Goal: Task Accomplishment & Management: Use online tool/utility

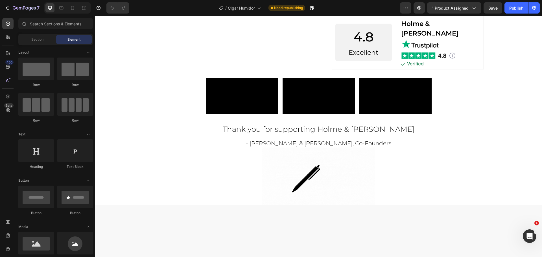
scroll to position [388, 0]
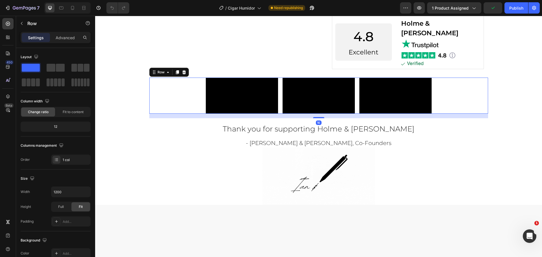
click at [461, 114] on div "Video Video Video Carousel" at bounding box center [318, 96] width 339 height 36
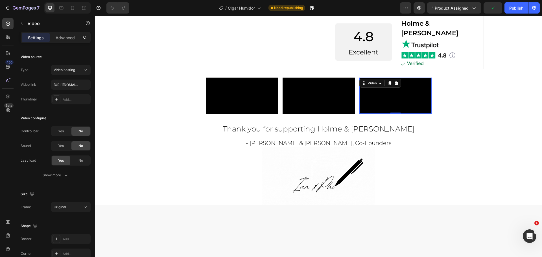
click at [412, 114] on video at bounding box center [395, 96] width 72 height 36
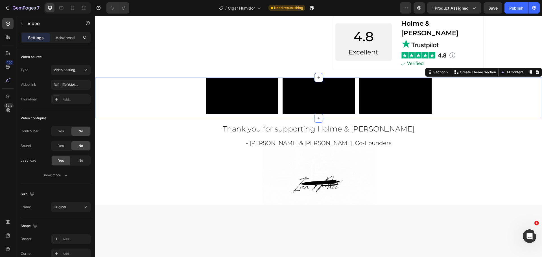
click at [488, 118] on div "Video Video Video Carousel Row" at bounding box center [318, 98] width 447 height 41
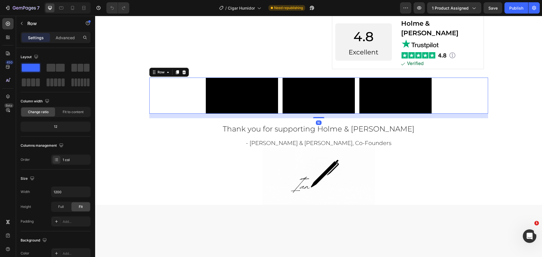
click at [150, 114] on div "Video Video Video Carousel" at bounding box center [318, 96] width 339 height 36
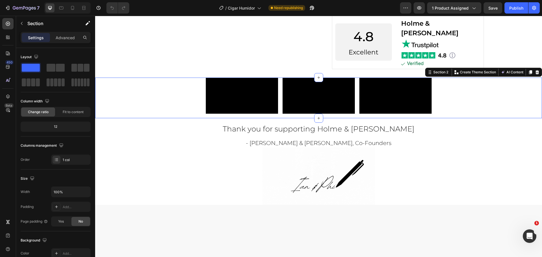
click at [116, 118] on div "Video Video Video Carousel Row" at bounding box center [318, 98] width 447 height 41
click at [10, 28] on div at bounding box center [7, 23] width 11 height 11
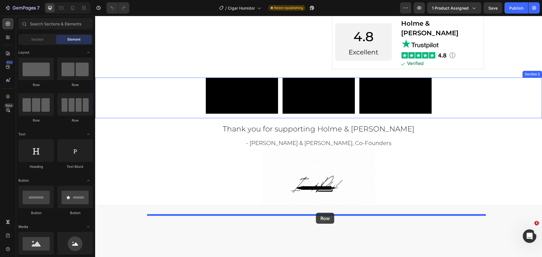
drag, startPoint x: 190, startPoint y: 127, endPoint x: 316, endPoint y: 213, distance: 152.5
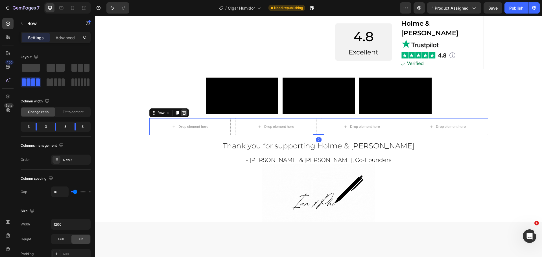
click at [182, 115] on icon at bounding box center [184, 113] width 4 height 4
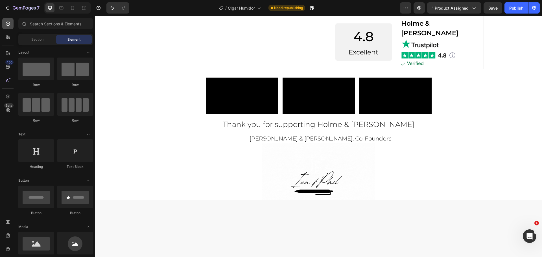
click at [7, 25] on icon at bounding box center [8, 24] width 4 height 4
click at [39, 35] on div "Section Element" at bounding box center [55, 39] width 74 height 11
click at [45, 43] on div "Section" at bounding box center [37, 39] width 36 height 9
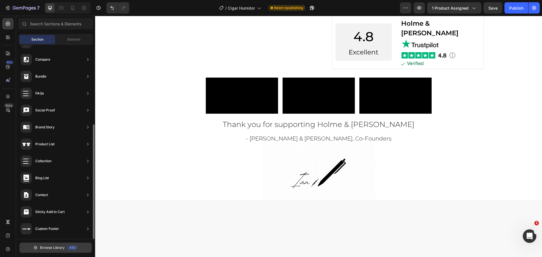
click at [52, 247] on span "Browse Library" at bounding box center [52, 247] width 25 height 5
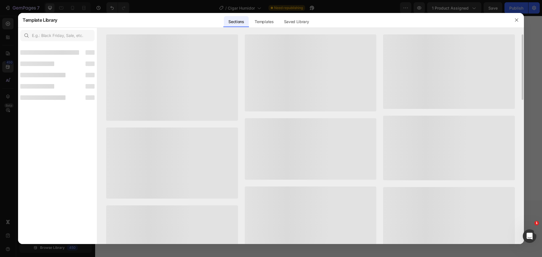
scroll to position [127, 0]
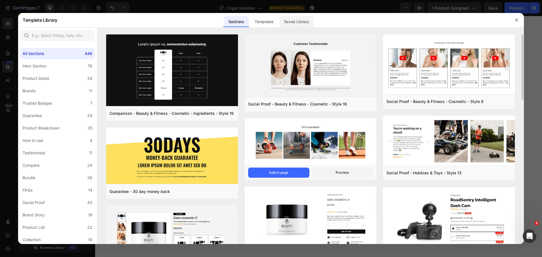
click at [304, 24] on div "Saved Library" at bounding box center [296, 21] width 34 height 11
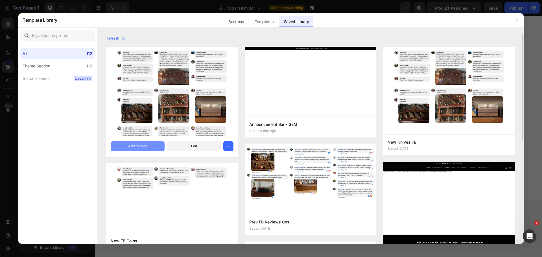
click at [150, 148] on button "Add to page" at bounding box center [138, 146] width 54 height 10
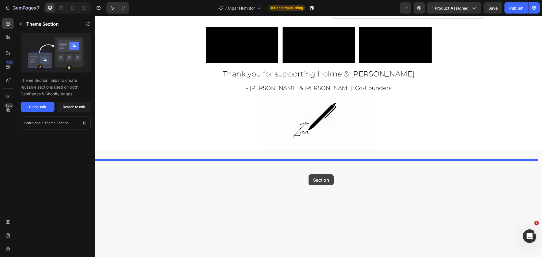
scroll to position [468, 0]
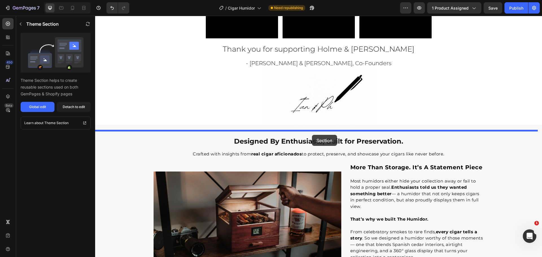
drag, startPoint x: 132, startPoint y: 159, endPoint x: 312, endPoint y: 135, distance: 181.3
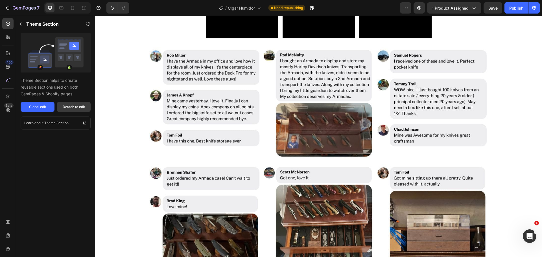
click at [77, 107] on div "Detach to edit" at bounding box center [74, 106] width 22 height 5
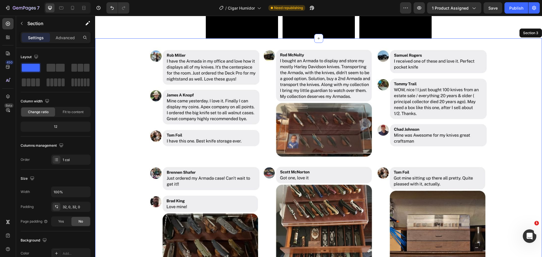
click at [138, 186] on div "Image Image Image Row Image Image Image Row Image Image Image Row" at bounding box center [318, 222] width 447 height 351
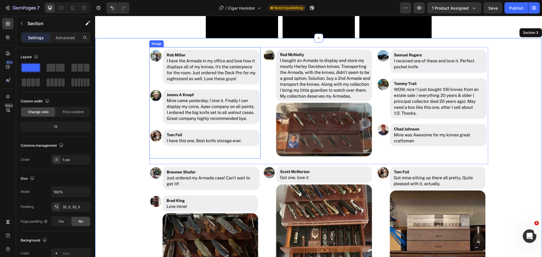
scroll to position [552, 0]
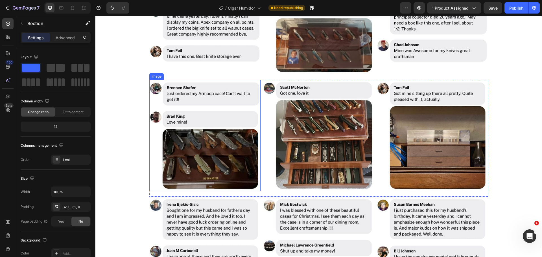
drag, startPoint x: 256, startPoint y: 221, endPoint x: 260, endPoint y: 216, distance: 6.4
click at [256, 191] on img at bounding box center [204, 135] width 111 height 111
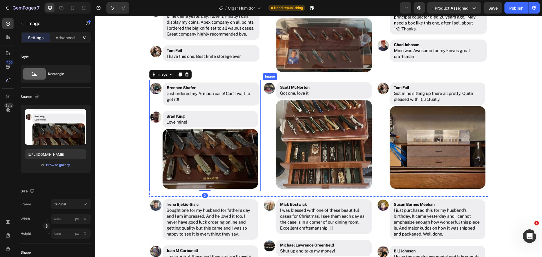
click at [260, 197] on div "Image 0 Image Image Row" at bounding box center [318, 138] width 339 height 117
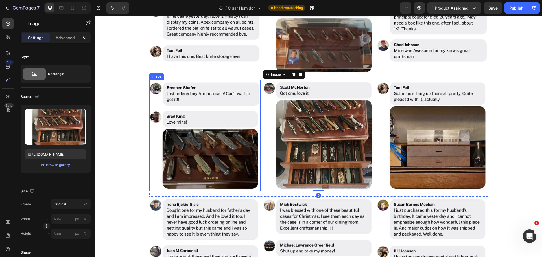
click at [255, 191] on img at bounding box center [204, 135] width 111 height 111
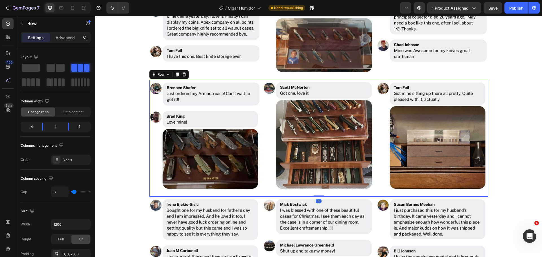
click at [258, 197] on div "Image Image Image Row 0" at bounding box center [318, 138] width 339 height 117
click at [186, 79] on div "Row" at bounding box center [168, 74] width 39 height 9
click at [183, 77] on icon at bounding box center [184, 74] width 5 height 5
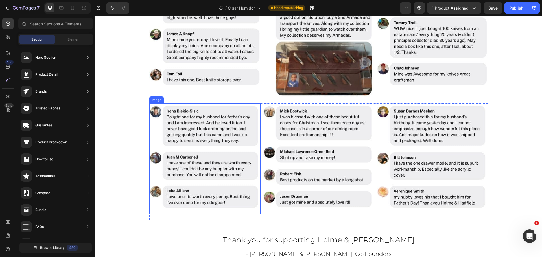
scroll to position [637, 0]
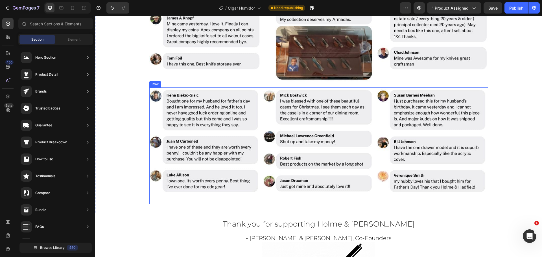
click at [260, 159] on div "Image Image Image Row" at bounding box center [318, 145] width 339 height 117
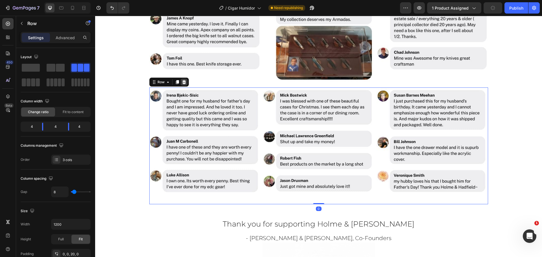
click at [183, 82] on icon at bounding box center [184, 82] width 5 height 5
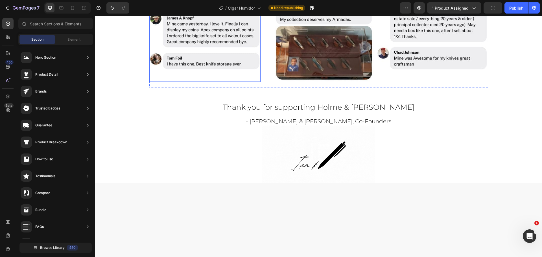
click at [216, 79] on img at bounding box center [204, 25] width 111 height 111
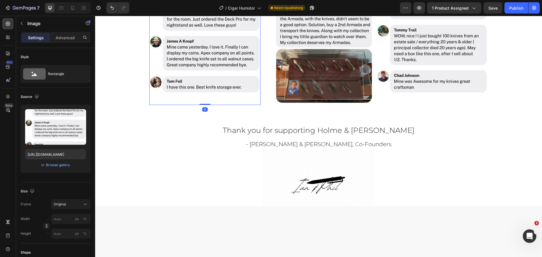
scroll to position [524, 0]
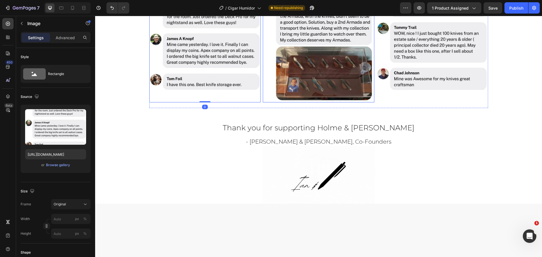
click at [265, 102] on img at bounding box center [318, 46] width 111 height 111
click at [257, 102] on img at bounding box center [204, 46] width 111 height 111
click at [263, 102] on img at bounding box center [318, 46] width 111 height 111
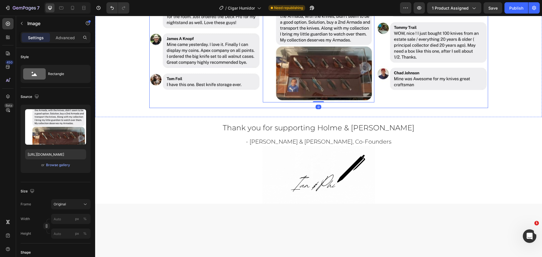
click at [260, 108] on div "Image Image 0 Image Row" at bounding box center [318, 49] width 339 height 117
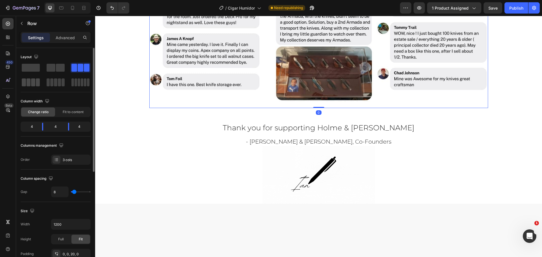
click at [29, 83] on span at bounding box center [29, 82] width 4 height 8
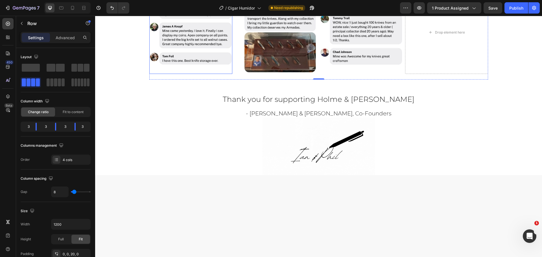
click at [187, 74] on img at bounding box center [190, 32] width 83 height 83
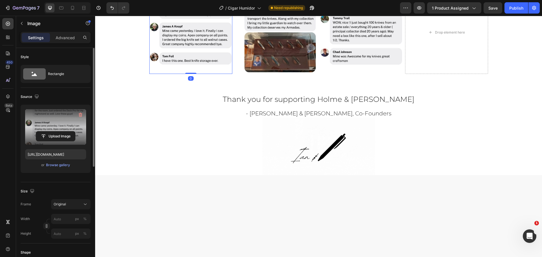
click at [60, 120] on label at bounding box center [55, 127] width 61 height 36
click at [60, 131] on input "file" at bounding box center [55, 136] width 39 height 10
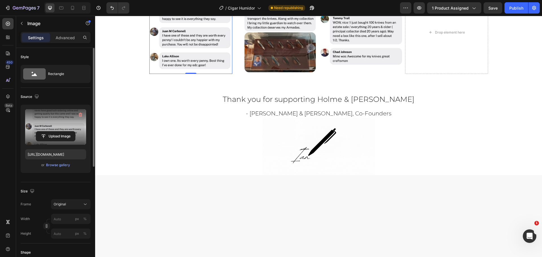
click at [198, 74] on img at bounding box center [190, 32] width 83 height 83
click at [60, 121] on label at bounding box center [55, 127] width 61 height 36
click at [60, 131] on input "file" at bounding box center [55, 136] width 39 height 10
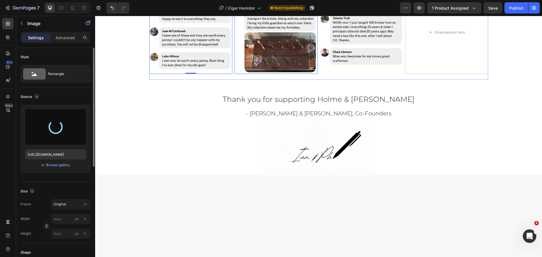
type input "https://cdn.shopify.com/s/files/1/0457/6228/1625/files/gempages_473355238577800…"
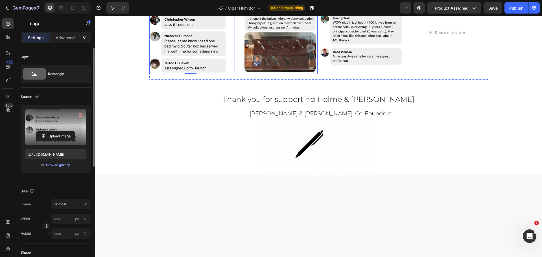
click at [271, 74] on img at bounding box center [275, 32] width 83 height 83
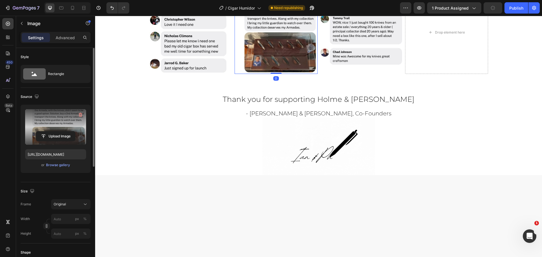
click at [56, 122] on label at bounding box center [55, 127] width 61 height 36
click at [56, 131] on input "file" at bounding box center [55, 136] width 39 height 10
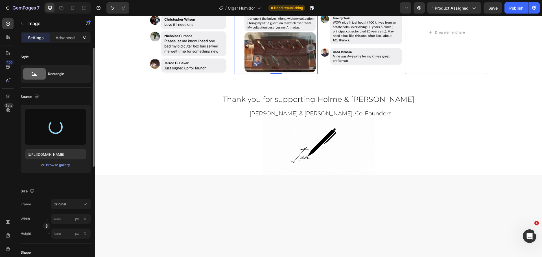
type input "https://cdn.shopify.com/s/files/1/0457/6228/1625/files/gempages_473355238577800…"
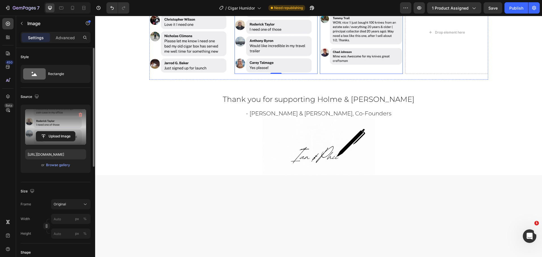
click at [348, 74] on img at bounding box center [361, 32] width 83 height 83
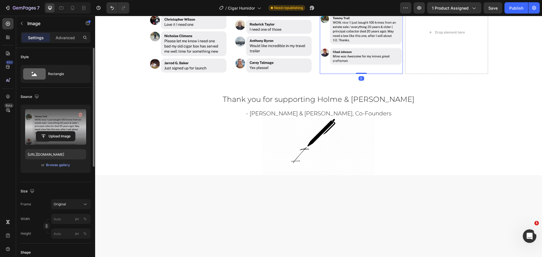
click at [74, 127] on label at bounding box center [55, 127] width 61 height 36
click at [74, 131] on input "file" at bounding box center [55, 136] width 39 height 10
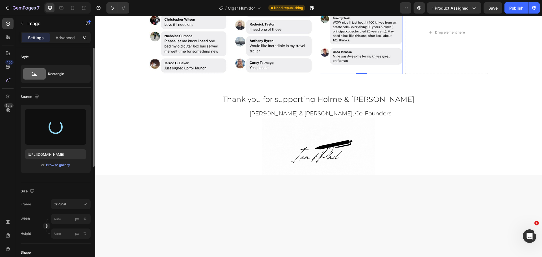
type input "https://cdn.shopify.com/s/files/1/0457/6228/1625/files/gempages_473355238577800…"
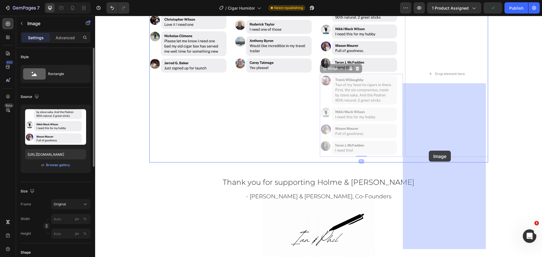
drag, startPoint x: 323, startPoint y: 162, endPoint x: 429, endPoint y: 148, distance: 107.0
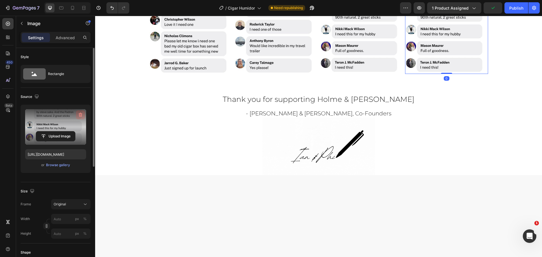
click at [79, 118] on button "button" at bounding box center [80, 114] width 9 height 9
click at [52, 122] on label at bounding box center [55, 127] width 61 height 36
click at [52, 131] on input "file" at bounding box center [55, 136] width 39 height 10
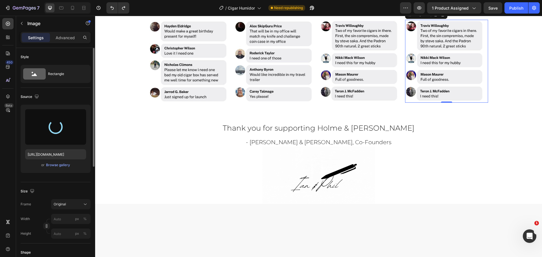
scroll to position [496, 0]
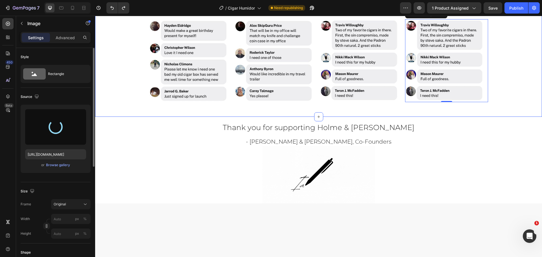
type input "https://cdn.shopify.com/s/files/1/0457/6228/1625/files/gempages_473355238577800…"
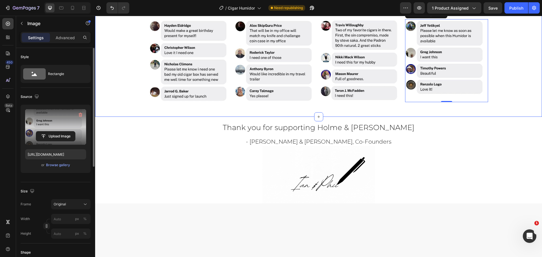
click at [521, 108] on div "Image Image Image Image 0 Row" at bounding box center [318, 63] width 447 height 89
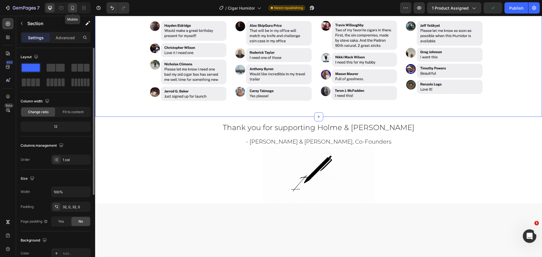
click at [71, 6] on icon at bounding box center [73, 8] width 6 height 6
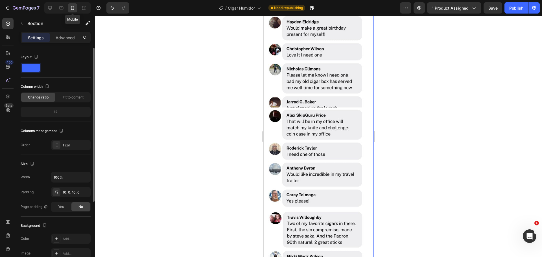
scroll to position [534, 0]
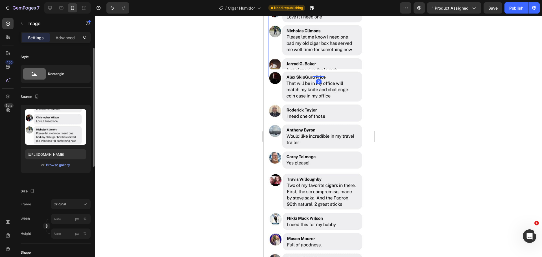
click at [333, 59] on img at bounding box center [318, 26] width 101 height 101
drag, startPoint x: 308, startPoint y: 171, endPoint x: 408, endPoint y: 140, distance: 105.0
click at [308, 170] on img at bounding box center [318, 119] width 101 height 101
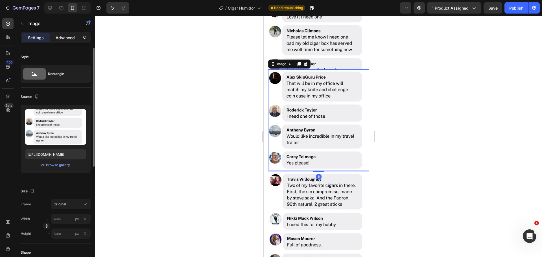
click at [66, 41] on div "Advanced" at bounding box center [65, 37] width 28 height 9
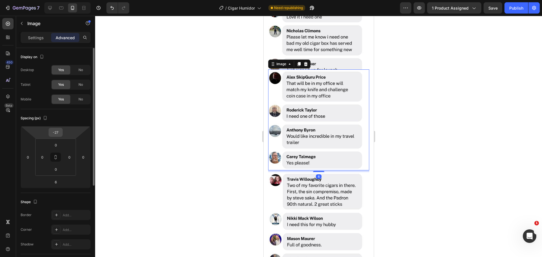
click at [58, 135] on input "-27" at bounding box center [55, 132] width 11 height 8
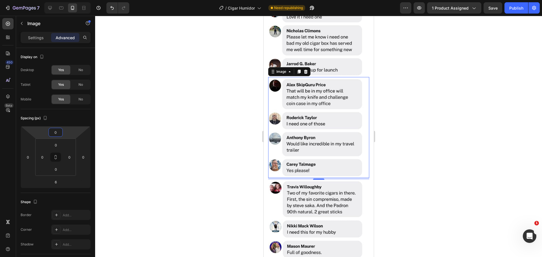
click at [469, 139] on div at bounding box center [318, 136] width 447 height 241
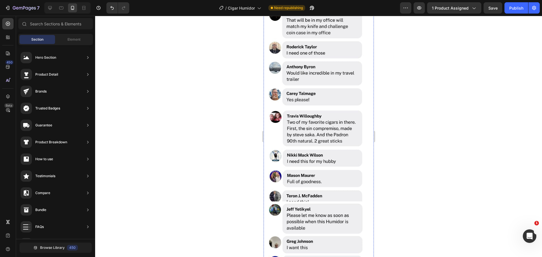
scroll to position [619, 0]
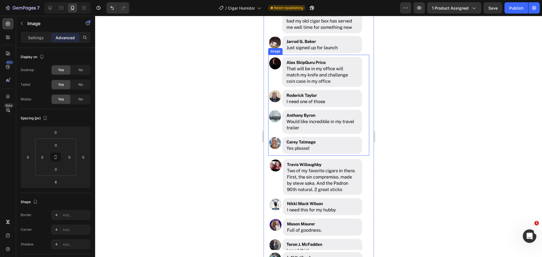
click at [324, 100] on img at bounding box center [318, 105] width 101 height 101
click at [432, 164] on div at bounding box center [318, 136] width 447 height 241
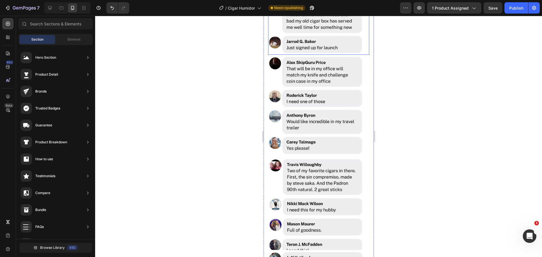
click at [321, 38] on img at bounding box center [318, 4] width 101 height 101
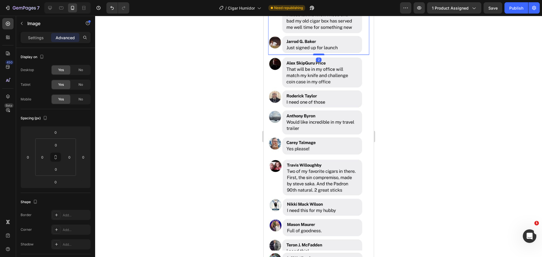
drag, startPoint x: 317, startPoint y: 49, endPoint x: 663, endPoint y: 89, distance: 348.1
click at [319, 54] on div at bounding box center [318, 55] width 11 height 2
type input "2"
click at [435, 76] on div at bounding box center [318, 136] width 447 height 241
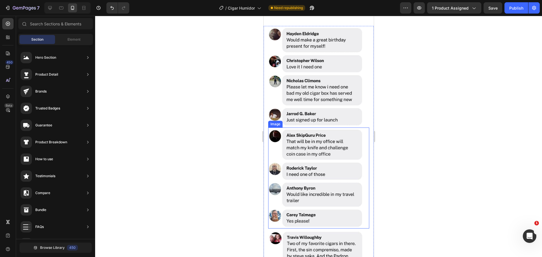
scroll to position [534, 0]
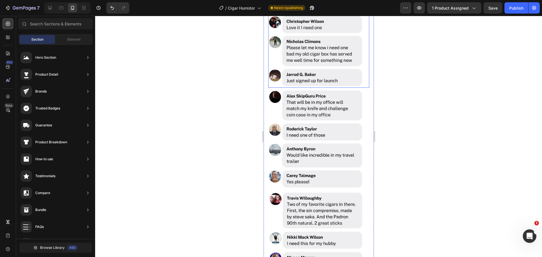
click at [324, 59] on img at bounding box center [318, 37] width 101 height 101
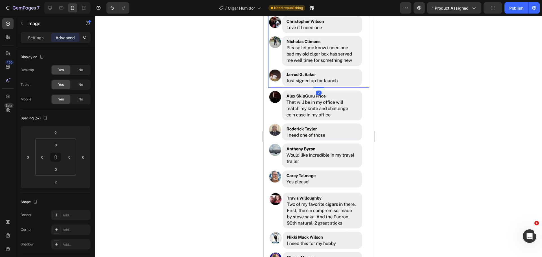
drag, startPoint x: 314, startPoint y: 83, endPoint x: 345, endPoint y: 56, distance: 41.0
click at [321, 65] on div "Image 2" at bounding box center [318, 37] width 101 height 101
type input "0"
click at [444, 66] on div at bounding box center [318, 136] width 447 height 241
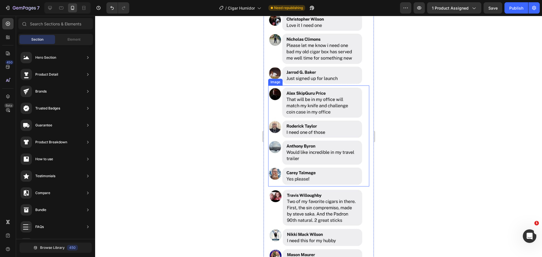
scroll to position [591, 0]
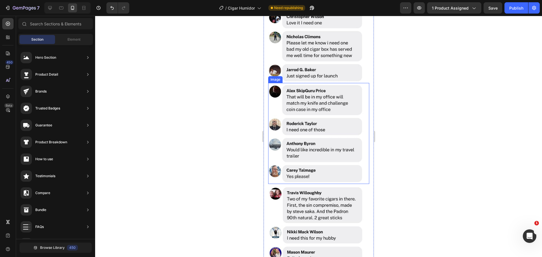
click at [327, 131] on img at bounding box center [318, 133] width 101 height 101
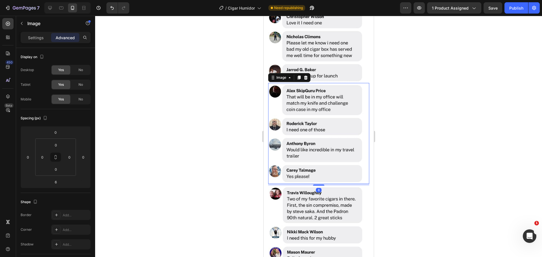
drag, startPoint x: 315, startPoint y: 177, endPoint x: 336, endPoint y: 155, distance: 30.1
click at [335, 155] on div "Image 6" at bounding box center [318, 133] width 101 height 101
type input "0"
click at [475, 141] on div at bounding box center [318, 136] width 447 height 241
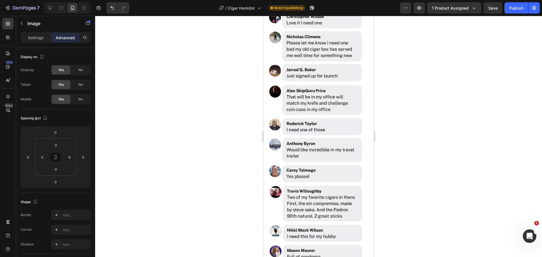
click at [320, 150] on img at bounding box center [318, 133] width 101 height 101
drag, startPoint x: 317, startPoint y: 175, endPoint x: 370, endPoint y: 178, distance: 53.4
click at [316, 184] on div at bounding box center [318, 184] width 11 height 1
type input "3"
click at [425, 177] on div at bounding box center [318, 136] width 447 height 241
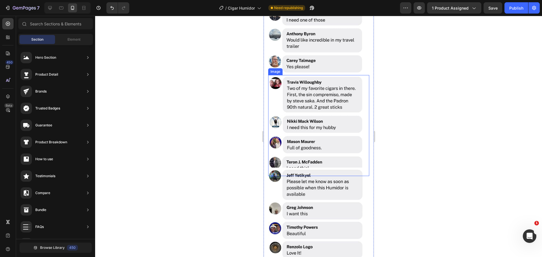
scroll to position [703, 0]
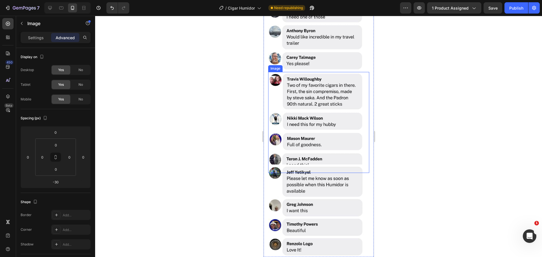
click at [323, 130] on img at bounding box center [318, 122] width 101 height 101
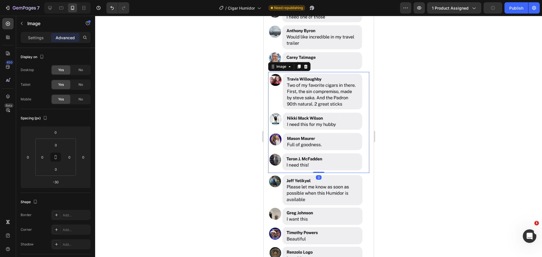
click at [316, 158] on div "Image 0" at bounding box center [318, 122] width 101 height 101
type input "0"
click at [313, 173] on img at bounding box center [318, 223] width 101 height 101
click at [416, 158] on div at bounding box center [318, 136] width 447 height 241
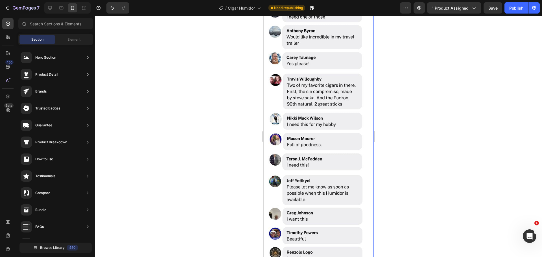
click at [367, 179] on div "Image Image Image Image Row" at bounding box center [318, 67] width 110 height 396
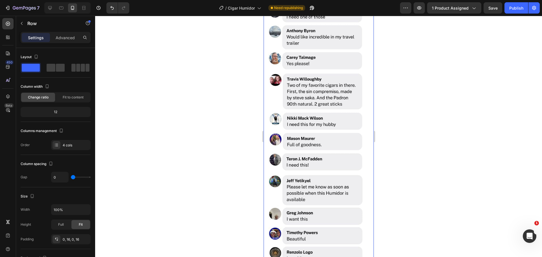
click at [365, 172] on div "Image Image Image Image Row 0" at bounding box center [318, 67] width 110 height 396
click at [352, 173] on img at bounding box center [318, 223] width 101 height 101
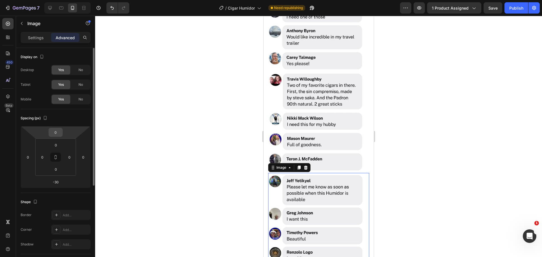
click at [58, 133] on input "0" at bounding box center [55, 132] width 11 height 8
type input "-2"
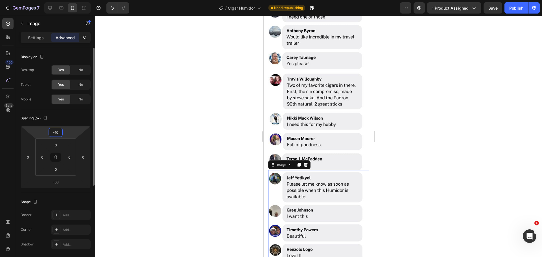
type input "-1"
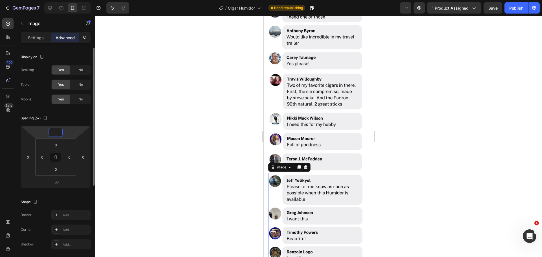
type input "-5"
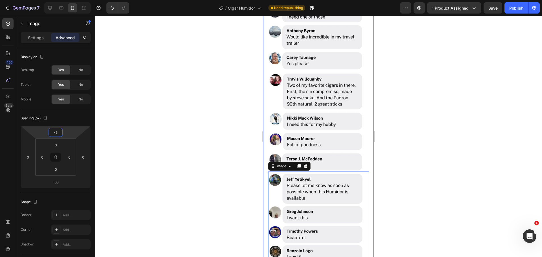
click at [473, 172] on div at bounding box center [318, 136] width 447 height 241
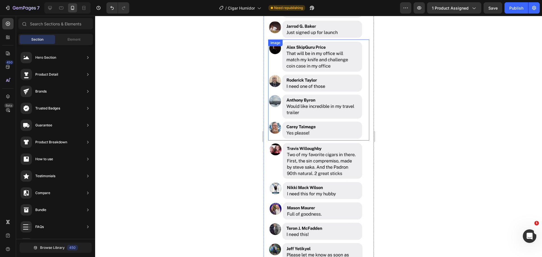
scroll to position [591, 0]
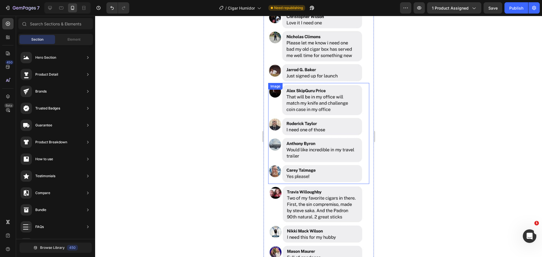
click at [310, 140] on img at bounding box center [318, 133] width 101 height 101
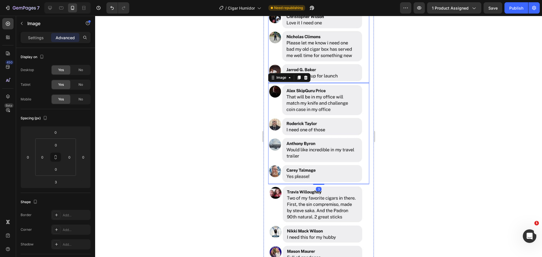
click at [329, 68] on img at bounding box center [318, 32] width 101 height 101
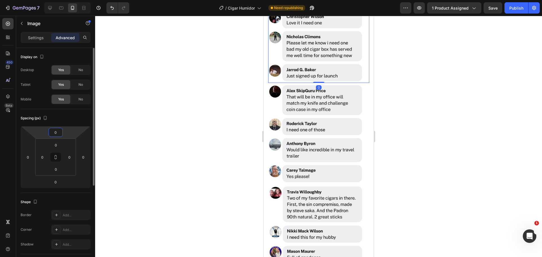
click at [56, 133] on input "0" at bounding box center [55, 132] width 11 height 8
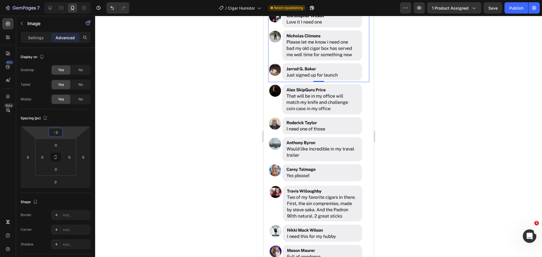
type input "0"
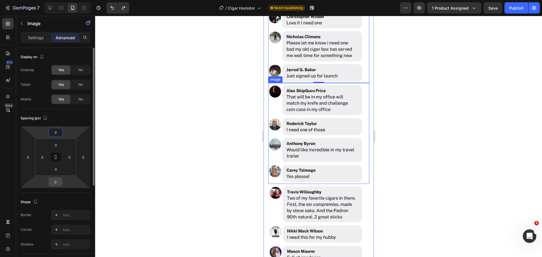
click at [57, 181] on input "0" at bounding box center [55, 182] width 11 height 8
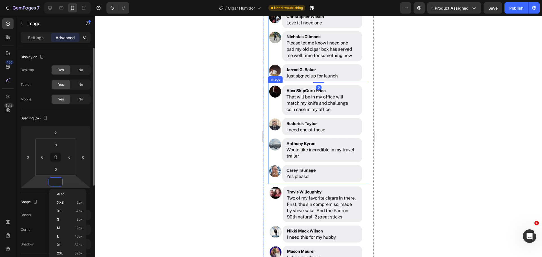
type input "-3"
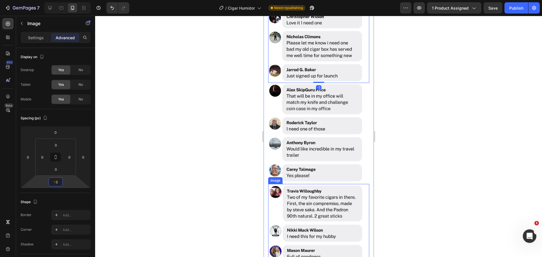
click at [432, 171] on div at bounding box center [318, 136] width 447 height 241
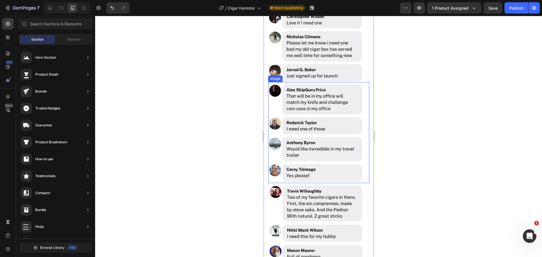
click at [310, 138] on img at bounding box center [318, 132] width 101 height 101
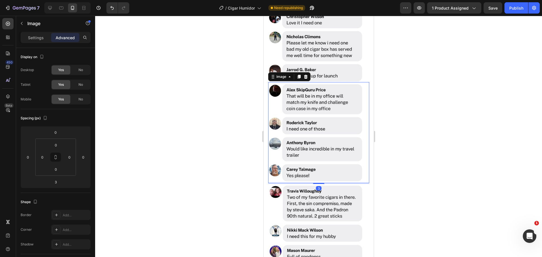
drag, startPoint x: 316, startPoint y: 175, endPoint x: 324, endPoint y: 158, distance: 19.3
click at [319, 164] on div "Image 3" at bounding box center [318, 132] width 101 height 101
type input "0"
click at [489, 143] on div at bounding box center [318, 136] width 447 height 241
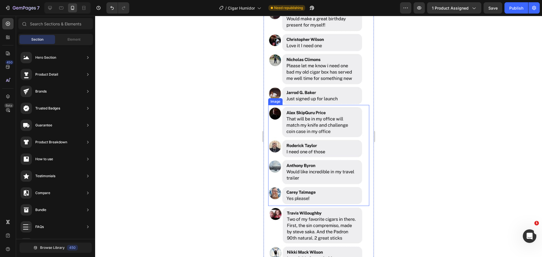
scroll to position [647, 0]
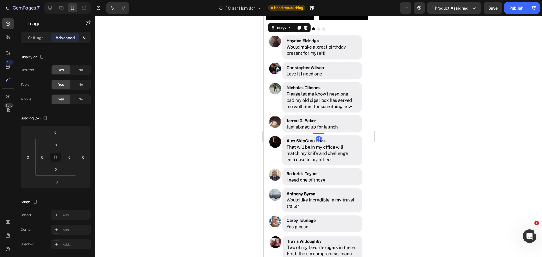
click at [358, 134] on img at bounding box center [318, 83] width 101 height 101
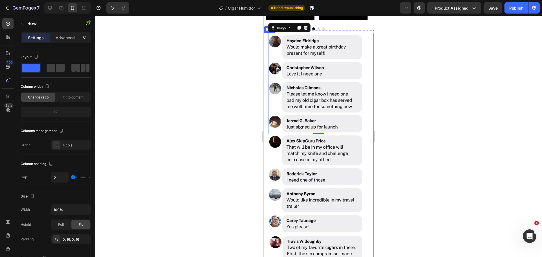
click at [366, 148] on div "Image -3 Image Image Image Row" at bounding box center [318, 229] width 110 height 393
click at [62, 39] on p "Advanced" at bounding box center [65, 38] width 19 height 6
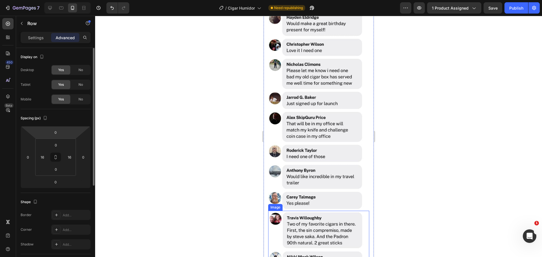
scroll to position [732, 0]
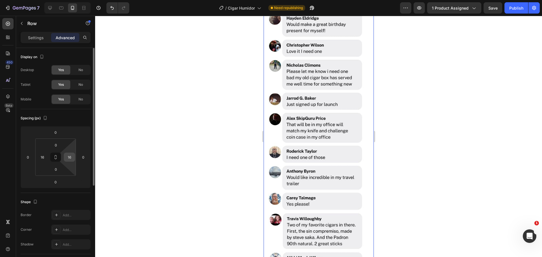
click at [70, 155] on input "16" at bounding box center [69, 157] width 8 height 8
click at [490, 141] on div at bounding box center [318, 136] width 447 height 241
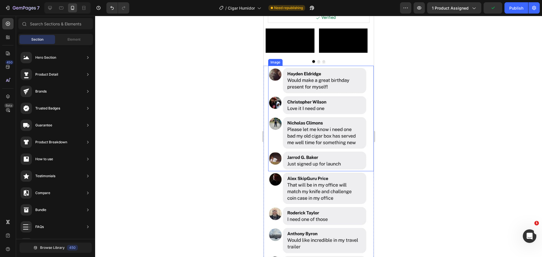
scroll to position [619, 0]
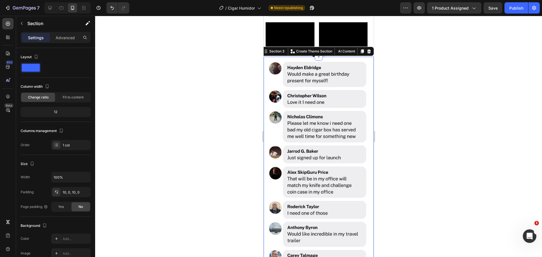
click at [68, 37] on p "Advanced" at bounding box center [65, 38] width 19 height 6
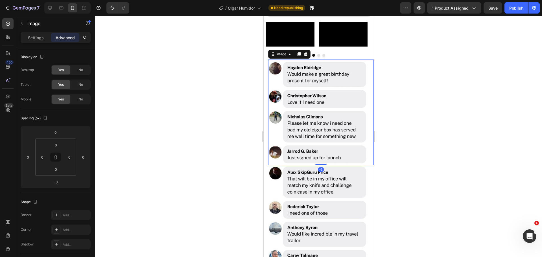
click at [333, 139] on img at bounding box center [321, 113] width 106 height 106
click at [330, 57] on div at bounding box center [318, 55] width 106 height 3
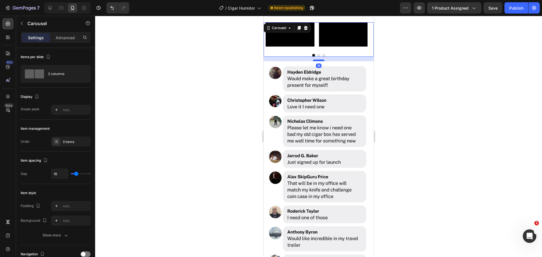
drag, startPoint x: 317, startPoint y: 120, endPoint x: 669, endPoint y: 147, distance: 353.7
click at [318, 61] on div at bounding box center [318, 61] width 11 height 2
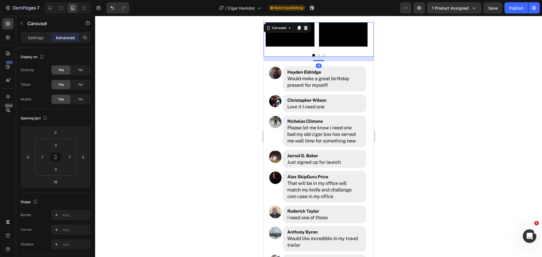
click at [431, 132] on div at bounding box center [318, 136] width 447 height 241
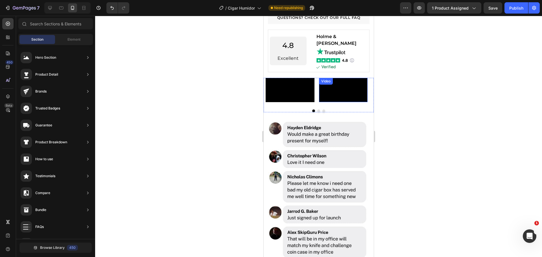
scroll to position [562, 0]
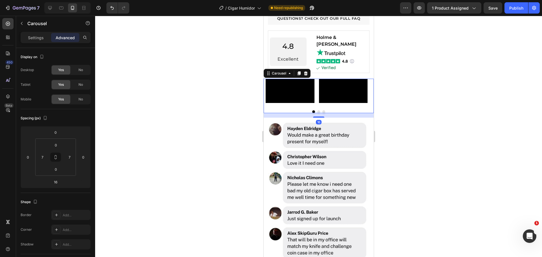
click at [317, 113] on button "Dot" at bounding box center [318, 111] width 3 height 3
click at [322, 113] on button "Dot" at bounding box center [323, 111] width 3 height 3
click at [312, 113] on button "Dot" at bounding box center [313, 111] width 3 height 3
click at [315, 113] on div "Video Video Video Carousel 16" at bounding box center [318, 96] width 110 height 34
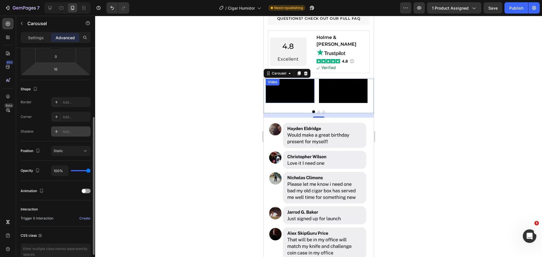
scroll to position [143, 0]
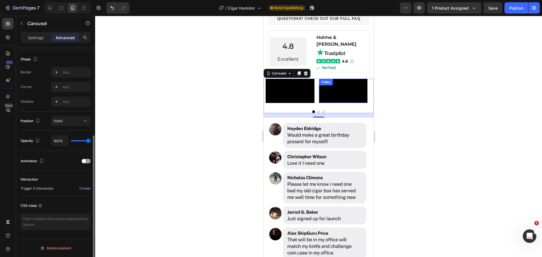
click at [402, 153] on div at bounding box center [318, 136] width 447 height 241
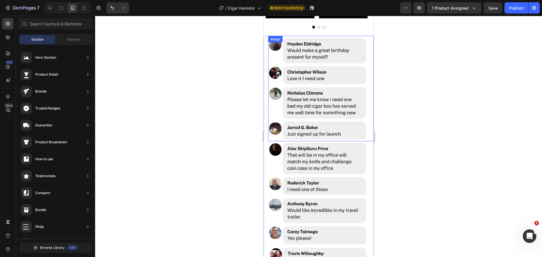
scroll to position [647, 0]
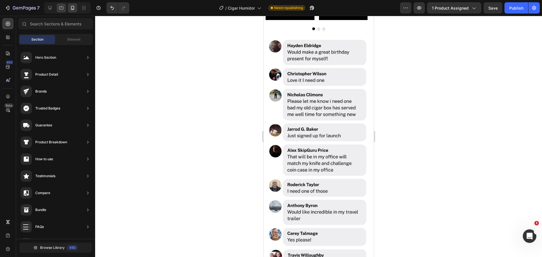
click at [60, 7] on icon at bounding box center [61, 7] width 4 height 3
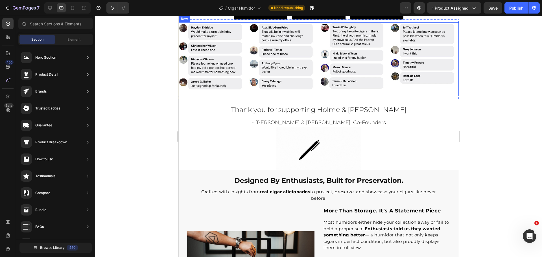
click at [422, 96] on div "Image Image Image Image Row" at bounding box center [318, 59] width 280 height 74
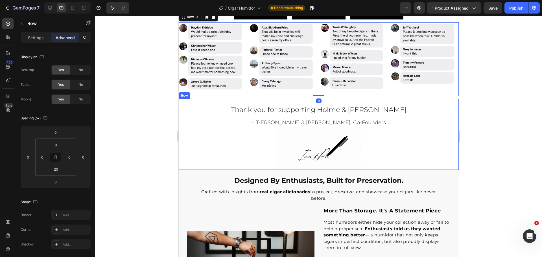
click at [331, 166] on div "Thank you for supporting Holme & Hadfield Heading - Ian & Phil, Co-Founders Hea…" at bounding box center [318, 134] width 280 height 71
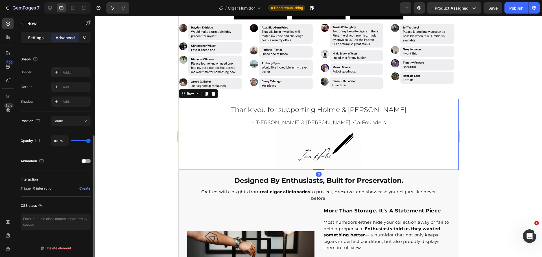
click at [41, 36] on p "Settings" at bounding box center [36, 38] width 16 height 6
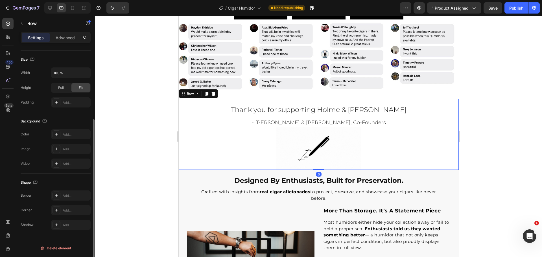
scroll to position [104, 0]
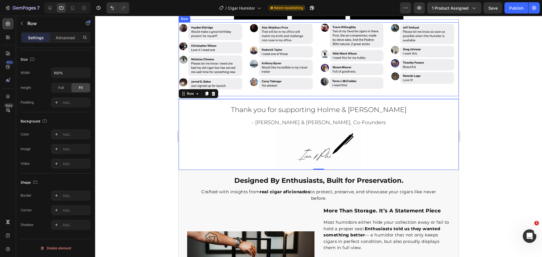
click at [246, 96] on div "Image Image Image Image Row" at bounding box center [318, 59] width 280 height 74
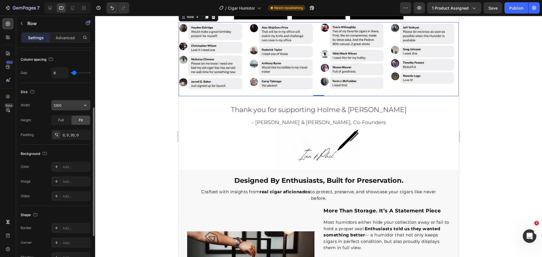
drag, startPoint x: 64, startPoint y: 103, endPoint x: 67, endPoint y: 105, distance: 3.8
click at [64, 103] on input "1200" at bounding box center [70, 105] width 39 height 10
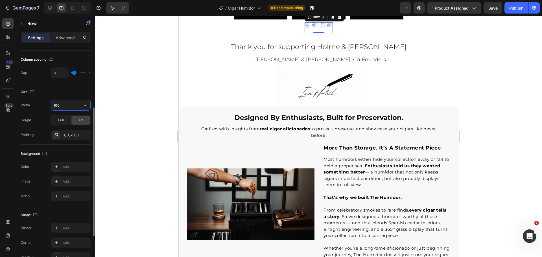
type input "1000"
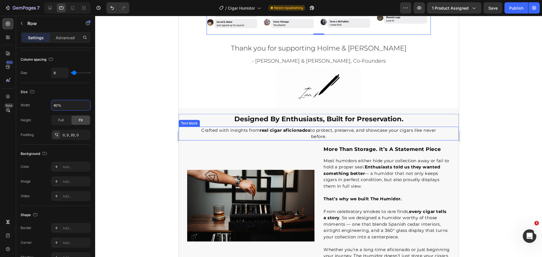
scroll to position [647, 0]
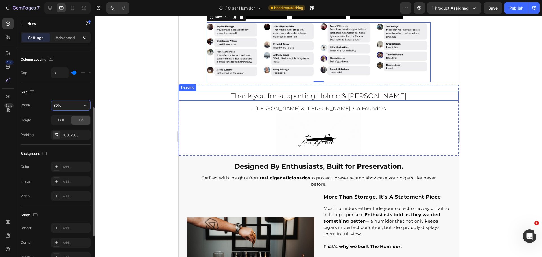
click at [64, 105] on input "80%" at bounding box center [70, 105] width 39 height 10
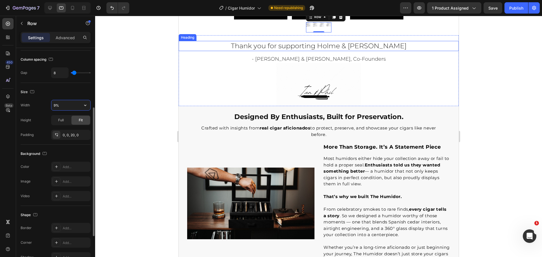
type input "95%"
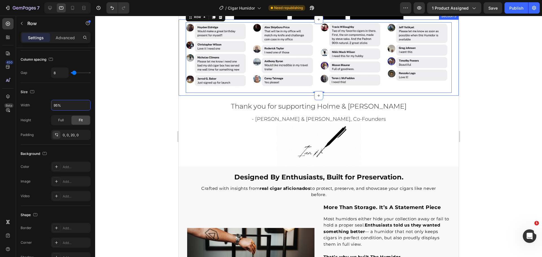
drag, startPoint x: 1, startPoint y: 84, endPoint x: 153, endPoint y: 107, distance: 153.3
click at [153, 107] on div at bounding box center [318, 136] width 447 height 241
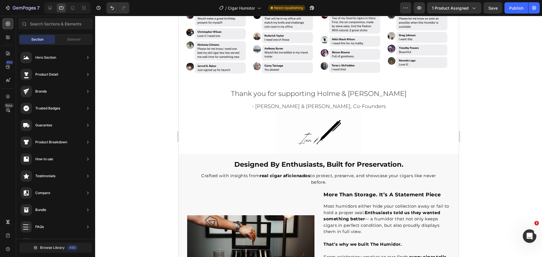
click at [498, 102] on div at bounding box center [318, 136] width 447 height 241
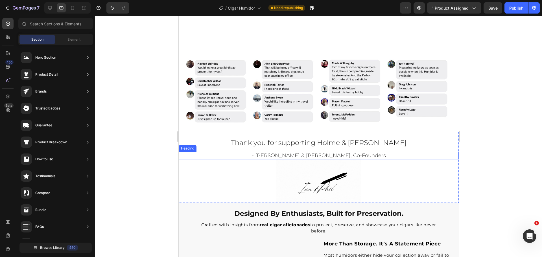
scroll to position [506, 0]
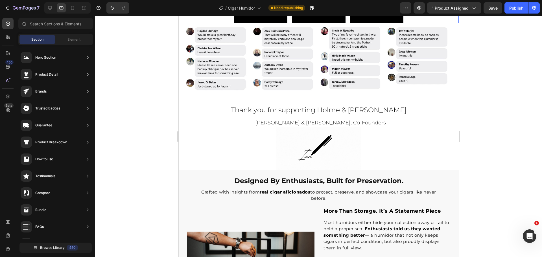
click at [422, 23] on div "Video Video Video Carousel" at bounding box center [318, 10] width 280 height 27
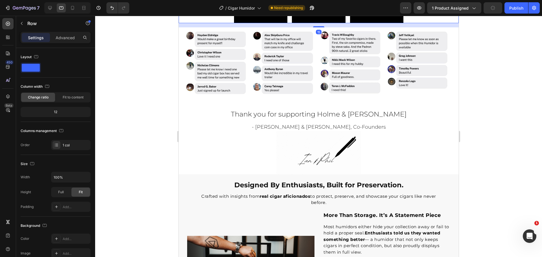
drag, startPoint x: 317, startPoint y: 91, endPoint x: 212, endPoint y: 47, distance: 113.0
click at [317, 27] on div at bounding box center [318, 26] width 11 height 1
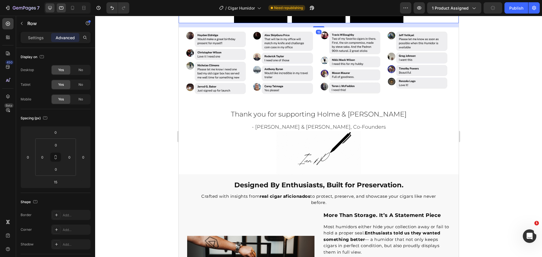
click at [53, 7] on div at bounding box center [49, 7] width 9 height 9
type input "0"
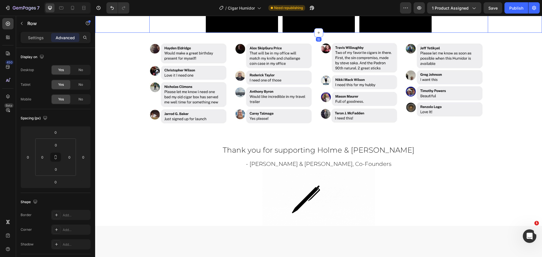
scroll to position [467, 0]
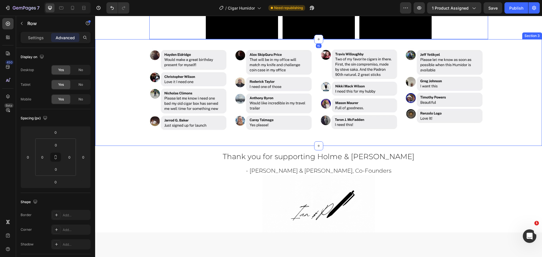
click at [532, 137] on div "Image Image Image Image Row" at bounding box center [318, 92] width 447 height 89
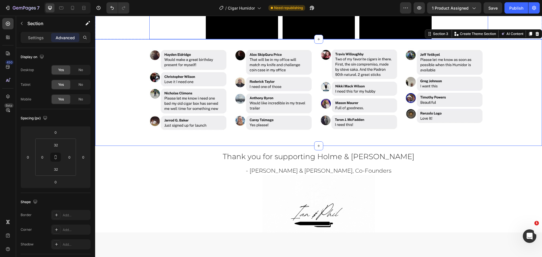
drag, startPoint x: 478, startPoint y: 66, endPoint x: 467, endPoint y: 73, distance: 13.2
click at [478, 39] on div "Video Video Video Carousel" at bounding box center [318, 21] width 339 height 36
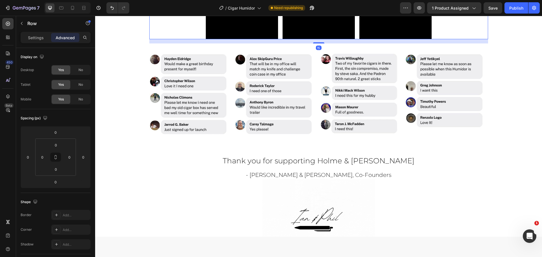
drag, startPoint x: 319, startPoint y: 130, endPoint x: 322, endPoint y: 135, distance: 6.3
click at [318, 39] on div "15" at bounding box center [318, 39] width 339 height 0
type input "15"
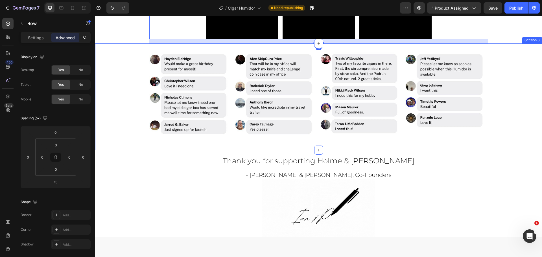
click at [508, 141] on div "Image Image Image Image Row" at bounding box center [318, 96] width 447 height 89
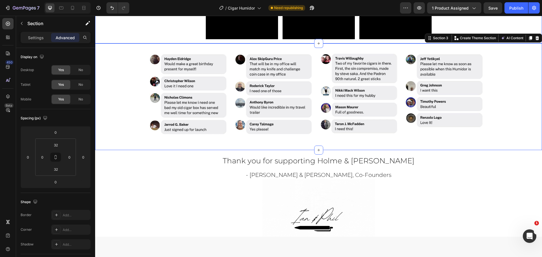
click at [511, 43] on div "Video Video Video Carousel Row" at bounding box center [318, 23] width 447 height 40
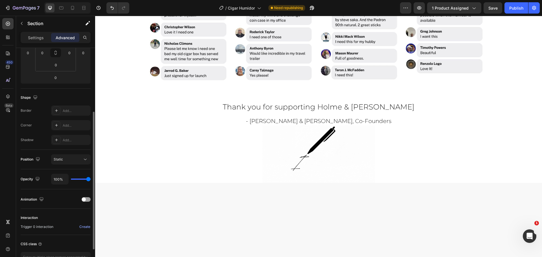
scroll to position [580, 0]
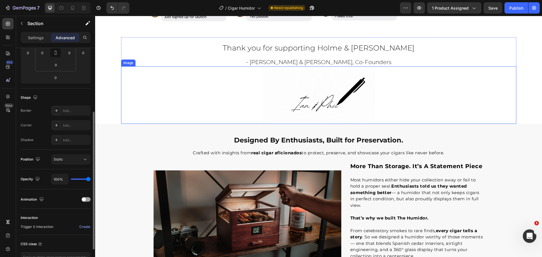
click at [469, 124] on div at bounding box center [318, 95] width 395 height 58
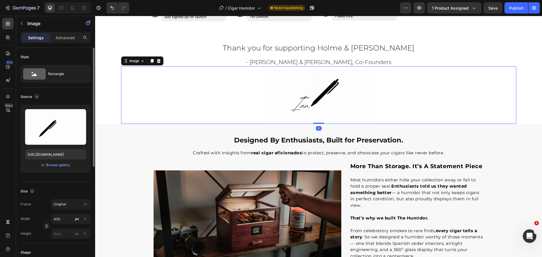
click at [512, 124] on div "Thank you for supporting Holme & Hadfield Heading - Ian & Phil, Co-Founders Hea…" at bounding box center [318, 80] width 395 height 87
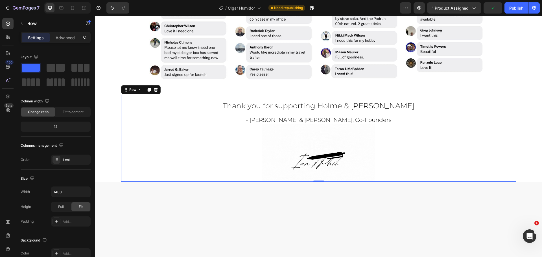
scroll to position [523, 0]
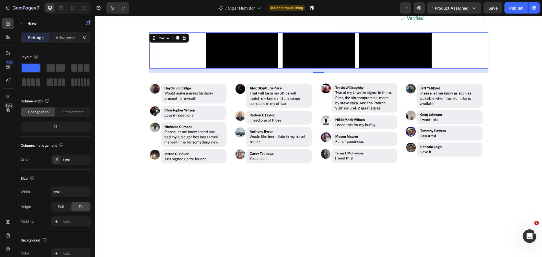
scroll to position [495, 0]
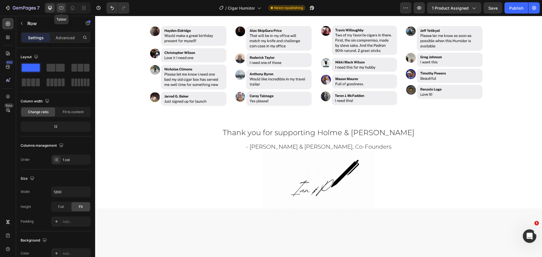
click at [65, 4] on div at bounding box center [61, 7] width 9 height 9
type input "100%"
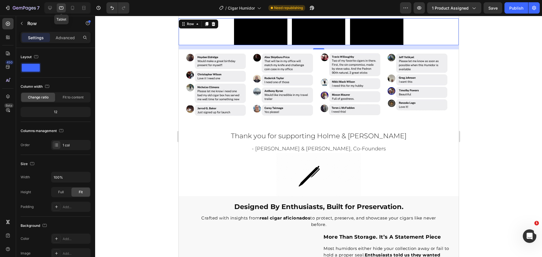
scroll to position [434, 0]
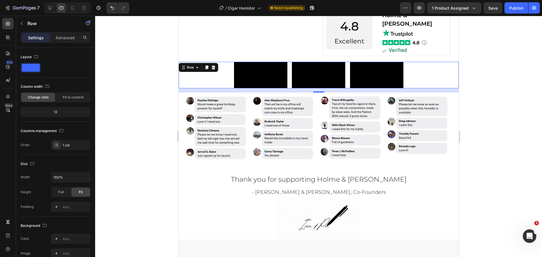
click at [501, 135] on div at bounding box center [318, 136] width 447 height 241
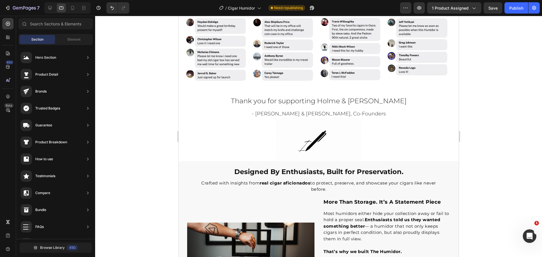
scroll to position [463, 0]
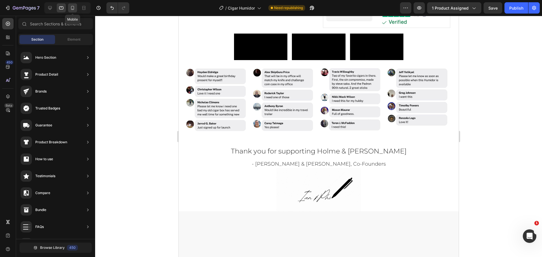
click at [73, 8] on icon at bounding box center [73, 8] width 6 height 6
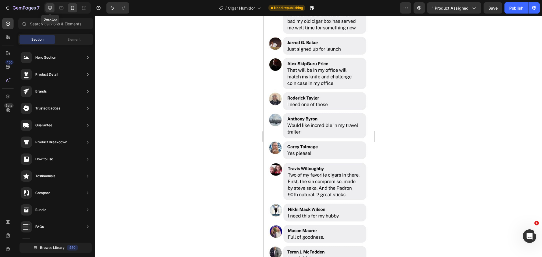
click at [50, 9] on icon at bounding box center [50, 8] width 4 height 4
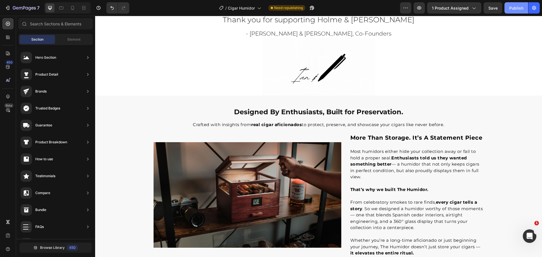
click at [505, 10] on button "Publish" at bounding box center [516, 7] width 24 height 11
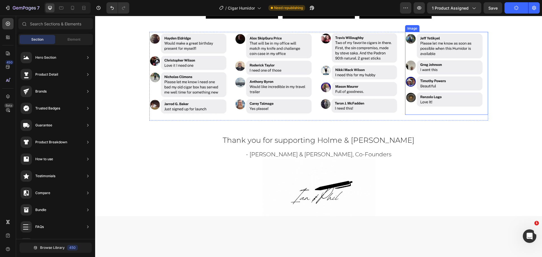
scroll to position [650, 0]
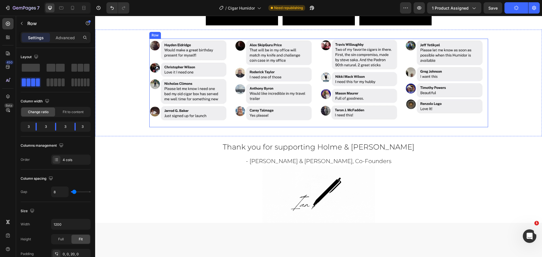
click at [316, 127] on div "Image Image Image Image Row" at bounding box center [318, 83] width 339 height 89
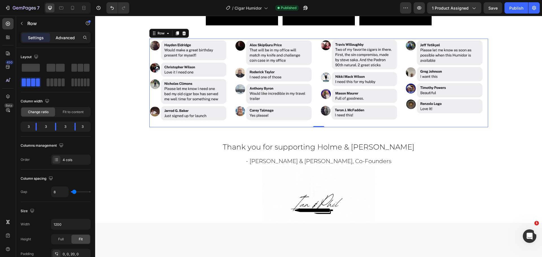
click at [65, 40] on p "Advanced" at bounding box center [65, 38] width 19 height 6
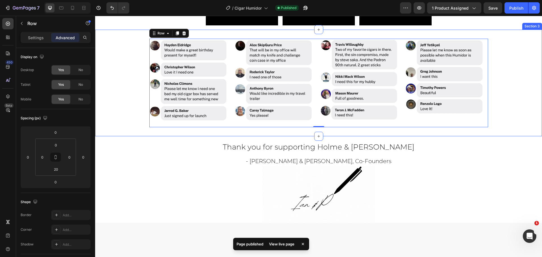
click at [522, 127] on div "Image Image Image Image Row 0" at bounding box center [318, 83] width 447 height 89
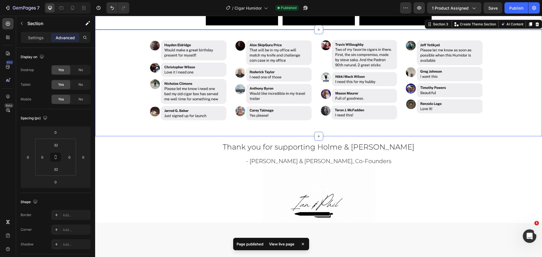
click at [135, 30] on div "Video Video Video Carousel Row" at bounding box center [318, 9] width 447 height 40
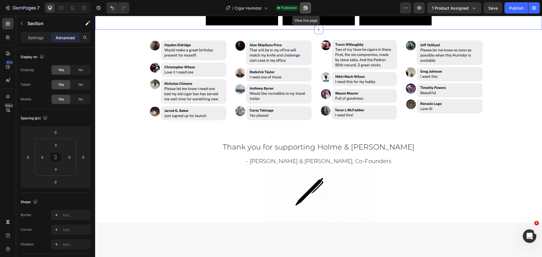
click at [308, 6] on icon "button" at bounding box center [305, 8] width 6 height 6
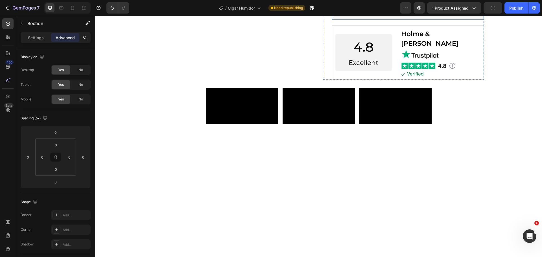
scroll to position [395, 0]
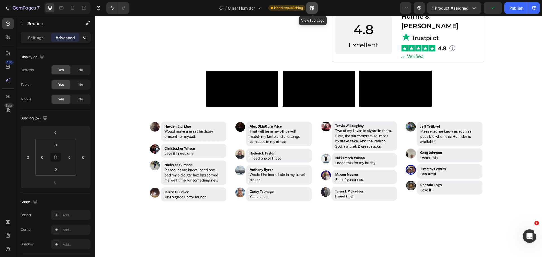
click at [315, 7] on icon "button" at bounding box center [312, 8] width 6 height 6
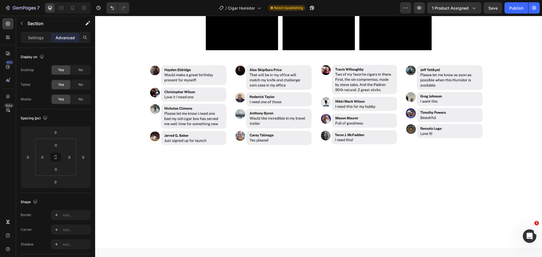
scroll to position [536, 0]
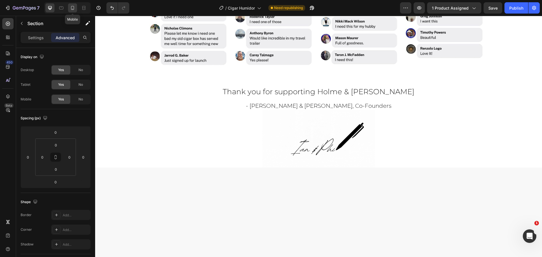
click at [75, 8] on icon at bounding box center [73, 8] width 6 height 6
type input "10"
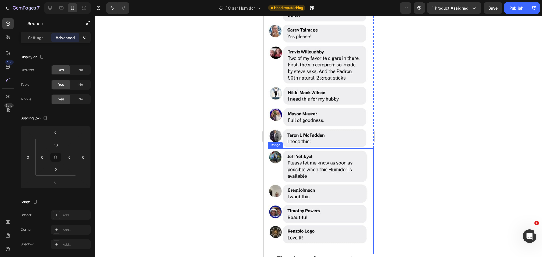
scroll to position [914, 0]
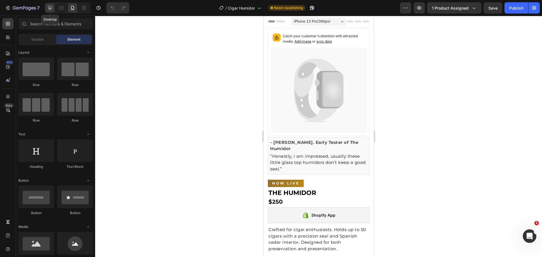
click at [48, 10] on icon at bounding box center [50, 8] width 6 height 6
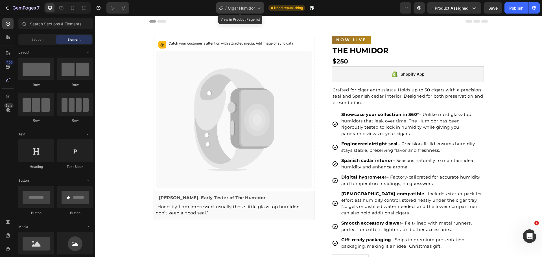
click at [228, 5] on span "Cigar Humidor" at bounding box center [241, 8] width 27 height 6
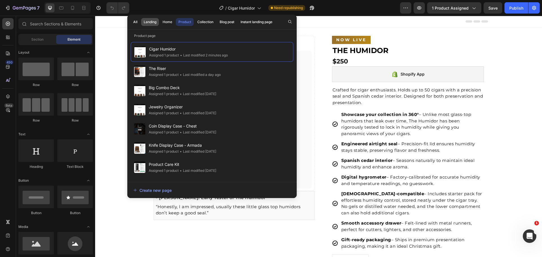
click at [152, 21] on div "Landing" at bounding box center [150, 21] width 13 height 5
click at [289, 24] on button "button" at bounding box center [290, 22] width 8 height 8
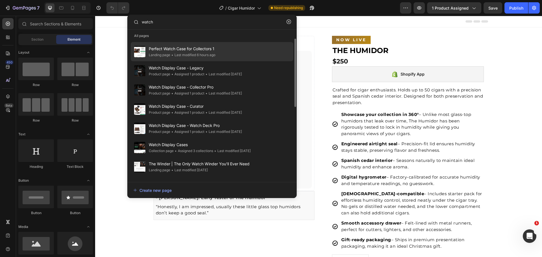
type input "watch"
click at [233, 61] on div "Perfect Watch Case for Collectors 1 Landing page • Last modified 6 hours ago" at bounding box center [212, 70] width 163 height 19
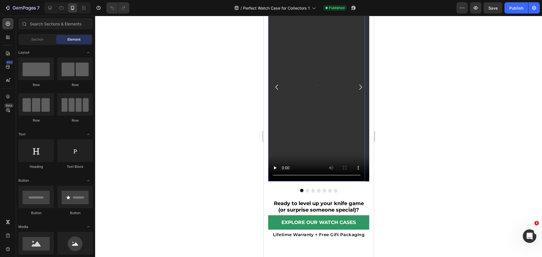
scroll to position [339, 0]
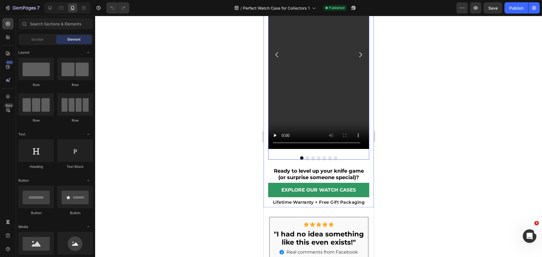
click at [305, 157] on button "Dot" at bounding box center [306, 157] width 3 height 3
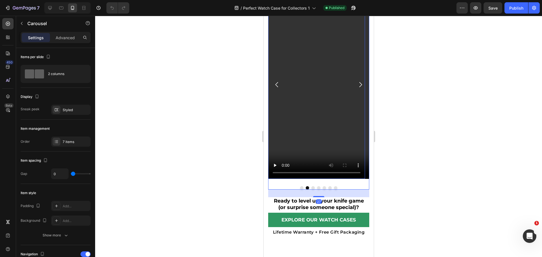
scroll to position [254, 0]
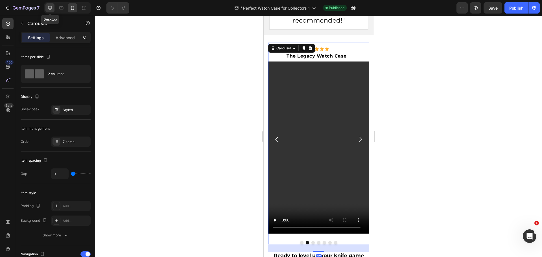
drag, startPoint x: 51, startPoint y: 7, endPoint x: 147, endPoint y: 96, distance: 131.0
click at [51, 7] on icon at bounding box center [50, 8] width 6 height 6
type input "16"
type input "24"
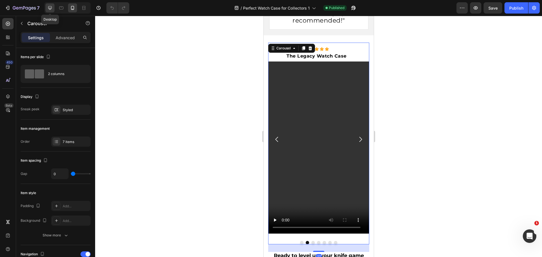
type input "1200"
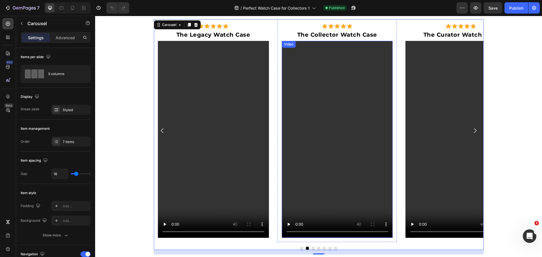
scroll to position [265, 0]
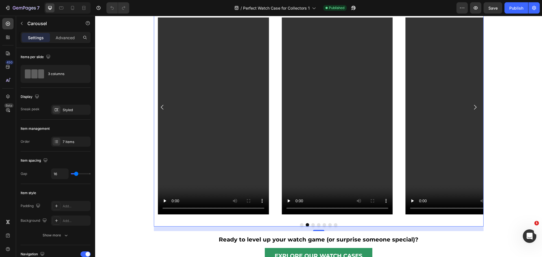
click at [297, 224] on div at bounding box center [319, 224] width 330 height 3
click at [300, 224] on button "Dot" at bounding box center [301, 224] width 3 height 3
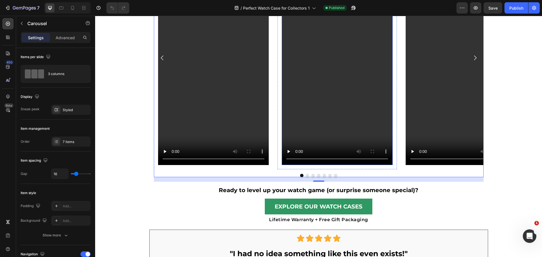
scroll to position [293, 0]
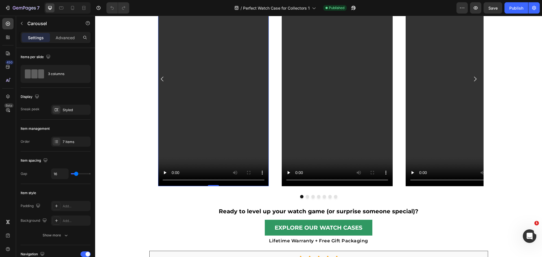
click at [227, 115] on video at bounding box center [213, 87] width 111 height 197
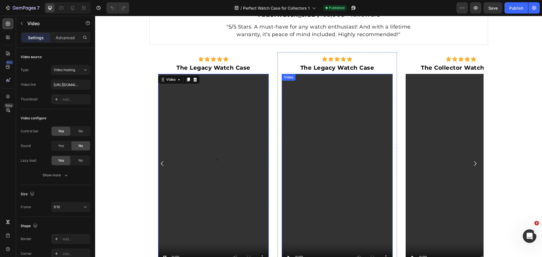
scroll to position [321, 0]
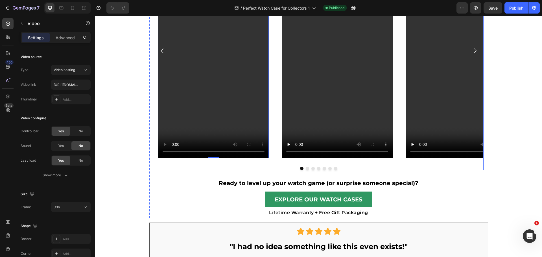
click at [306, 169] on button "Dot" at bounding box center [307, 168] width 3 height 3
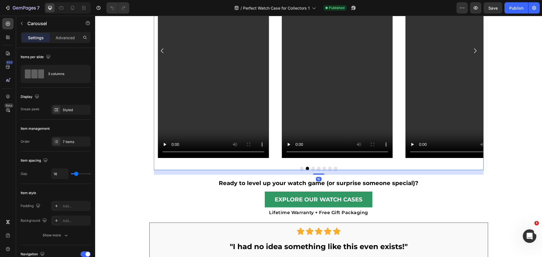
click at [300, 169] on button "Dot" at bounding box center [301, 168] width 3 height 3
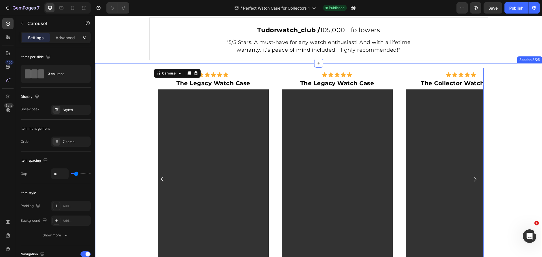
scroll to position [208, 0]
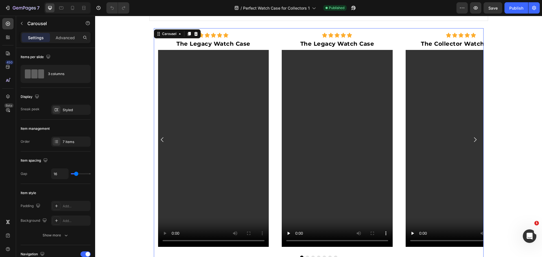
click at [273, 122] on div "Icon Icon Icon Icon Icon Icon List The Legacy Watch Case Text Block Video Row I…" at bounding box center [319, 139] width 330 height 223
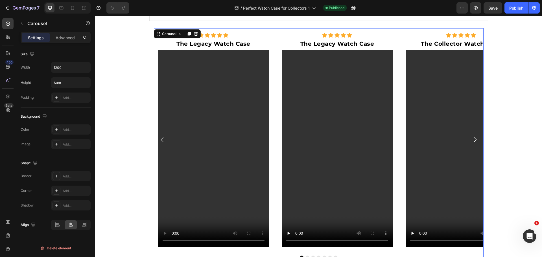
click at [273, 142] on div "Icon Icon Icon Icon Icon Icon List The Legacy Watch Case Text Block Video Row I…" at bounding box center [319, 139] width 330 height 223
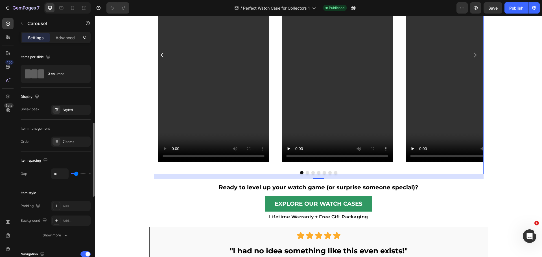
scroll to position [56, 0]
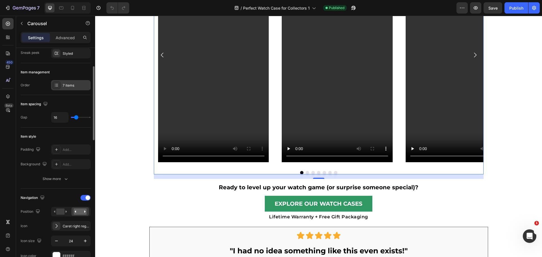
click at [63, 89] on div "7 items" at bounding box center [70, 85] width 39 height 10
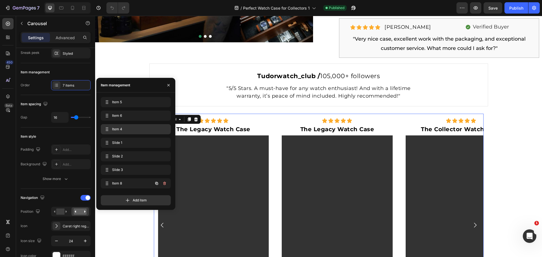
scroll to position [124, 0]
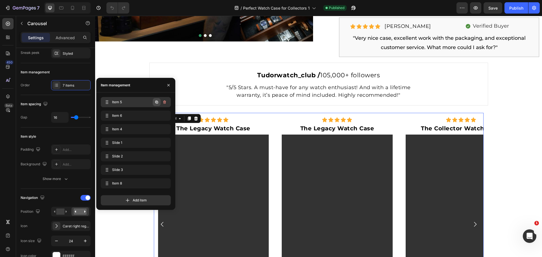
click at [155, 103] on icon "button" at bounding box center [156, 102] width 5 height 5
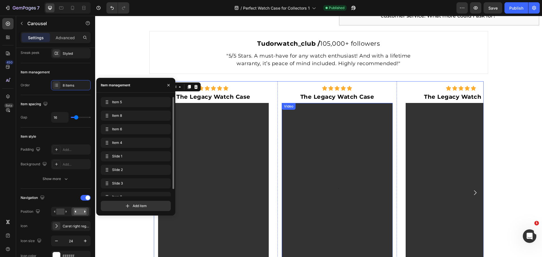
scroll to position [208, 0]
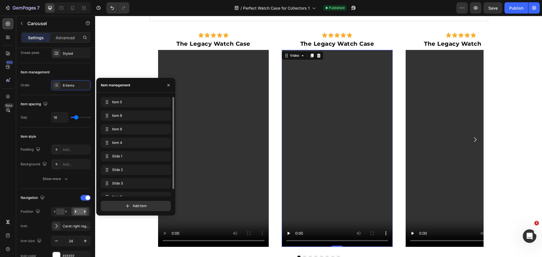
click at [356, 152] on video at bounding box center [337, 148] width 111 height 197
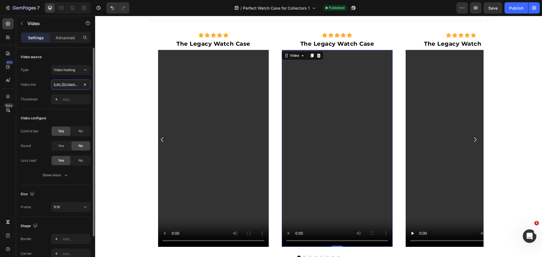
drag, startPoint x: 66, startPoint y: 83, endPoint x: 57, endPoint y: 92, distance: 12.4
click at [66, 83] on input "https://cdn.shopify.com/videos/c/o/v/6d698fc7125142298c36393037c0cfed.mp4" at bounding box center [70, 85] width 39 height 10
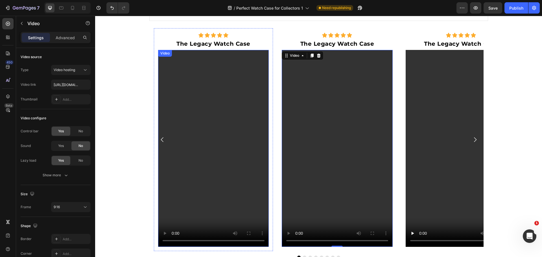
drag, startPoint x: 208, startPoint y: 148, endPoint x: 243, endPoint y: 172, distance: 42.8
click at [208, 148] on video at bounding box center [213, 148] width 111 height 197
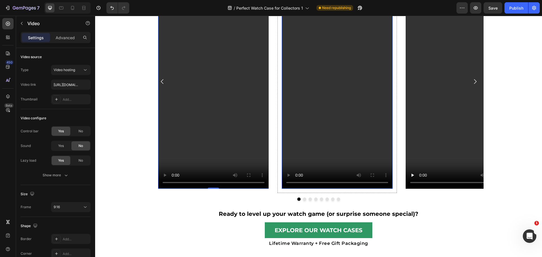
scroll to position [208, 0]
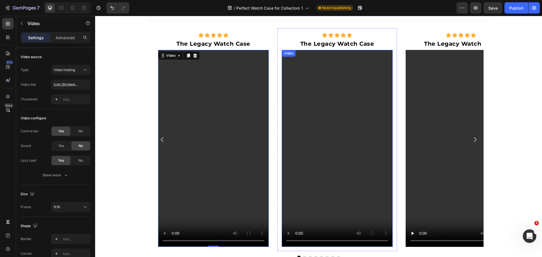
click at [322, 181] on video at bounding box center [337, 148] width 111 height 197
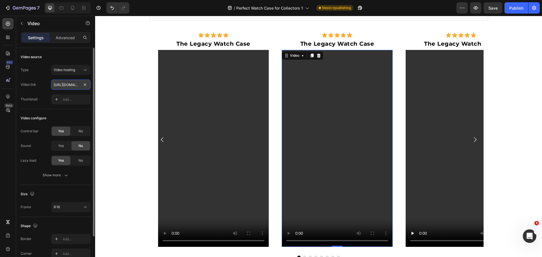
click at [72, 86] on input "https://cdn.shopify.com/videos/c/o/v/6d698fc7125142298c36393037c0cfed.mp4" at bounding box center [70, 85] width 39 height 10
type input "https://cdn.shopify.com/videos/c/o/v/ad396fb132fc4b63885118345360a877.mp4"
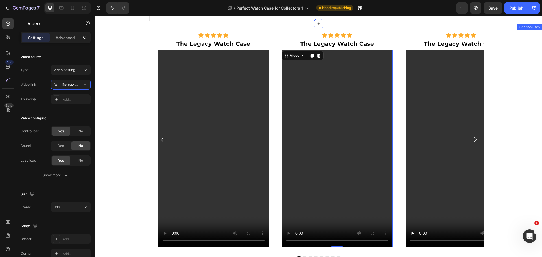
scroll to position [0, 105]
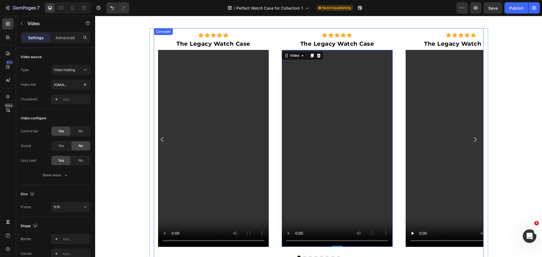
click at [395, 138] on div "Icon Icon Icon Icon Icon Icon List The Legacy Watch Case Text Block Video Row I…" at bounding box center [319, 139] width 330 height 223
click at [336, 157] on video at bounding box center [337, 148] width 111 height 197
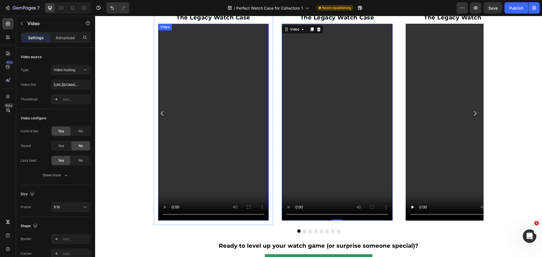
scroll to position [265, 0]
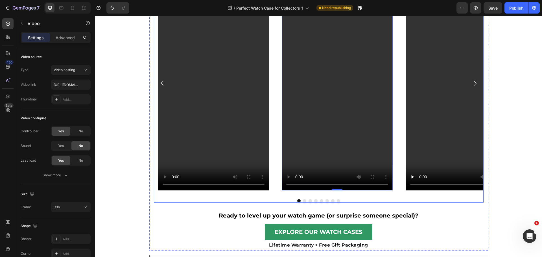
click at [271, 146] on div "Icon Icon Icon Icon Icon Icon List The Legacy Watch Case Text Block Video Row I…" at bounding box center [319, 83] width 330 height 223
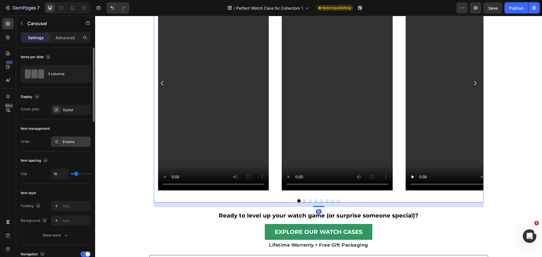
click at [72, 139] on div "8 items" at bounding box center [76, 141] width 27 height 5
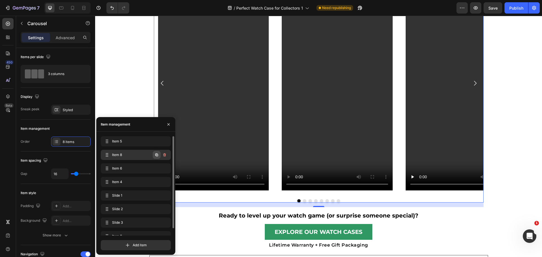
click at [155, 156] on icon "button" at bounding box center [156, 155] width 5 height 5
click at [410, 129] on video at bounding box center [460, 92] width 111 height 197
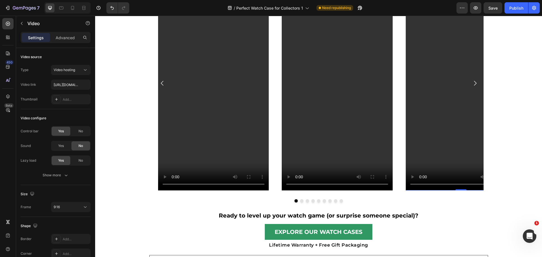
click at [448, 95] on video at bounding box center [460, 92] width 111 height 197
drag, startPoint x: 272, startPoint y: 136, endPoint x: 263, endPoint y: 138, distance: 9.2
click at [272, 136] on div "Icon Icon Icon Icon Icon Icon List The Legacy Watch Case Text Block Video Row I…" at bounding box center [319, 83] width 330 height 223
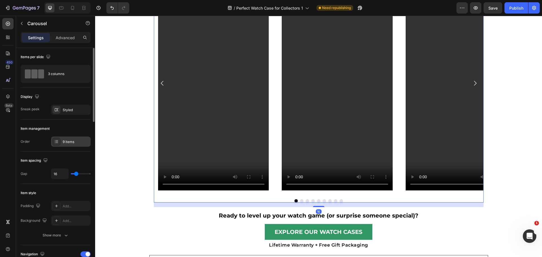
click at [64, 142] on div "9 items" at bounding box center [76, 141] width 27 height 5
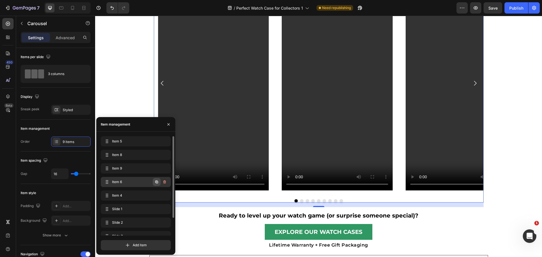
click at [155, 181] on icon "button" at bounding box center [156, 182] width 5 height 5
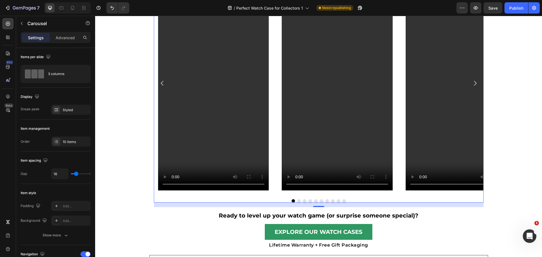
click at [297, 199] on button "Dot" at bounding box center [298, 200] width 3 height 3
click at [300, 200] on div at bounding box center [319, 200] width 330 height 3
click at [303, 200] on button "Dot" at bounding box center [304, 200] width 3 height 3
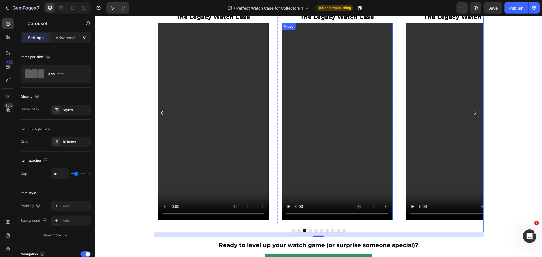
scroll to position [237, 0]
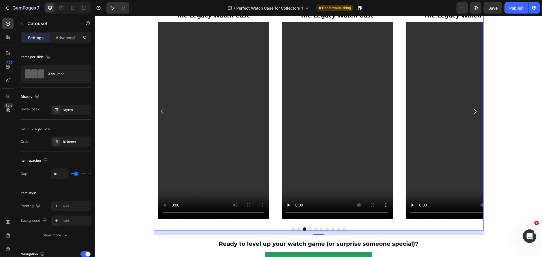
click at [294, 229] on div at bounding box center [319, 228] width 330 height 3
click at [297, 229] on button "Dot" at bounding box center [298, 228] width 3 height 3
click at [291, 229] on button "Dot" at bounding box center [292, 228] width 3 height 3
click at [297, 229] on button "Dot" at bounding box center [298, 228] width 3 height 3
click at [303, 228] on button "Dot" at bounding box center [304, 228] width 3 height 3
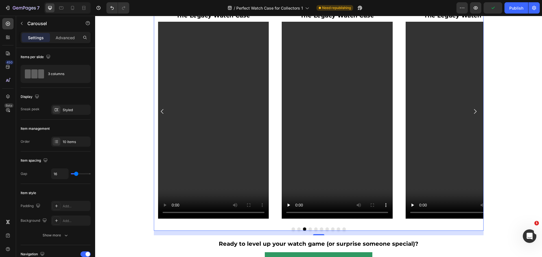
click at [308, 228] on button "Dot" at bounding box center [309, 228] width 3 height 3
click at [314, 230] on button "Dot" at bounding box center [315, 228] width 3 height 3
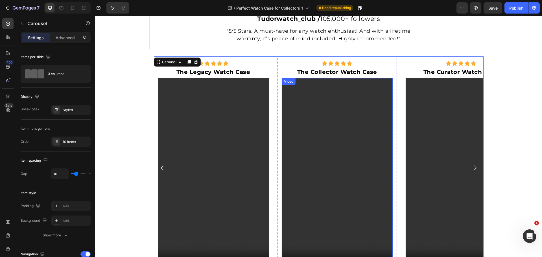
click at [335, 171] on video at bounding box center [337, 176] width 111 height 197
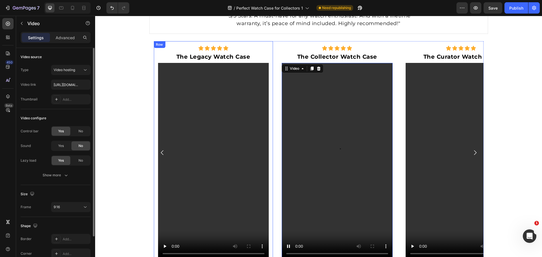
scroll to position [208, 0]
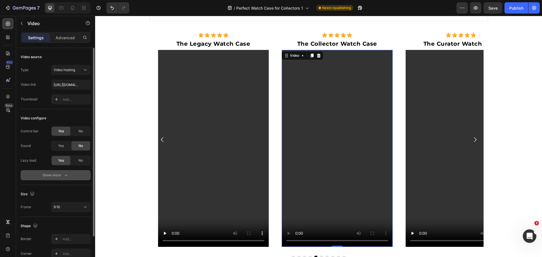
click at [64, 177] on icon "button" at bounding box center [66, 175] width 6 height 6
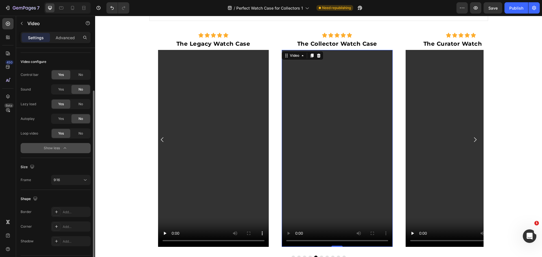
scroll to position [0, 0]
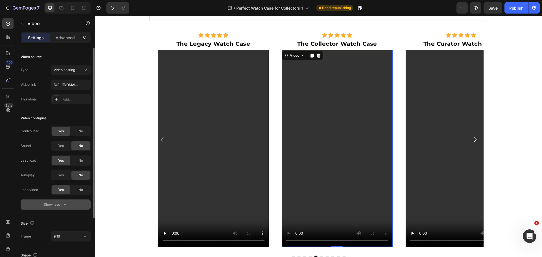
click at [271, 116] on div "Icon Icon Icon Icon Icon Icon List The Legacy Watch Case Text Block Video Row" at bounding box center [212, 139] width 119 height 223
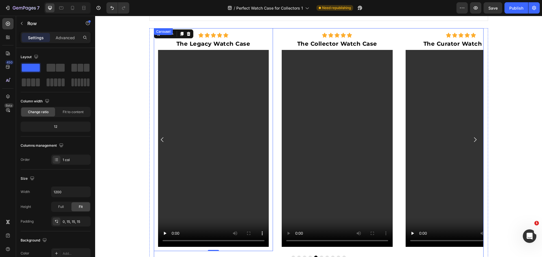
click at [273, 119] on div "Icon Icon Icon Icon Icon Icon List The Legacy Watch Case Text Block Video Row I…" at bounding box center [319, 139] width 330 height 223
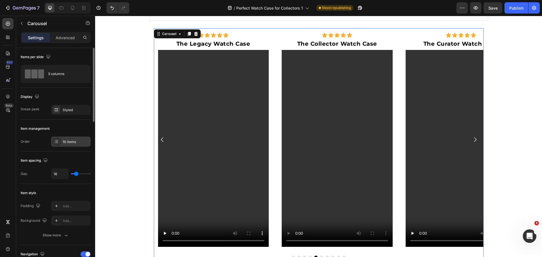
click at [66, 145] on div "10 items" at bounding box center [70, 142] width 39 height 10
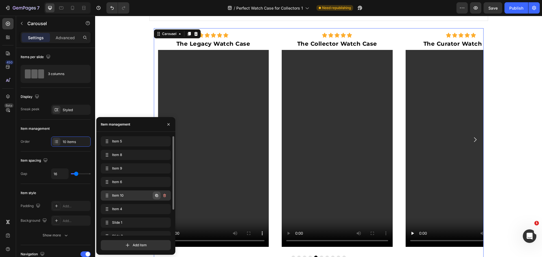
click at [157, 196] on icon "button" at bounding box center [156, 195] width 5 height 5
click at [157, 210] on icon "button" at bounding box center [156, 209] width 3 height 3
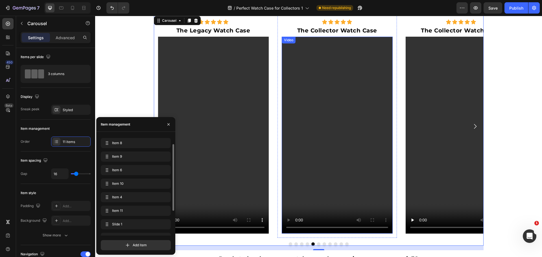
scroll to position [237, 0]
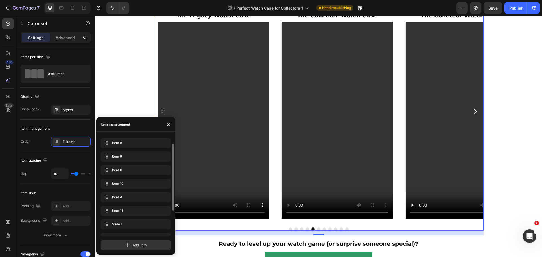
click at [317, 229] on button "Dot" at bounding box center [318, 228] width 3 height 3
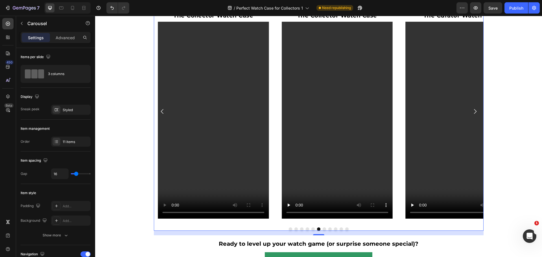
click at [331, 129] on video at bounding box center [337, 120] width 111 height 197
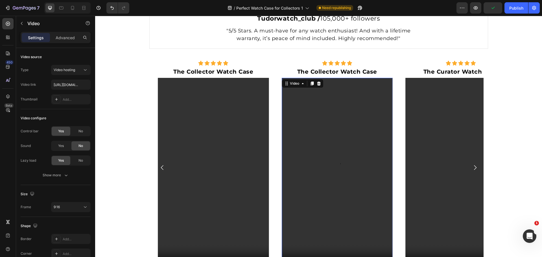
scroll to position [293, 0]
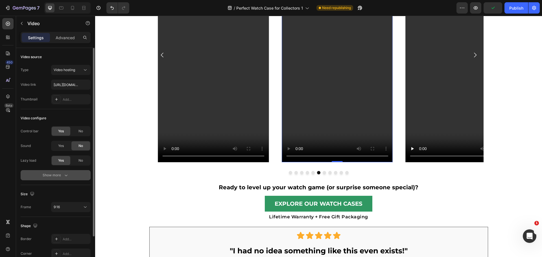
click at [61, 174] on div "Show more" at bounding box center [56, 175] width 26 height 6
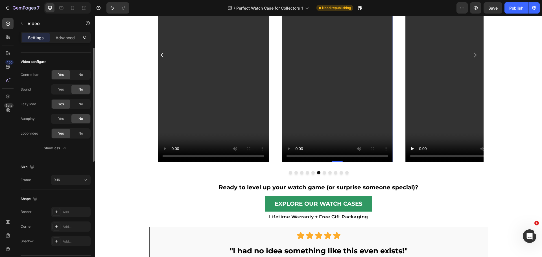
scroll to position [0, 0]
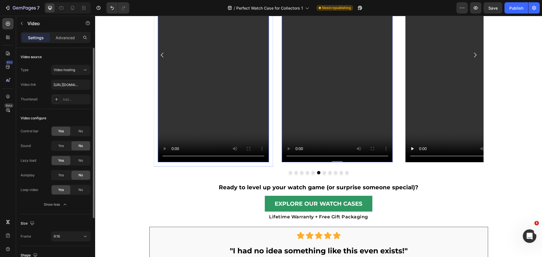
click at [270, 118] on div "Icon Icon Icon Icon Icon Icon List The Collector Watch Case Text Block Video Row" at bounding box center [212, 55] width 119 height 223
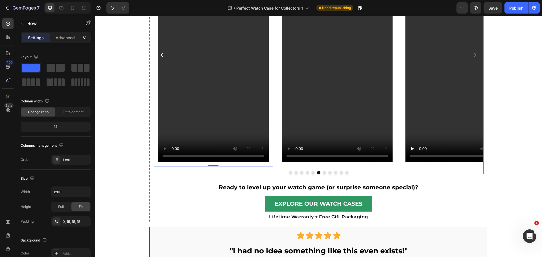
click at [274, 118] on div "Icon Icon Icon Icon Icon Icon List The Legacy Watch Case Text Block Video Row I…" at bounding box center [319, 55] width 330 height 223
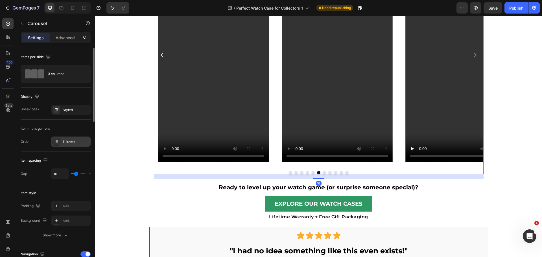
click at [67, 139] on div "11 items" at bounding box center [76, 141] width 27 height 5
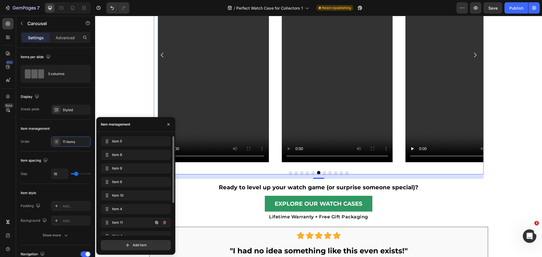
scroll to position [28, 0]
click at [155, 194] on icon "button" at bounding box center [156, 194] width 3 height 3
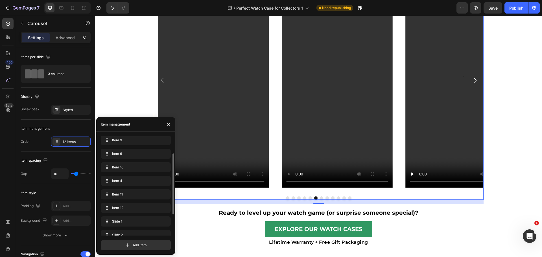
scroll to position [237, 0]
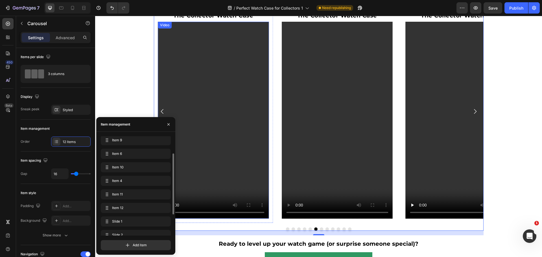
click at [229, 128] on video at bounding box center [213, 120] width 111 height 197
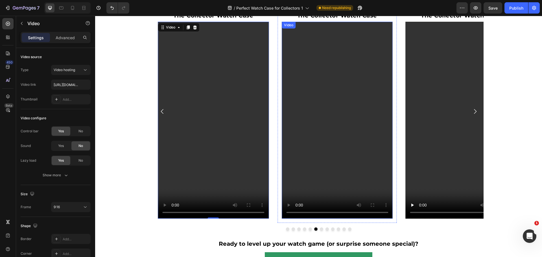
click at [347, 115] on video at bounding box center [337, 120] width 111 height 197
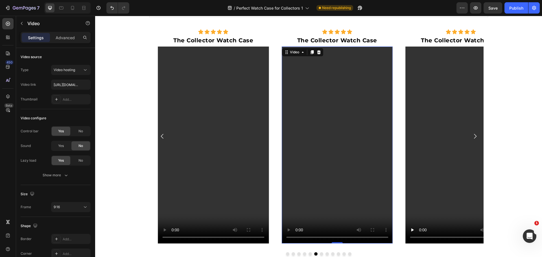
scroll to position [208, 0]
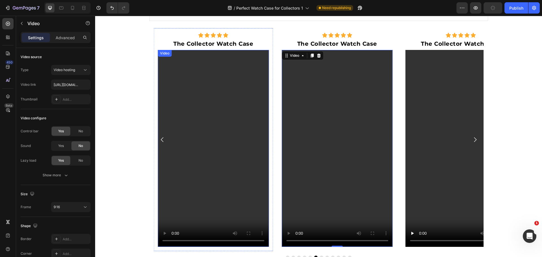
click at [223, 150] on video at bounding box center [213, 148] width 111 height 197
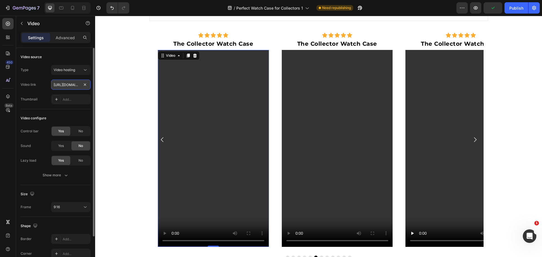
click at [68, 85] on input "https://cdn.shopify.com/videos/c/o/v/61d4e04908404427a82fda5fd8d9aa9a.mp4" at bounding box center [70, 85] width 39 height 10
paste input "555c42cb5f754ddfa27ef701c9f79672"
type input "https://cdn.shopify.com/videos/c/o/v/555c42cb5f754ddfa27ef701c9f79672.mp4"
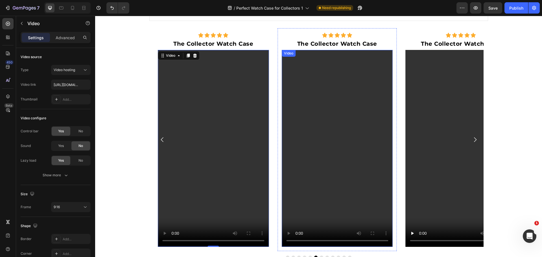
click at [342, 150] on video at bounding box center [337, 148] width 111 height 197
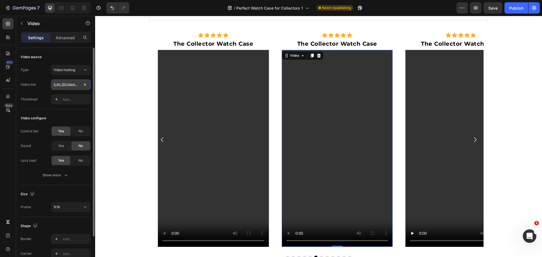
click at [74, 87] on input "https://cdn.shopify.com/videos/c/o/v/61d4e04908404427a82fda5fd8d9aa9a.mp4" at bounding box center [70, 85] width 39 height 10
type input "https://cdn.shopify.com/videos/c/o/v/279fca60836b4b1992feddf6f468fc7a.mov"
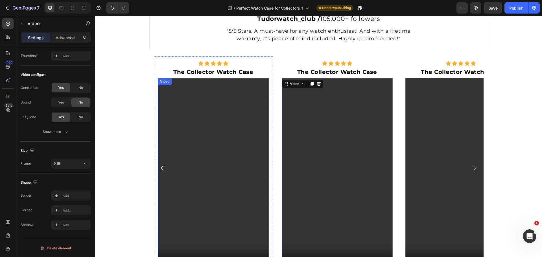
scroll to position [237, 0]
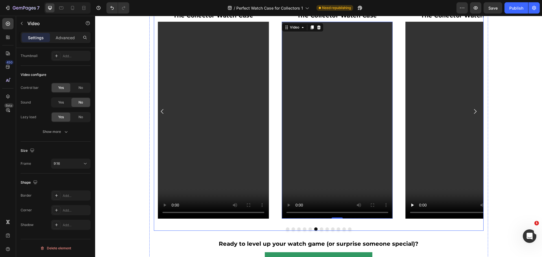
click at [309, 229] on button "Dot" at bounding box center [309, 228] width 3 height 3
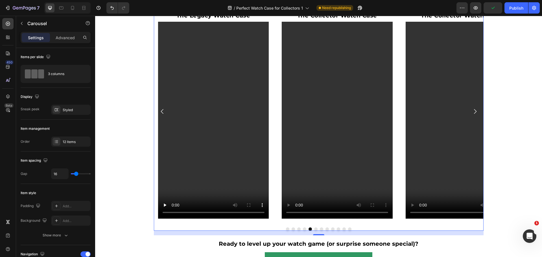
click at [303, 229] on button "Dot" at bounding box center [304, 228] width 3 height 3
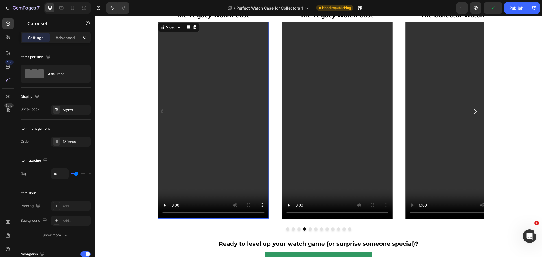
click at [228, 129] on video at bounding box center [213, 120] width 111 height 197
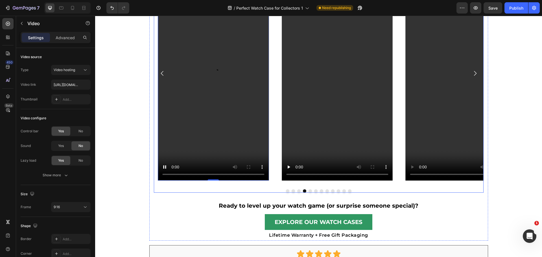
scroll to position [265, 0]
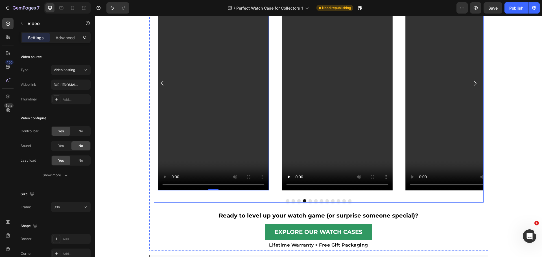
click at [298, 200] on button "Dot" at bounding box center [298, 200] width 3 height 3
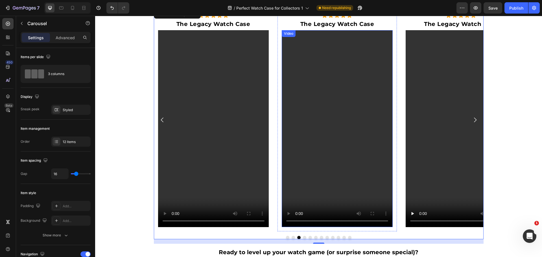
scroll to position [237, 0]
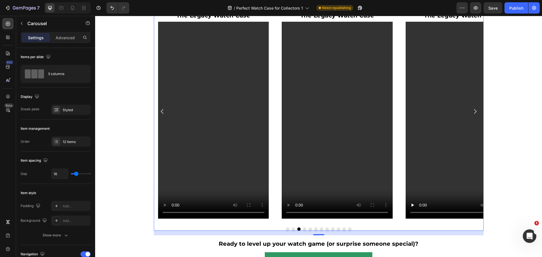
click at [291, 229] on button "Dot" at bounding box center [292, 228] width 3 height 3
click at [331, 127] on video at bounding box center [337, 120] width 111 height 197
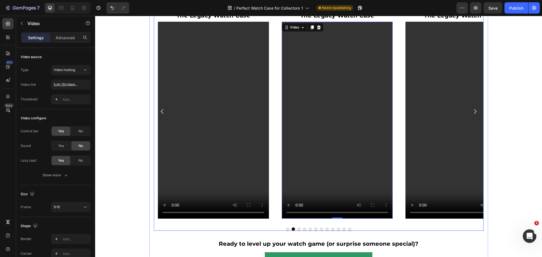
click at [297, 229] on button "Dot" at bounding box center [298, 228] width 3 height 3
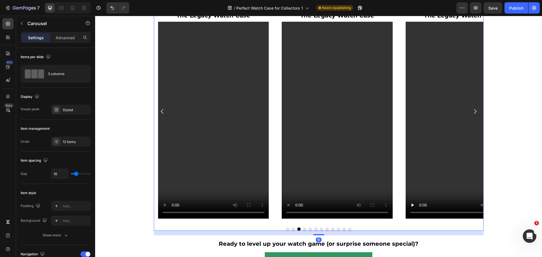
click at [291, 229] on button "Dot" at bounding box center [292, 228] width 3 height 3
click at [297, 229] on button "Dot" at bounding box center [298, 228] width 3 height 3
click at [303, 229] on button "Dot" at bounding box center [304, 228] width 3 height 3
click at [216, 147] on video at bounding box center [213, 120] width 111 height 197
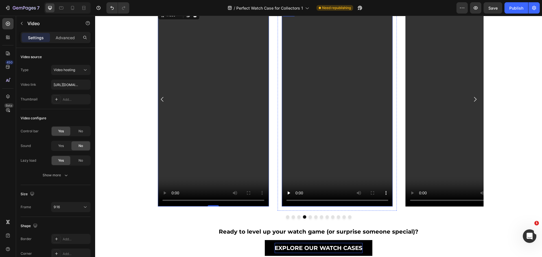
scroll to position [265, 0]
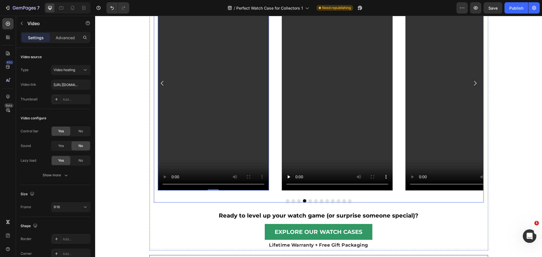
click at [297, 201] on button "Dot" at bounding box center [298, 200] width 3 height 3
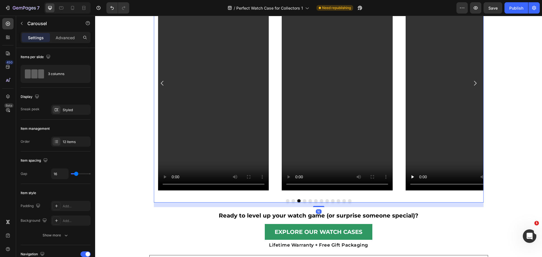
click at [291, 201] on button "Dot" at bounding box center [292, 200] width 3 height 3
click at [283, 201] on div at bounding box center [319, 200] width 330 height 3
click at [286, 201] on button "Dot" at bounding box center [287, 200] width 3 height 3
click at [297, 200] on button "Dot" at bounding box center [298, 200] width 3 height 3
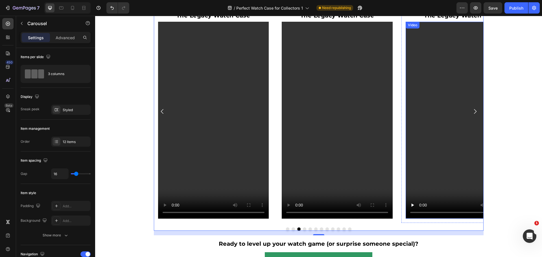
scroll to position [180, 0]
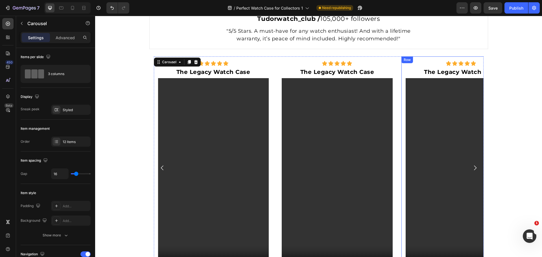
click at [402, 147] on div "Icon Icon Icon Icon Icon Icon List The Legacy Watch Case Text Block Video Row" at bounding box center [460, 167] width 119 height 223
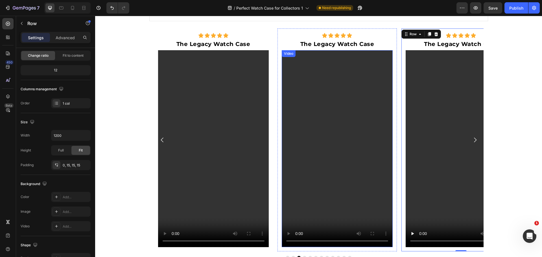
scroll to position [237, 0]
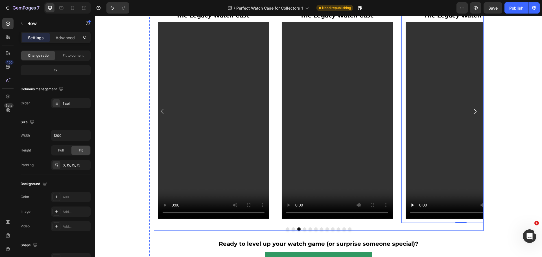
click at [286, 228] on button "Dot" at bounding box center [287, 228] width 3 height 3
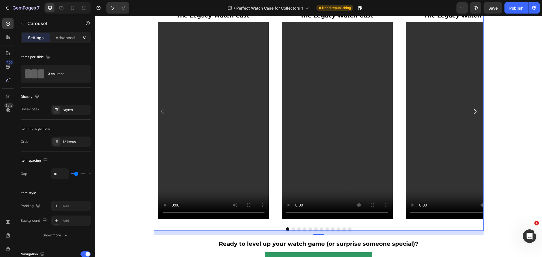
click at [291, 229] on button "Dot" at bounding box center [292, 228] width 3 height 3
click at [286, 229] on button "Dot" at bounding box center [287, 228] width 3 height 3
click at [348, 228] on button "Dot" at bounding box center [349, 228] width 3 height 3
click at [286, 229] on button "Dot" at bounding box center [287, 228] width 3 height 3
click at [291, 228] on button "Dot" at bounding box center [292, 228] width 3 height 3
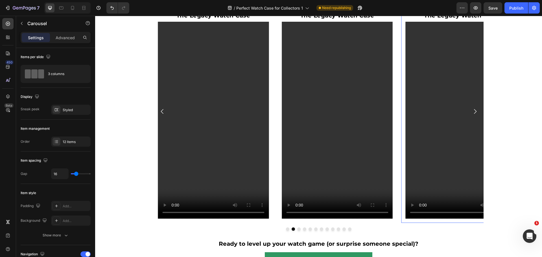
click at [401, 176] on div "Icon Icon Icon Icon Icon Icon List The Legacy Watch Case Text Block Video Row 0" at bounding box center [460, 111] width 119 height 223
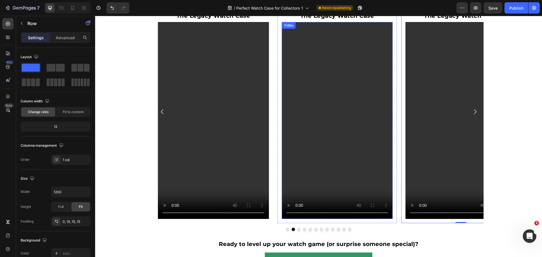
scroll to position [265, 0]
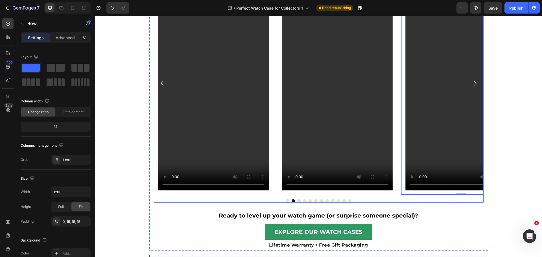
click at [297, 199] on button "Dot" at bounding box center [298, 200] width 3 height 3
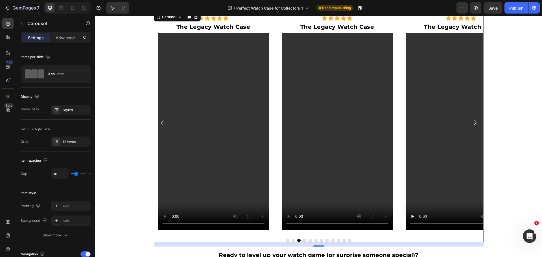
scroll to position [237, 0]
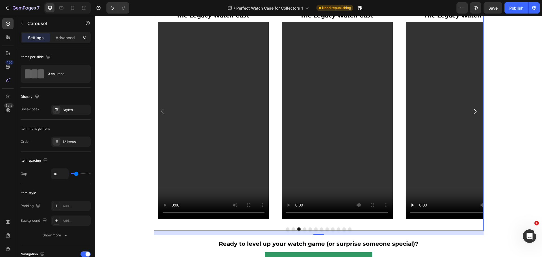
click at [291, 230] on button "Dot" at bounding box center [292, 228] width 3 height 3
click at [63, 107] on div "Styled" at bounding box center [70, 110] width 39 height 10
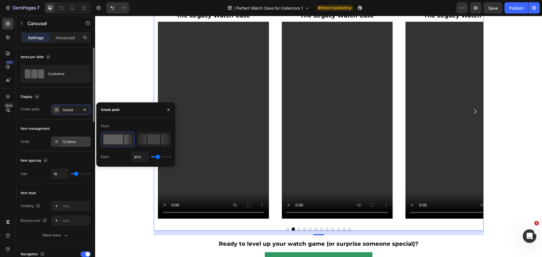
click at [63, 138] on div "12 items" at bounding box center [70, 142] width 39 height 10
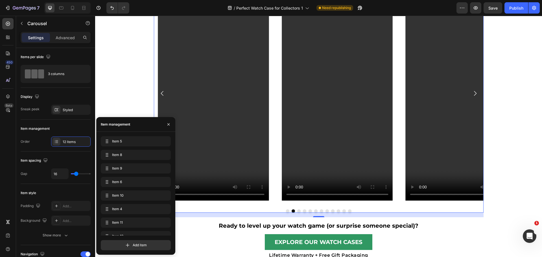
scroll to position [293, 0]
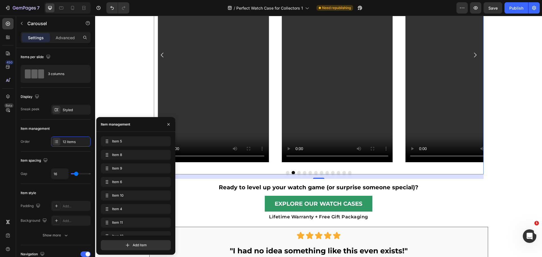
click at [286, 172] on button "Dot" at bounding box center [287, 172] width 3 height 3
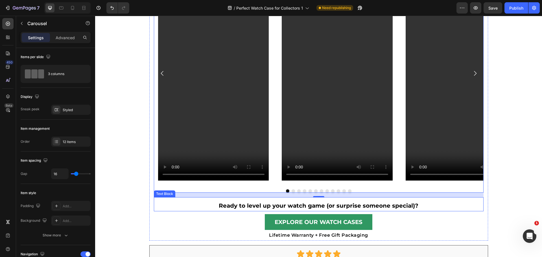
scroll to position [237, 0]
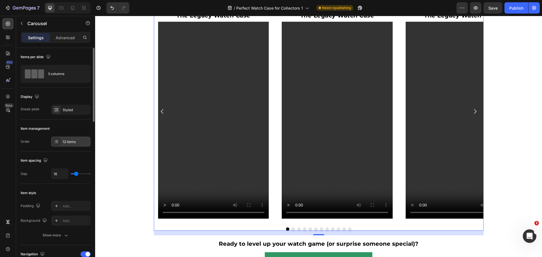
click at [65, 139] on div "12 items" at bounding box center [70, 142] width 39 height 10
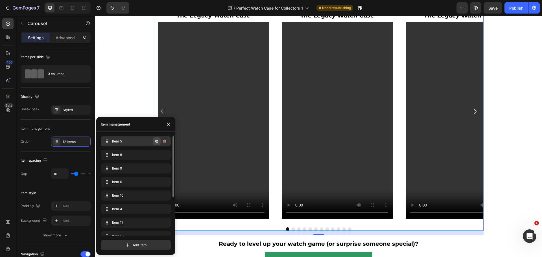
click at [157, 141] on icon "button" at bounding box center [156, 141] width 3 height 3
click at [157, 155] on icon "button" at bounding box center [156, 155] width 5 height 5
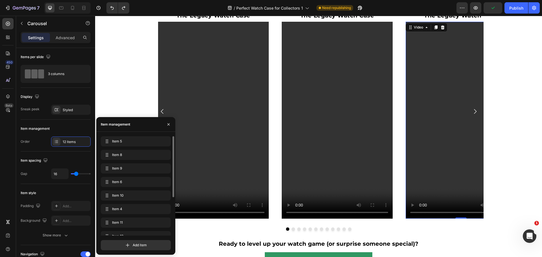
click at [422, 144] on video at bounding box center [460, 120] width 111 height 197
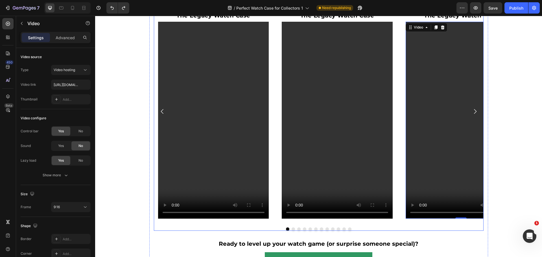
click at [295, 230] on div at bounding box center [319, 228] width 330 height 3
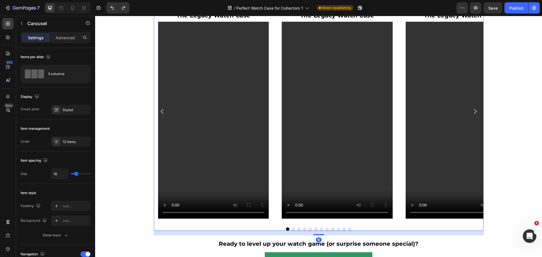
click at [297, 229] on button "Dot" at bounding box center [298, 228] width 3 height 3
click at [291, 229] on button "Dot" at bounding box center [292, 228] width 3 height 3
click at [67, 138] on div "12 items" at bounding box center [70, 142] width 39 height 10
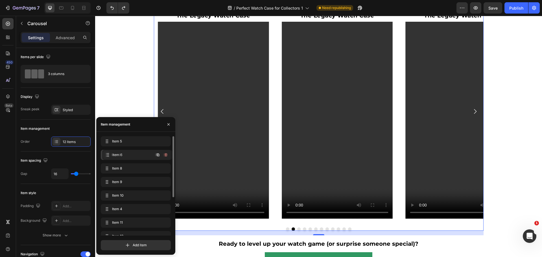
drag, startPoint x: 107, startPoint y: 181, endPoint x: 196, endPoint y: 221, distance: 97.5
click at [286, 229] on button "Dot" at bounding box center [287, 228] width 3 height 3
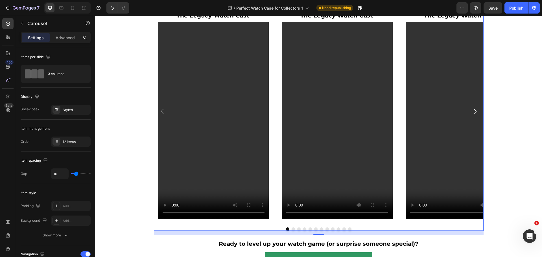
click at [291, 229] on button "Dot" at bounding box center [292, 228] width 3 height 3
click at [297, 228] on button "Dot" at bounding box center [298, 228] width 3 height 3
click at [336, 140] on video at bounding box center [337, 120] width 111 height 197
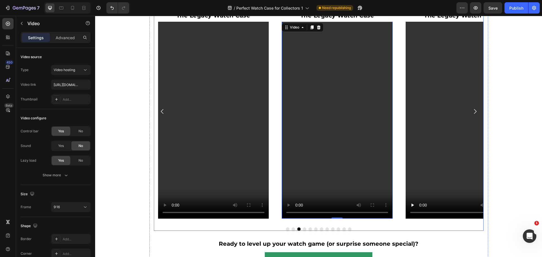
click at [287, 230] on button "Dot" at bounding box center [287, 228] width 3 height 3
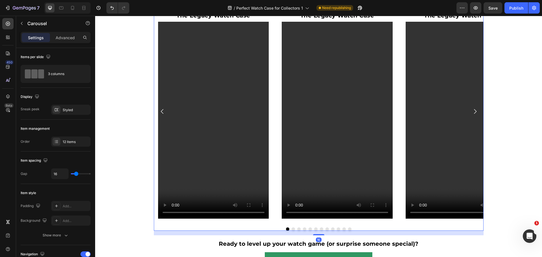
click at [291, 230] on button "Dot" at bounding box center [292, 228] width 3 height 3
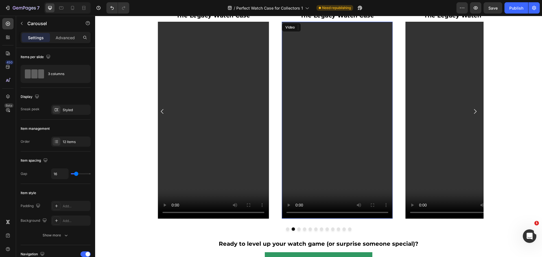
click at [322, 183] on video at bounding box center [337, 120] width 111 height 197
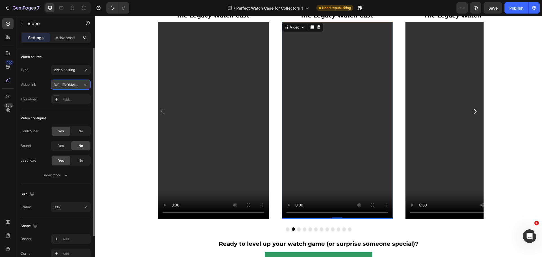
click at [57, 87] on input "https://cdn.shopify.com/videos/c/o/v/ad396fb132fc4b63885118345360a877.mp4" at bounding box center [70, 85] width 39 height 10
click at [319, 151] on video at bounding box center [337, 120] width 111 height 197
click at [64, 83] on input "https://cdn.shopify.com/videos/c/o/v/ad396fb132fc4b63885118345360a877.mp4" at bounding box center [70, 85] width 39 height 10
type input "https://cdn.shopify.com/videos/c/o/v/555c42cb5f754ddfa27ef701c9f79672.mp4"
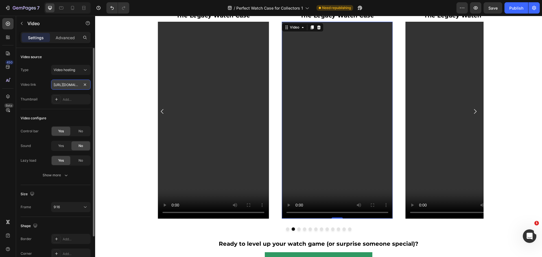
scroll to position [0, 104]
click at [297, 227] on div "Icon Icon Icon Icon Icon Icon List The Legacy Watch Case Text Block Video Row I…" at bounding box center [319, 115] width 330 height 231
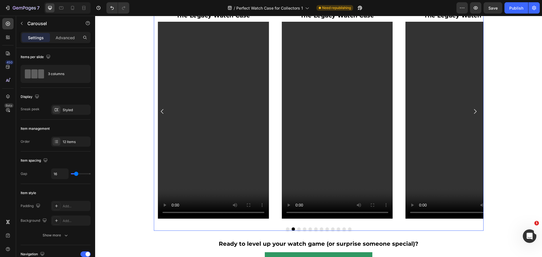
click at [297, 228] on button "Dot" at bounding box center [298, 228] width 3 height 3
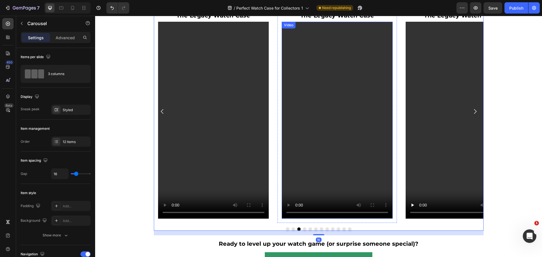
click at [360, 154] on video at bounding box center [337, 120] width 111 height 197
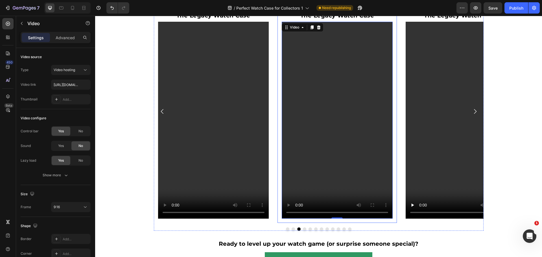
click at [341, 144] on video at bounding box center [337, 120] width 111 height 197
click at [346, 168] on video at bounding box center [337, 120] width 111 height 197
click at [431, 171] on video at bounding box center [460, 120] width 111 height 197
click at [303, 228] on button "Dot" at bounding box center [304, 228] width 3 height 3
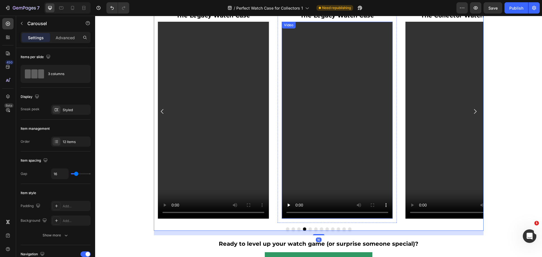
scroll to position [180, 0]
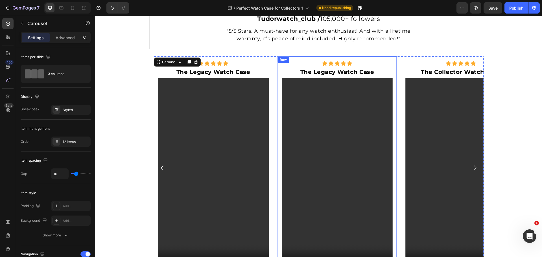
click at [393, 164] on div "Icon Icon Icon Icon Icon Icon List The Legacy Watch Case Text Block Video Row" at bounding box center [336, 167] width 119 height 223
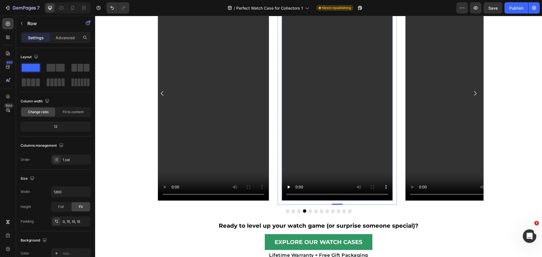
scroll to position [265, 0]
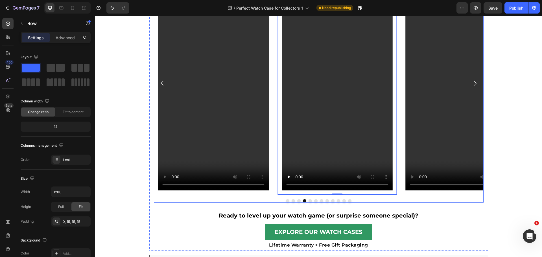
click at [286, 201] on button "Dot" at bounding box center [287, 200] width 3 height 3
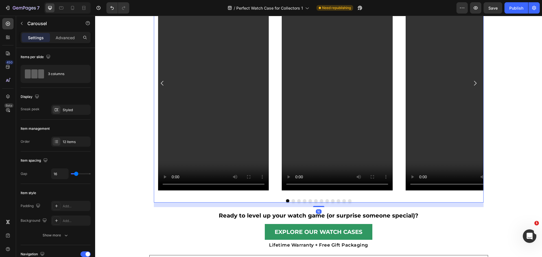
click at [291, 201] on button "Dot" at bounding box center [292, 200] width 3 height 3
click at [297, 201] on button "Dot" at bounding box center [298, 200] width 3 height 3
click at [303, 201] on button "Dot" at bounding box center [304, 200] width 3 height 3
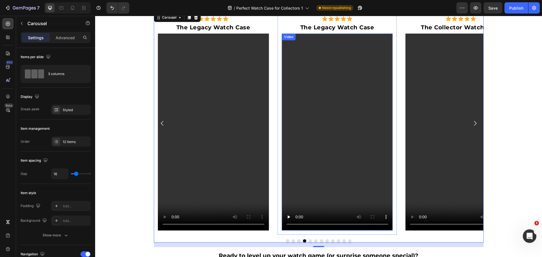
scroll to position [237, 0]
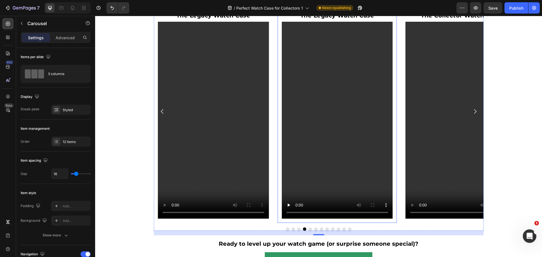
click at [393, 146] on div "Icon Icon Icon Icon Icon Icon List The Legacy Watch Case Text Block Video Row" at bounding box center [336, 111] width 119 height 223
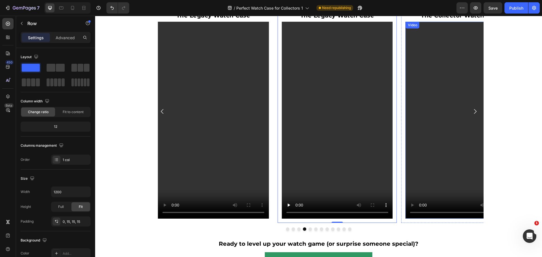
click at [450, 134] on video at bounding box center [460, 120] width 111 height 197
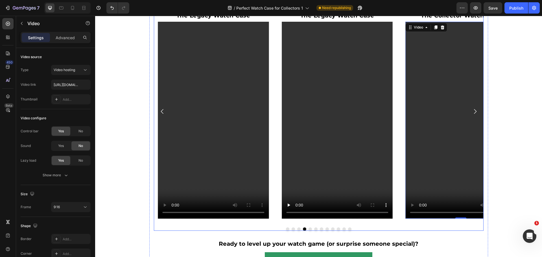
click at [308, 229] on button "Dot" at bounding box center [309, 228] width 3 height 3
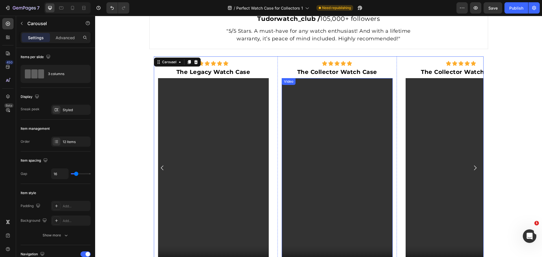
scroll to position [208, 0]
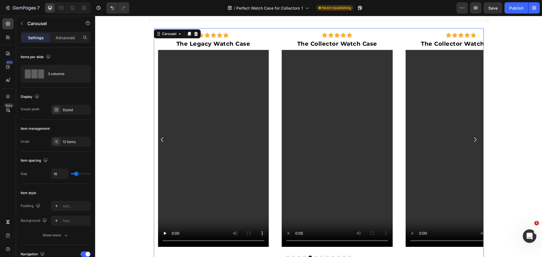
click at [271, 148] on div "Icon Icon Icon Icon Icon Icon List The Legacy Watch Case Text Block Video Row I…" at bounding box center [319, 139] width 330 height 223
click at [269, 148] on div "Icon Icon Icon Icon Icon Icon List The Legacy Watch Case Text Block Video Row" at bounding box center [212, 139] width 119 height 223
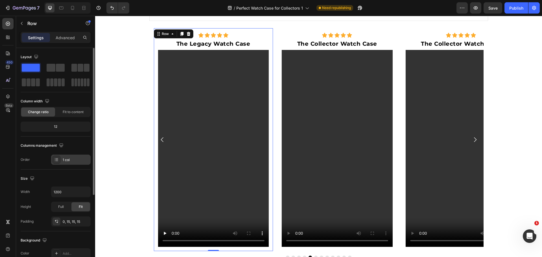
drag, startPoint x: 68, startPoint y: 158, endPoint x: 79, endPoint y: 160, distance: 11.2
click at [68, 158] on div "1 col" at bounding box center [76, 159] width 27 height 5
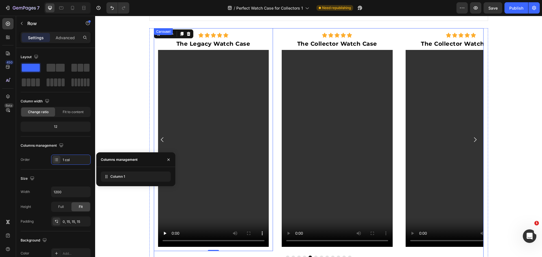
click at [273, 144] on div "Icon Icon Icon Icon Icon Icon List The Legacy Watch Case Text Block Video Row I…" at bounding box center [319, 139] width 330 height 223
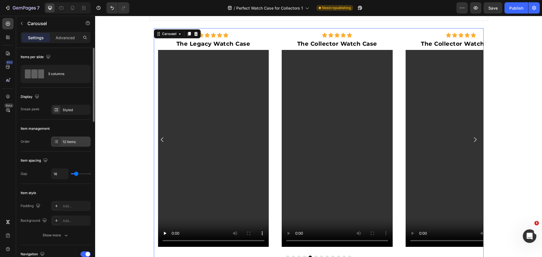
click at [65, 141] on div "12 items" at bounding box center [76, 141] width 27 height 5
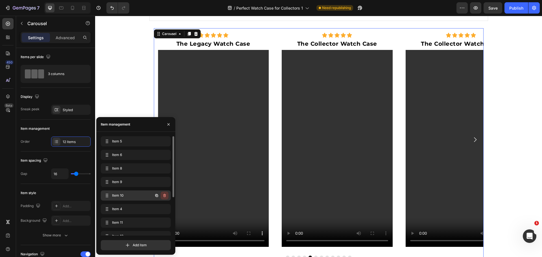
click at [165, 195] on icon "button" at bounding box center [164, 195] width 3 height 3
click at [163, 195] on div "Delete" at bounding box center [160, 195] width 10 height 5
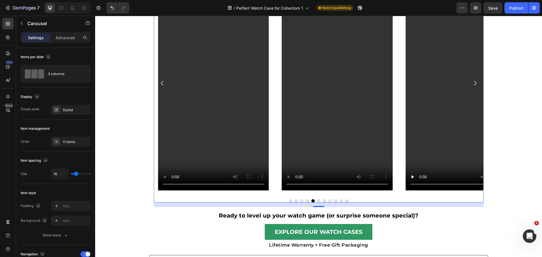
click at [306, 202] on button "Dot" at bounding box center [307, 200] width 3 height 3
click at [300, 200] on button "Dot" at bounding box center [301, 200] width 3 height 3
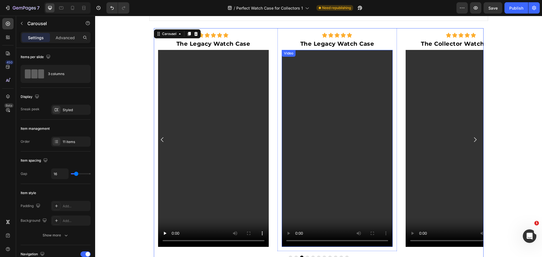
scroll to position [237, 0]
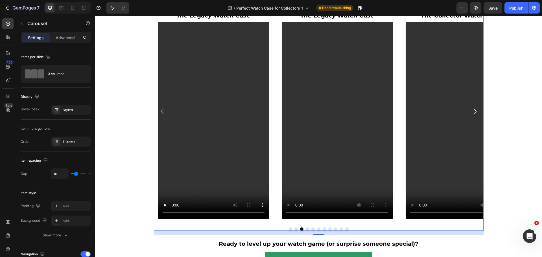
click at [289, 228] on button "Dot" at bounding box center [290, 228] width 3 height 3
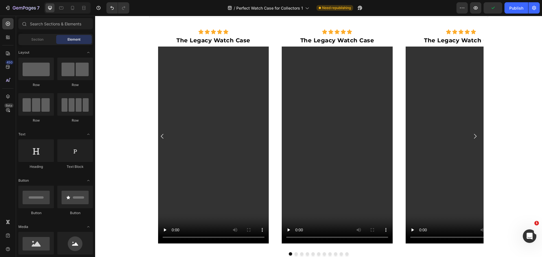
scroll to position [217, 0]
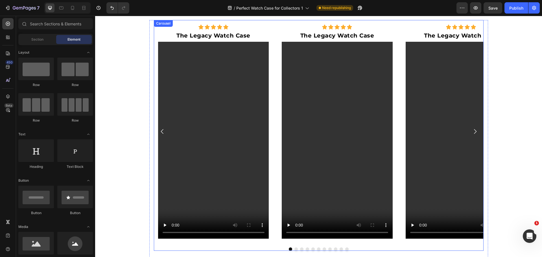
click at [294, 249] on button "Dot" at bounding box center [295, 248] width 3 height 3
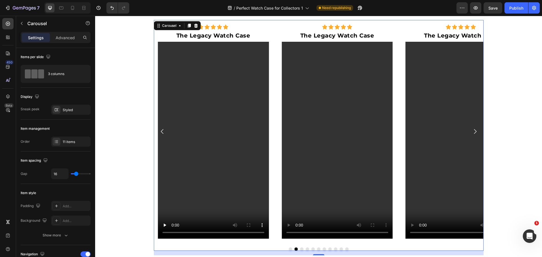
click at [300, 249] on button "Dot" at bounding box center [301, 248] width 3 height 3
click at [294, 249] on button "Dot" at bounding box center [295, 248] width 3 height 3
click at [306, 250] on button "Dot" at bounding box center [307, 248] width 3 height 3
click at [311, 249] on button "Dot" at bounding box center [312, 248] width 3 height 3
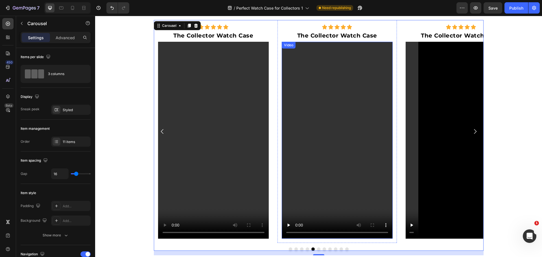
click at [244, 132] on video at bounding box center [213, 140] width 111 height 197
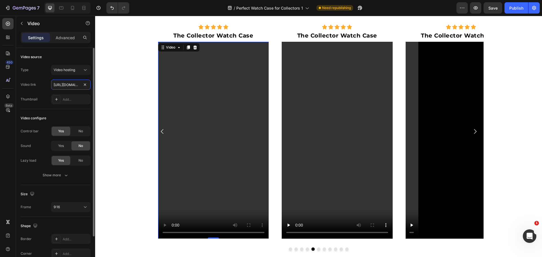
drag, startPoint x: 65, startPoint y: 86, endPoint x: 79, endPoint y: 90, distance: 14.6
click at [65, 86] on input "https://cdn.shopify.com/videos/c/o/v/555c42cb5f754ddfa27ef701c9f79672.mp4" at bounding box center [70, 85] width 39 height 10
paste input "e35b3bb8d3464f60becfafc7e567cf5b.mov"
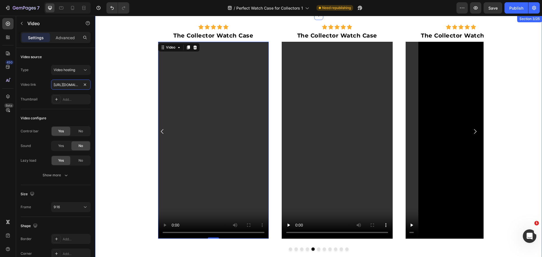
scroll to position [0, 104]
type input "https://cdn.shopify.com/videos/c/o/v/e35b3bb8d3464f60becfafc7e567cf5b.mov"
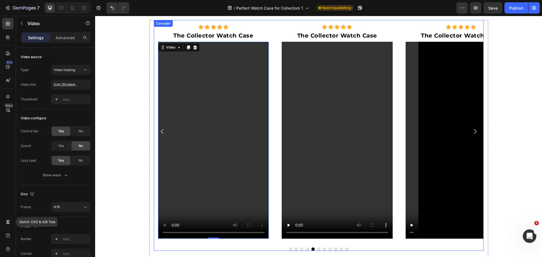
click at [317, 248] on button "Dot" at bounding box center [318, 248] width 3 height 3
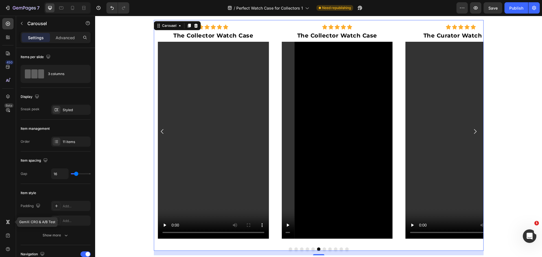
click at [322, 249] on button "Dot" at bounding box center [323, 248] width 3 height 3
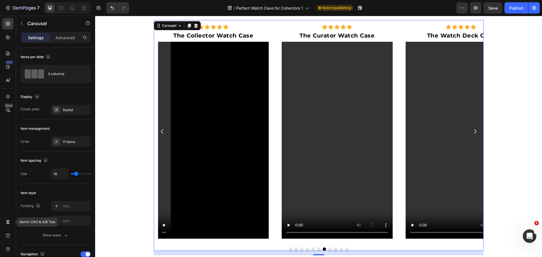
click at [328, 249] on button "Dot" at bounding box center [329, 248] width 3 height 3
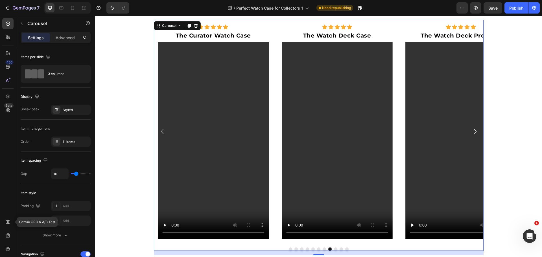
click at [334, 249] on button "Dot" at bounding box center [335, 248] width 3 height 3
click at [340, 249] on button "Dot" at bounding box center [340, 248] width 3 height 3
click at [345, 250] on button "Dot" at bounding box center [346, 248] width 3 height 3
click at [295, 247] on icon at bounding box center [297, 245] width 6 height 6
click at [287, 249] on div "Uploaded icon successfully" at bounding box center [270, 245] width 63 height 10
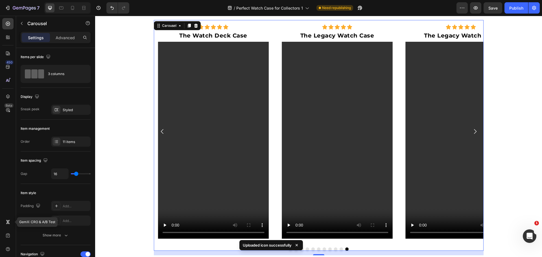
click at [300, 246] on div "Uploaded icon successfully" at bounding box center [270, 245] width 63 height 10
click at [297, 247] on icon at bounding box center [297, 245] width 6 height 6
click at [286, 249] on div at bounding box center [319, 248] width 330 height 3
click at [289, 249] on button "Dot" at bounding box center [290, 248] width 3 height 3
click at [289, 250] on button "Dot" at bounding box center [290, 248] width 3 height 3
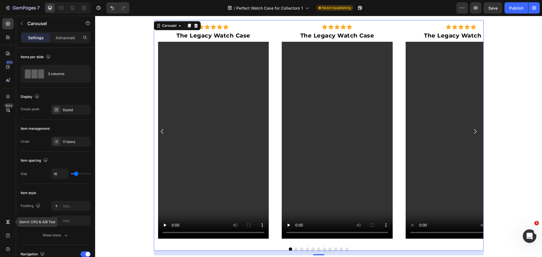
click at [294, 249] on button "Dot" at bounding box center [295, 248] width 3 height 3
click at [289, 250] on button "Dot" at bounding box center [290, 248] width 3 height 3
click at [296, 246] on icon at bounding box center [297, 245] width 6 height 6
click at [294, 248] on button "Dot" at bounding box center [295, 248] width 3 height 3
click at [286, 248] on div at bounding box center [319, 248] width 330 height 3
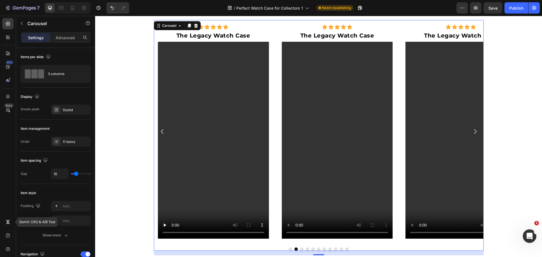
click at [289, 248] on button "Dot" at bounding box center [290, 248] width 3 height 3
click at [510, 9] on div "Publish" at bounding box center [516, 8] width 14 height 6
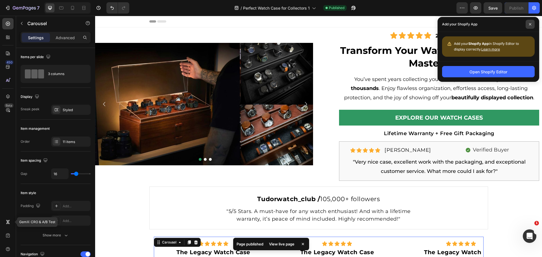
click at [533, 24] on span at bounding box center [529, 24] width 9 height 9
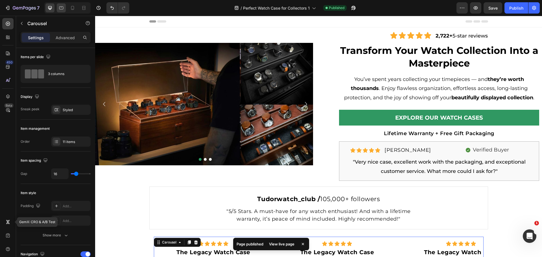
click at [64, 8] on icon at bounding box center [61, 8] width 6 height 6
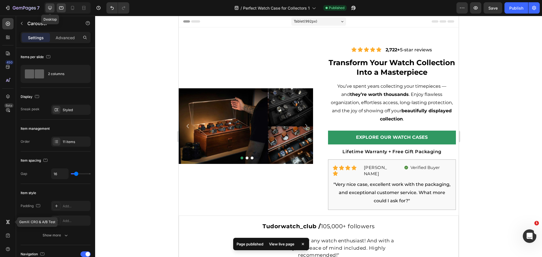
click at [51, 8] on icon at bounding box center [50, 8] width 4 height 4
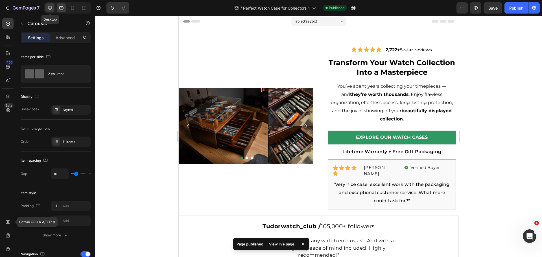
type input "1200"
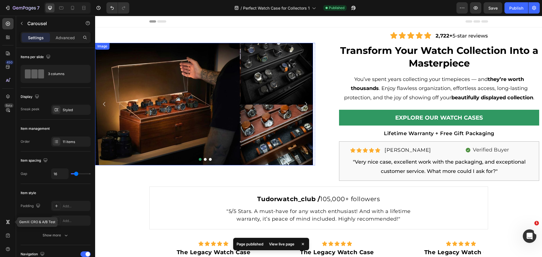
click at [179, 87] on img at bounding box center [204, 104] width 218 height 122
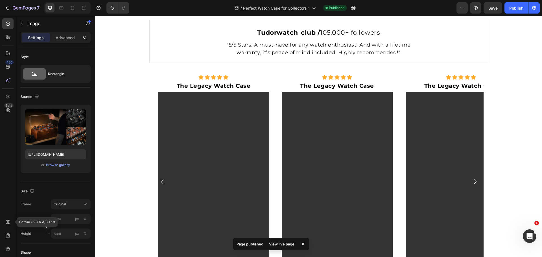
scroll to position [201, 0]
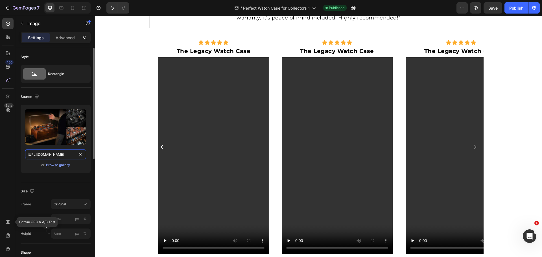
click at [57, 152] on input "[URL][DOMAIN_NAME]" at bounding box center [55, 154] width 61 height 10
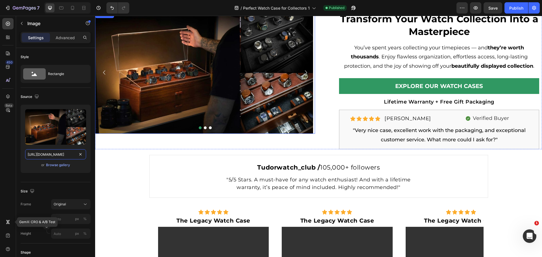
scroll to position [4, 0]
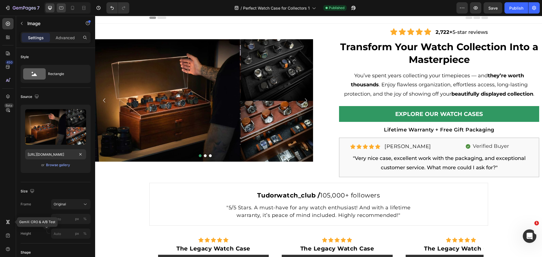
click at [58, 5] on icon at bounding box center [61, 8] width 6 height 6
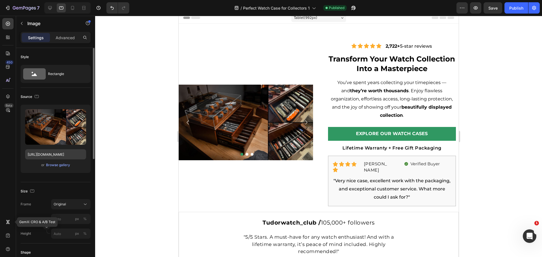
scroll to position [52, 0]
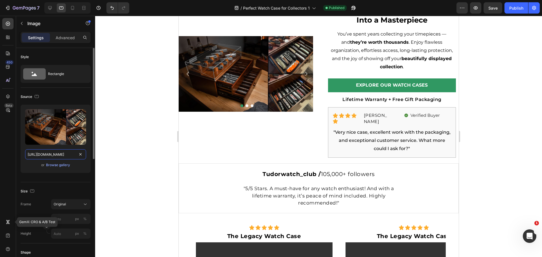
click at [52, 156] on input "https://cdn.shopify.com/s/files/1/0457/6228/1625/files/gempages_473355238577800…" at bounding box center [55, 154] width 61 height 10
paste input "20b7d6eb-a6c7-4da9-90a0-4b89f4818629"
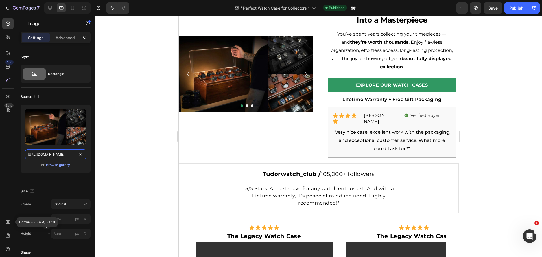
scroll to position [0, 174]
type input "[URL][DOMAIN_NAME]"
click at [53, 7] on div at bounding box center [49, 7] width 9 height 9
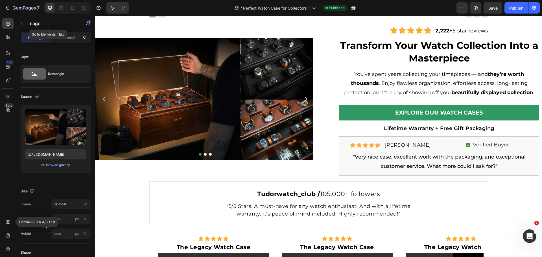
scroll to position [7, 0]
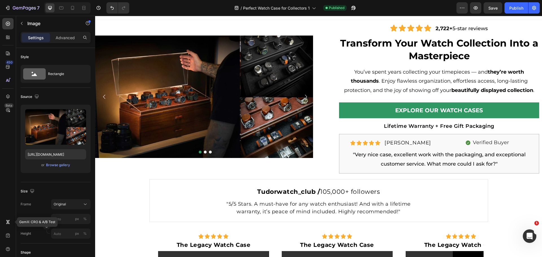
click at [203, 151] on div at bounding box center [205, 152] width 220 height 3
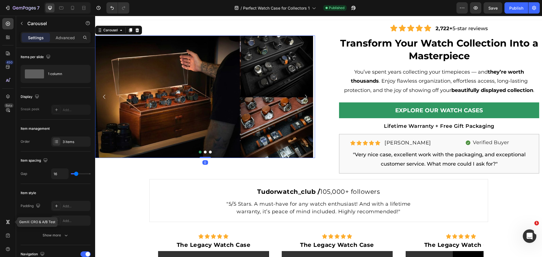
click at [204, 151] on button "Dot" at bounding box center [205, 152] width 3 height 3
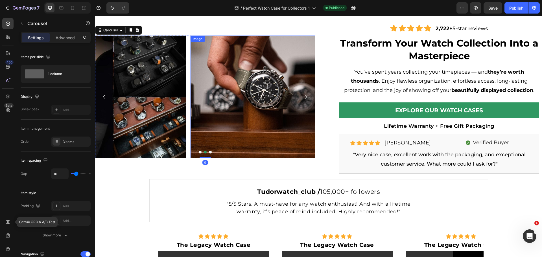
click at [214, 113] on img at bounding box center [299, 97] width 218 height 122
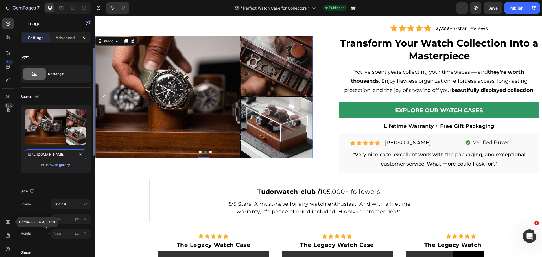
drag, startPoint x: 54, startPoint y: 155, endPoint x: 89, endPoint y: 133, distance: 41.1
click at [54, 155] on input "[URL][DOMAIN_NAME]" at bounding box center [55, 154] width 61 height 10
click at [61, 9] on icon at bounding box center [61, 7] width 4 height 3
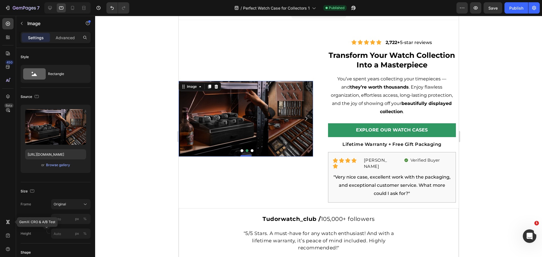
scroll to position [52, 0]
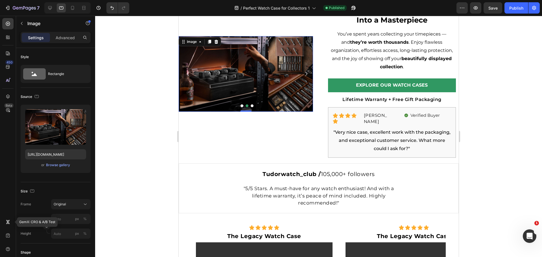
click at [241, 84] on img at bounding box center [245, 74] width 134 height 76
click at [61, 152] on input "https://cdn.shopify.com/s/files/1/0457/6228/1625/files/gempages_473355238577800…" at bounding box center [55, 154] width 61 height 10
type input "[URL][DOMAIN_NAME]"
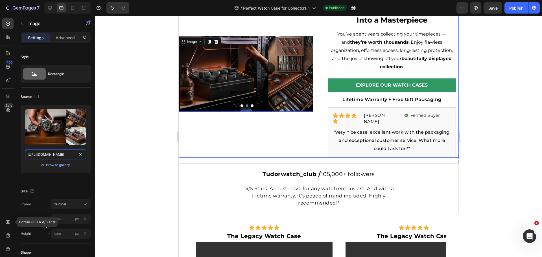
scroll to position [0, 173]
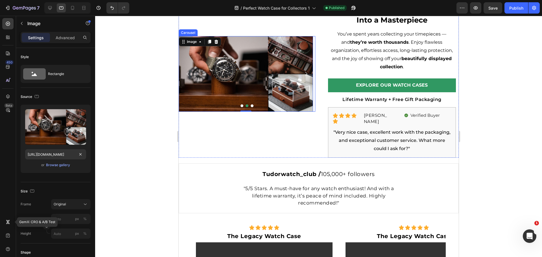
click at [240, 105] on button "Dot" at bounding box center [241, 105] width 3 height 3
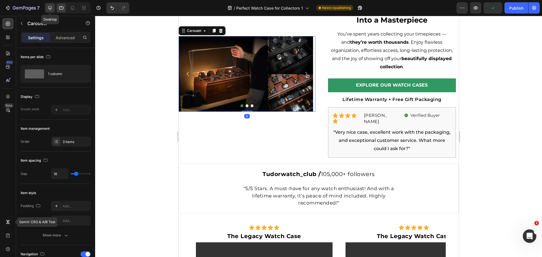
click at [48, 7] on icon at bounding box center [50, 8] width 6 height 6
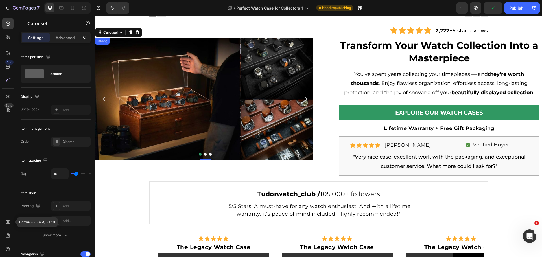
scroll to position [7, 0]
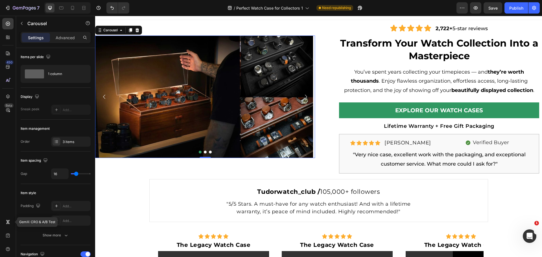
click at [209, 152] on button "Dot" at bounding box center [210, 152] width 3 height 3
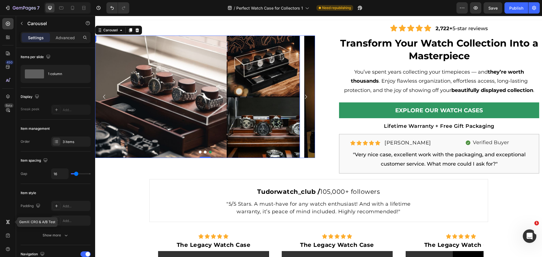
click at [186, 107] on img at bounding box center [191, 97] width 218 height 122
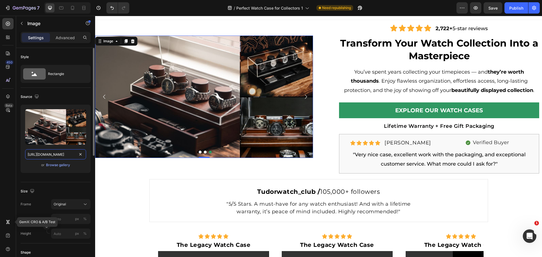
click at [57, 157] on input "[URL][DOMAIN_NAME]" at bounding box center [55, 154] width 61 height 10
drag, startPoint x: 63, startPoint y: 6, endPoint x: 150, endPoint y: 41, distance: 94.0
click at [63, 6] on icon at bounding box center [61, 7] width 4 height 3
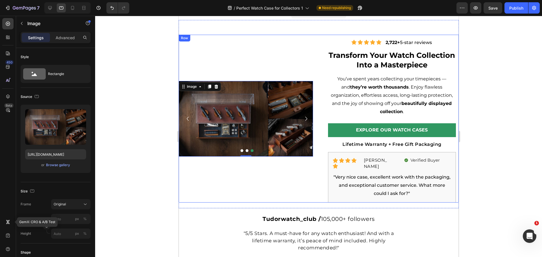
scroll to position [52, 0]
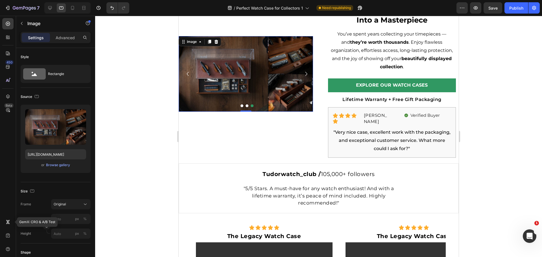
drag, startPoint x: 243, startPoint y: 62, endPoint x: 211, endPoint y: 74, distance: 34.7
click at [243, 62] on img at bounding box center [245, 74] width 134 height 76
click at [54, 155] on input "https://cdn.shopify.com/s/files/1/0457/6228/1625/files/gempages_473355238577800…" at bounding box center [55, 154] width 61 height 10
type input "[URL][DOMAIN_NAME]"
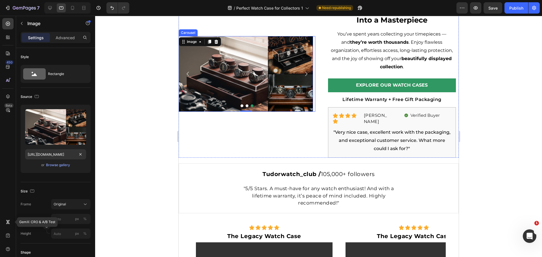
click at [246, 105] on button "Dot" at bounding box center [246, 105] width 3 height 3
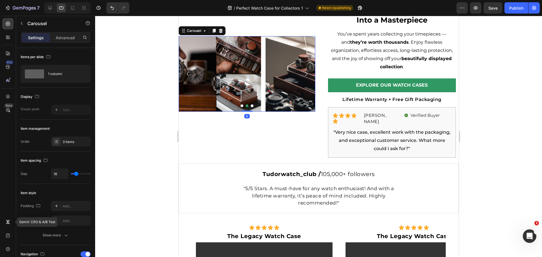
click at [242, 105] on button "Dot" at bounding box center [241, 105] width 3 height 3
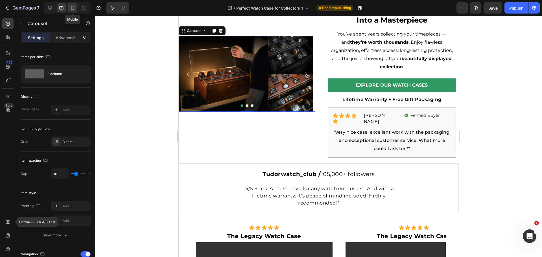
click at [71, 7] on icon at bounding box center [73, 8] width 6 height 6
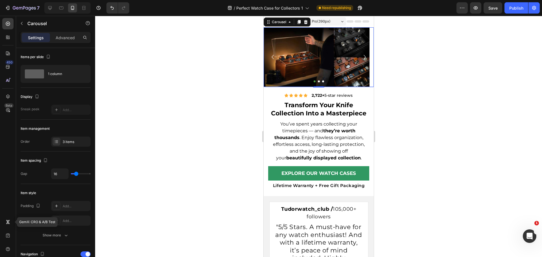
click at [317, 80] on button "Dot" at bounding box center [318, 81] width 2 height 2
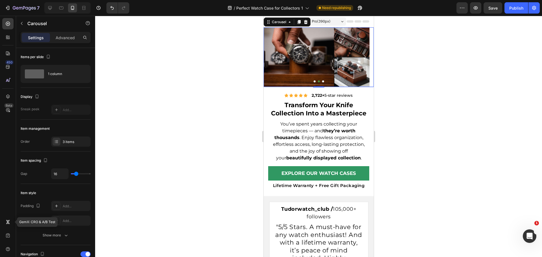
click at [322, 82] on button "Dot" at bounding box center [323, 81] width 2 height 2
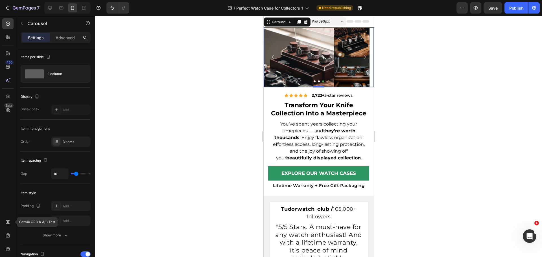
click at [313, 80] on button "Dot" at bounding box center [314, 81] width 2 height 2
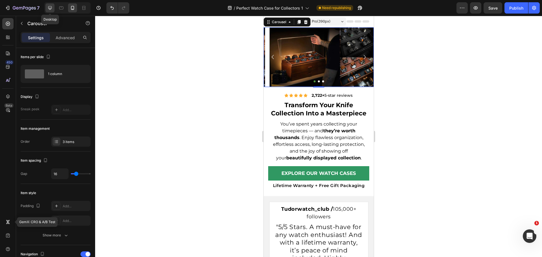
click at [52, 10] on icon at bounding box center [50, 8] width 6 height 6
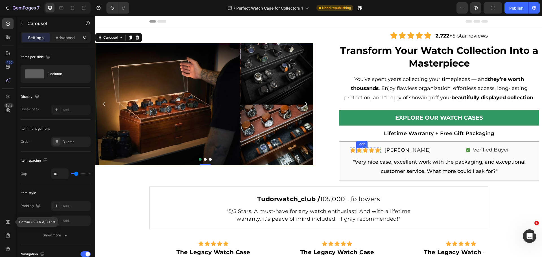
scroll to position [7, 0]
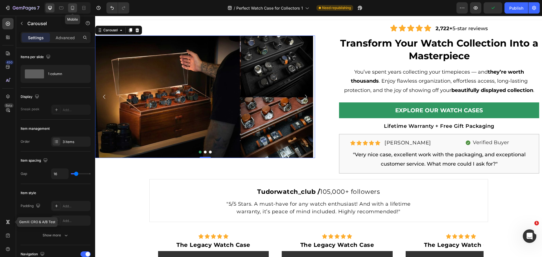
click at [69, 8] on div at bounding box center [72, 7] width 9 height 9
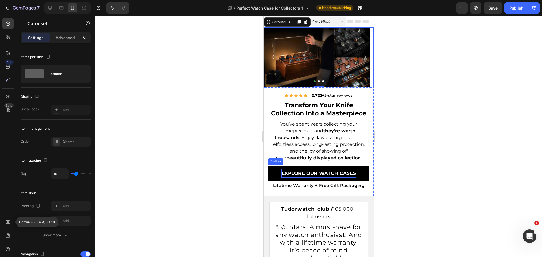
click at [290, 178] on p "Explore Our WATCH Cases" at bounding box center [318, 173] width 74 height 9
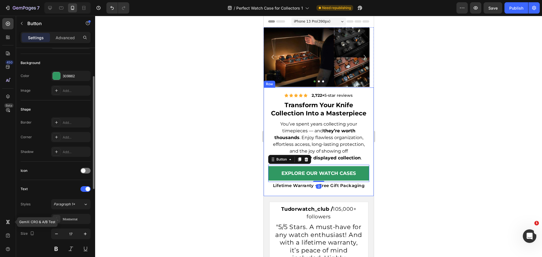
scroll to position [85, 0]
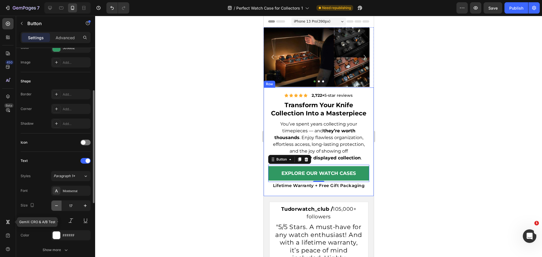
click at [55, 206] on icon "button" at bounding box center [56, 205] width 3 height 1
type input "16"
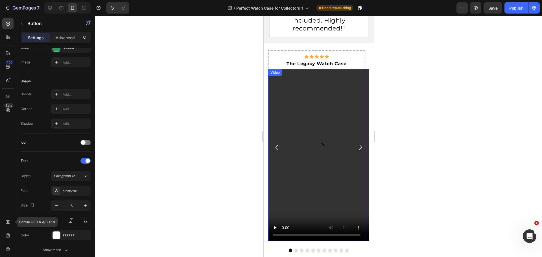
scroll to position [310, 0]
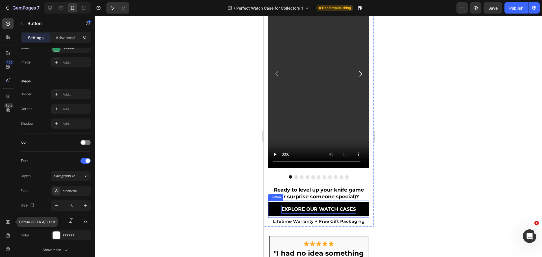
click at [310, 209] on p "Explore Our WATCH Cases" at bounding box center [318, 209] width 74 height 9
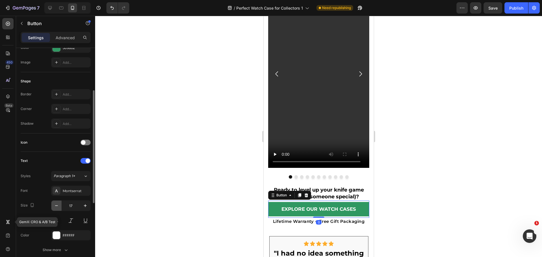
click at [58, 207] on icon "button" at bounding box center [57, 206] width 6 height 6
type input "16"
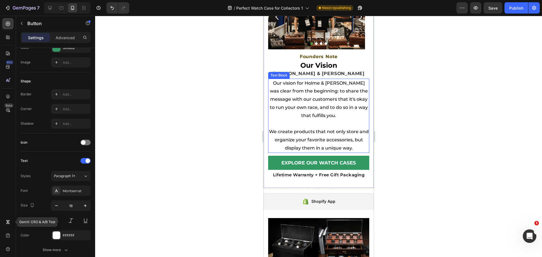
scroll to position [2060, 0]
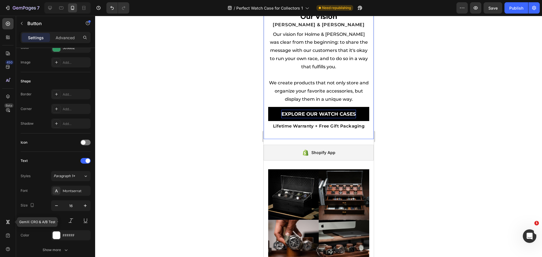
click at [292, 114] on p "Explore Our WATCH Cases" at bounding box center [318, 114] width 74 height 9
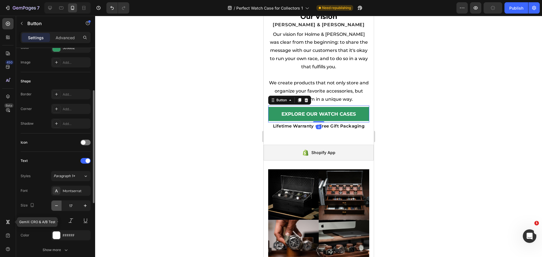
click at [57, 207] on icon "button" at bounding box center [57, 206] width 6 height 6
type input "16"
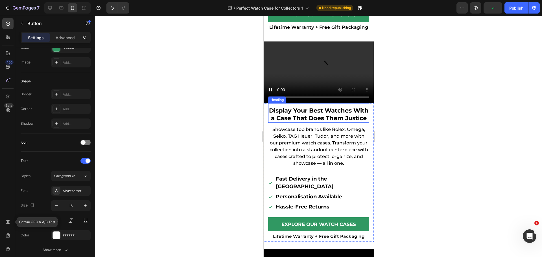
scroll to position [2539, 0]
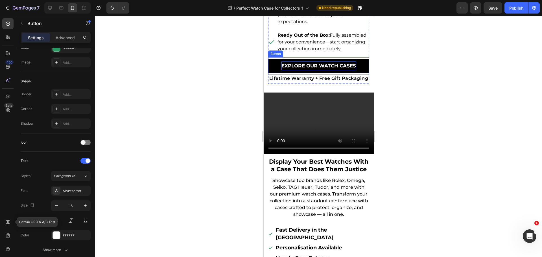
click at [299, 70] on p "Explore Our WATCH Cases" at bounding box center [318, 66] width 74 height 9
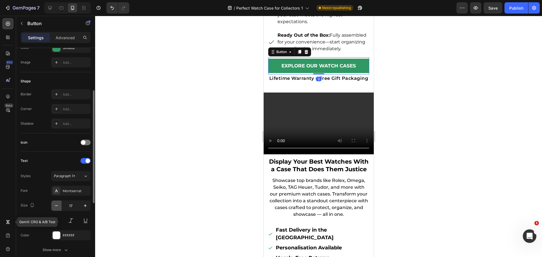
click at [58, 203] on icon "button" at bounding box center [57, 206] width 6 height 6
type input "16"
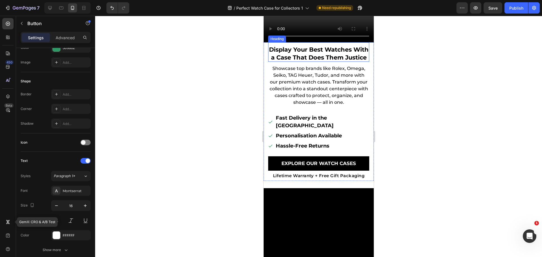
scroll to position [2680, 0]
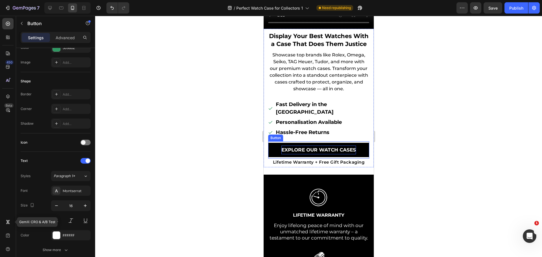
click at [314, 149] on p "Explore Our WATCH Cases" at bounding box center [318, 150] width 74 height 9
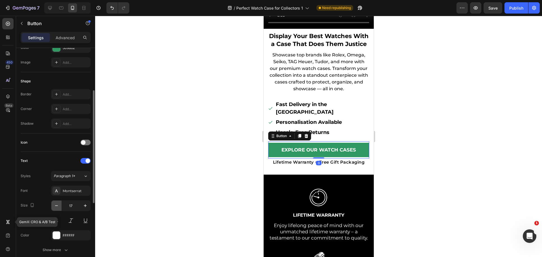
drag, startPoint x: 54, startPoint y: 207, endPoint x: 74, endPoint y: 205, distance: 20.1
click at [54, 207] on icon "button" at bounding box center [57, 206] width 6 height 6
type input "16"
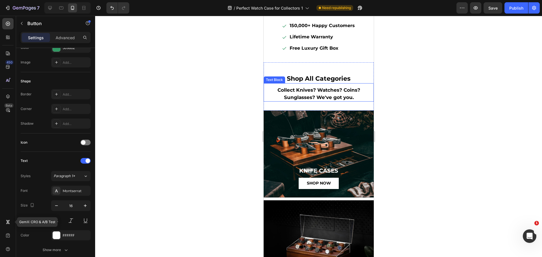
scroll to position [3442, 0]
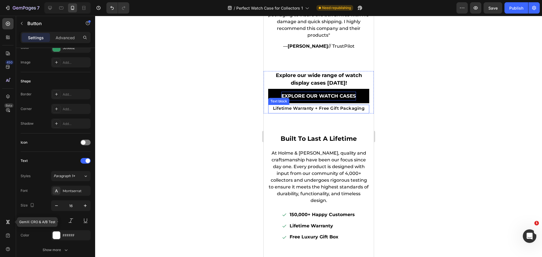
click at [295, 100] on p "Explore Our WATCH Cases" at bounding box center [318, 96] width 74 height 9
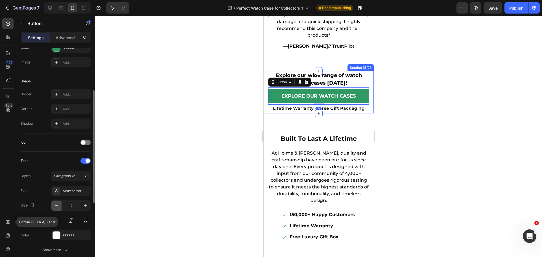
click at [59, 210] on button "button" at bounding box center [56, 206] width 10 height 10
type input "16"
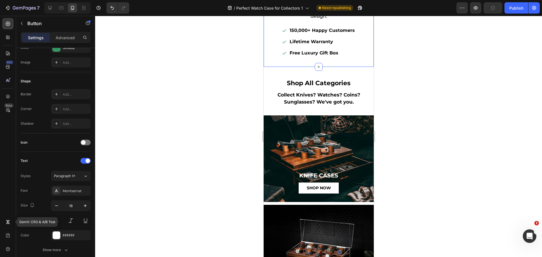
scroll to position [3470, 0]
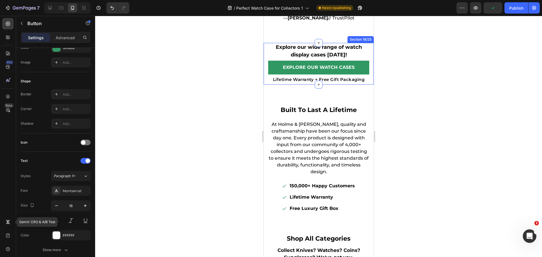
click at [266, 70] on div "Explore our wide range of watch display cases today! Text Block Explore Our WAT…" at bounding box center [318, 64] width 110 height 42
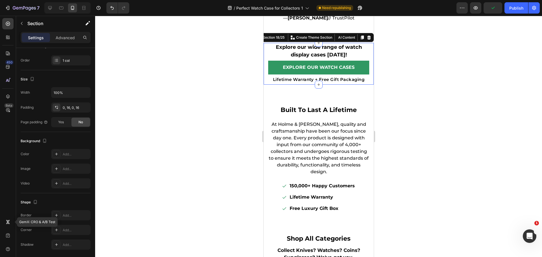
scroll to position [0, 0]
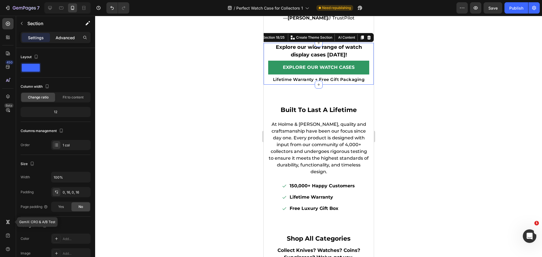
click at [70, 37] on p "Advanced" at bounding box center [65, 38] width 19 height 6
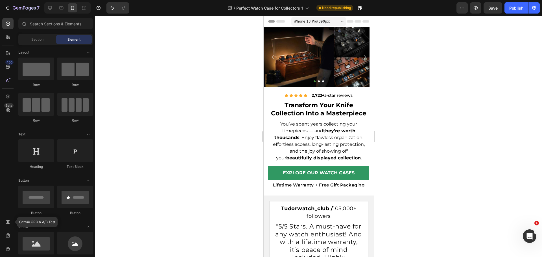
drag, startPoint x: 372, startPoint y: 243, endPoint x: 628, endPoint y: 31, distance: 332.2
click at [50, 7] on icon at bounding box center [50, 8] width 6 height 6
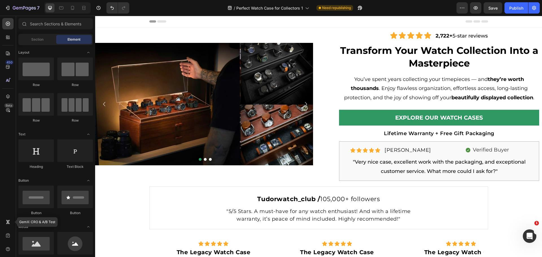
drag, startPoint x: 541, startPoint y: 111, endPoint x: 620, endPoint y: 32, distance: 111.5
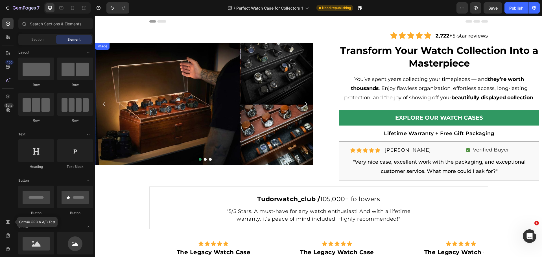
click at [204, 159] on button "Dot" at bounding box center [205, 159] width 3 height 3
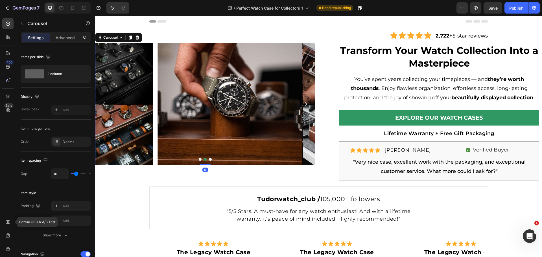
click at [209, 161] on button "Dot" at bounding box center [210, 159] width 3 height 3
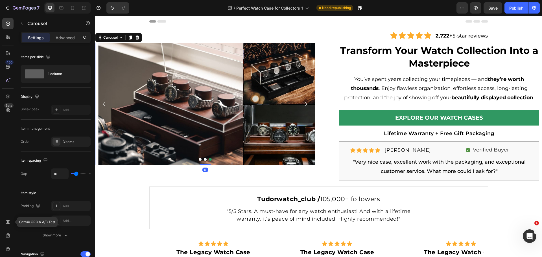
click at [199, 160] on button "Dot" at bounding box center [200, 159] width 3 height 3
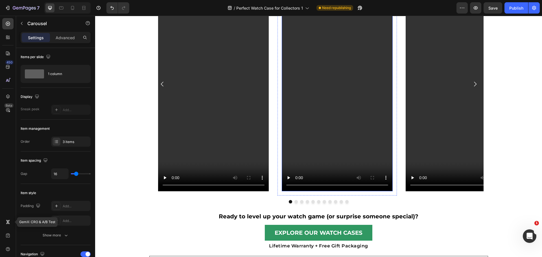
scroll to position [226, 0]
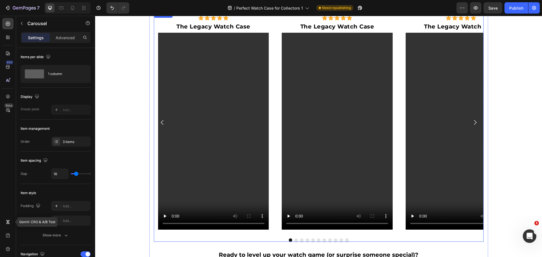
click at [294, 239] on button "Dot" at bounding box center [295, 239] width 3 height 3
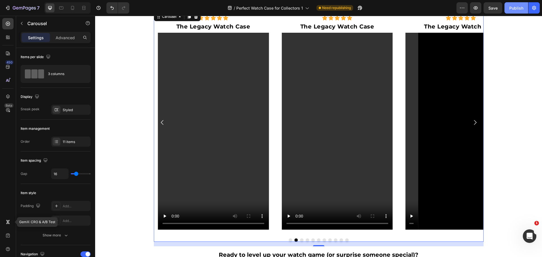
click at [522, 3] on button "Publish" at bounding box center [516, 7] width 24 height 11
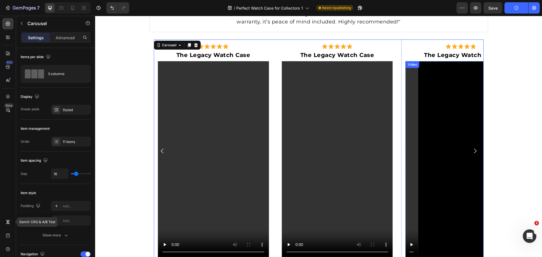
scroll to position [197, 0]
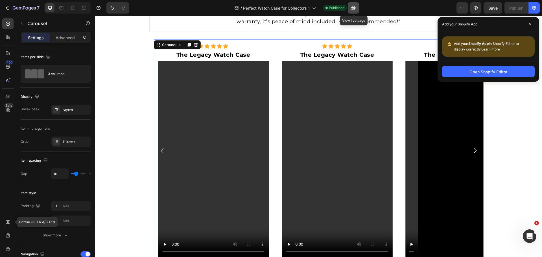
click at [357, 6] on button "button" at bounding box center [353, 7] width 11 height 11
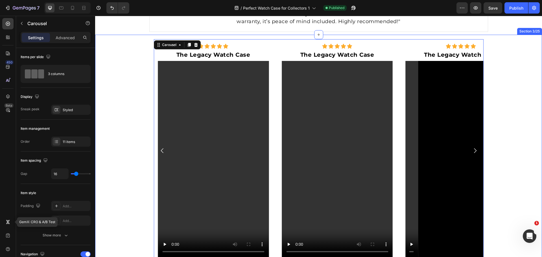
click at [127, 137] on div "Icon Icon Icon Icon Icon Icon List The Legacy Watch Case Text Block Video Row I…" at bounding box center [319, 178] width 430 height 279
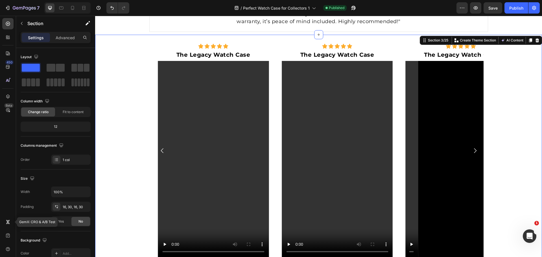
click at [248, 38] on div "Icon Icon Icon Icon Icon Icon List The Legacy Watch Case Text Block Video Row I…" at bounding box center [318, 179] width 447 height 288
click at [477, 39] on p "Create Theme Section" at bounding box center [478, 40] width 36 height 5
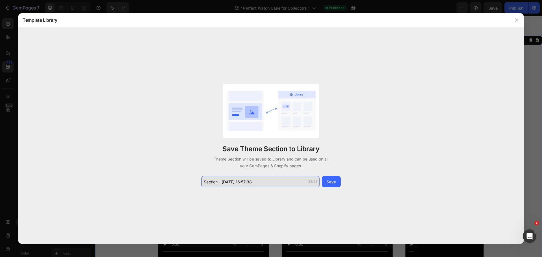
click at [273, 184] on input "Section - Aug 26 16:57:38" at bounding box center [260, 181] width 118 height 11
type input "Watch"
type input "VIde"
click at [244, 183] on input "Watch Landing Pages Video" at bounding box center [260, 181] width 118 height 11
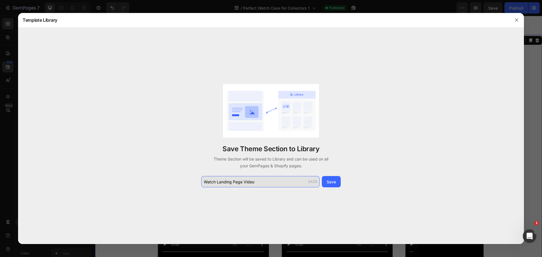
click at [265, 183] on input "Watch Landing Page Video" at bounding box center [260, 181] width 118 height 11
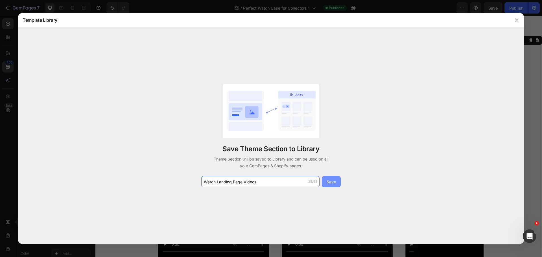
type input "Watch Landing Page Videos"
click at [330, 184] on div "Save" at bounding box center [330, 182] width 9 height 6
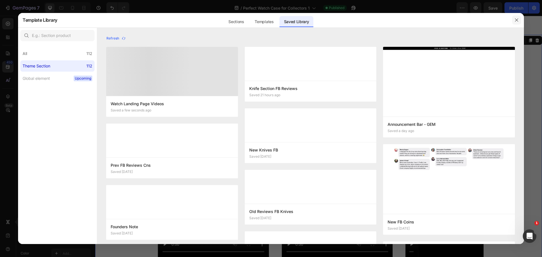
click at [517, 20] on icon "button" at bounding box center [516, 20] width 5 height 5
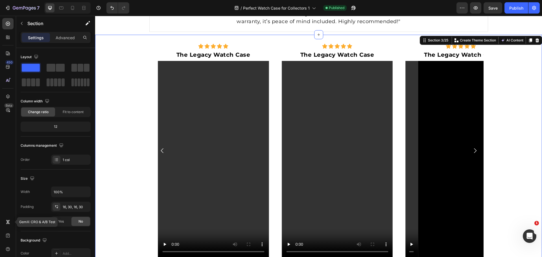
click at [114, 58] on div "Icon Icon Icon Icon Icon Icon List The Legacy Watch Case Text Block Video Row I…" at bounding box center [319, 178] width 430 height 279
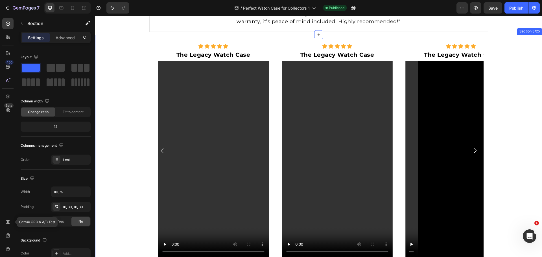
click at [114, 51] on div "Icon Icon Icon Icon Icon Icon List The Legacy Watch Case Text Block Video Row I…" at bounding box center [319, 178] width 430 height 279
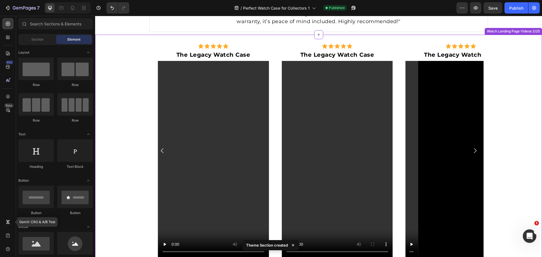
click at [115, 51] on div "Icon Icon Icon Icon Icon Icon List The Legacy Watch Case Text Block Video Row I…" at bounding box center [319, 178] width 430 height 279
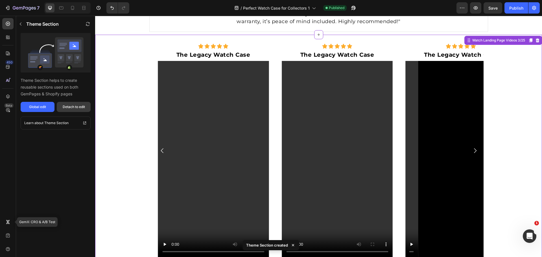
drag, startPoint x: 74, startPoint y: 105, endPoint x: 433, endPoint y: 22, distance: 368.6
click at [74, 105] on div "Detach to edit" at bounding box center [74, 106] width 22 height 5
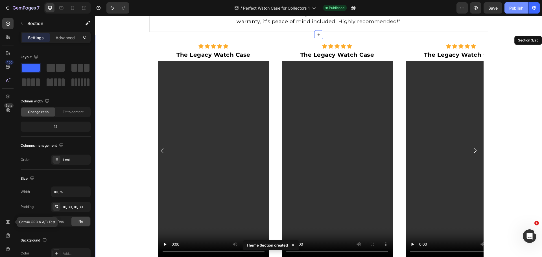
click at [517, 9] on div "Publish" at bounding box center [516, 8] width 14 height 6
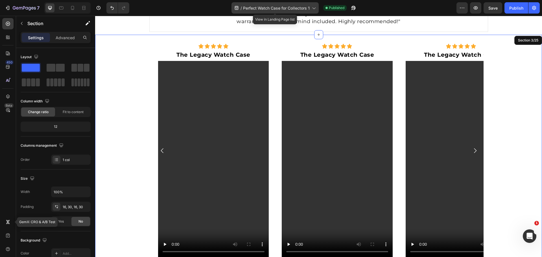
click at [283, 5] on span "Perfect Watch Case for Collectors 1" at bounding box center [276, 8] width 67 height 6
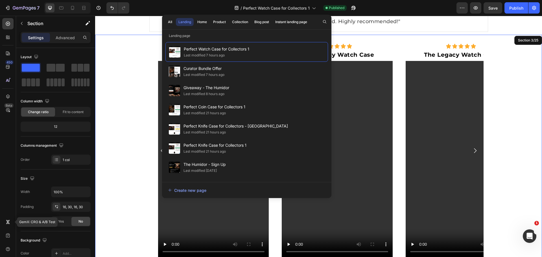
click at [122, 118] on div "Icon Icon Icon Icon Icon Icon List The Legacy Watch Case Text Block Video Row I…" at bounding box center [319, 178] width 430 height 279
click at [125, 44] on div "Icon Icon Icon Icon Icon Icon List The Legacy Watch Case Text Block Video Row I…" at bounding box center [319, 178] width 430 height 279
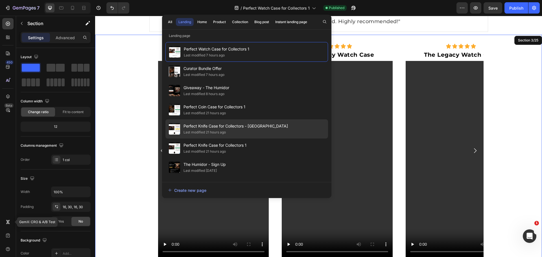
click at [247, 130] on div "Last modified 21 hours ago" at bounding box center [235, 132] width 104 height 6
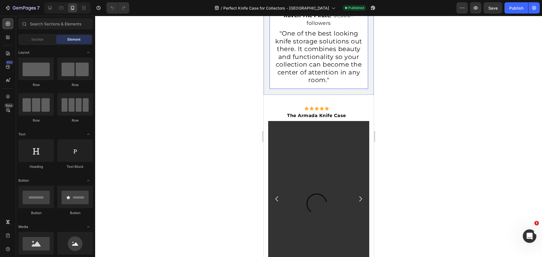
scroll to position [169, 0]
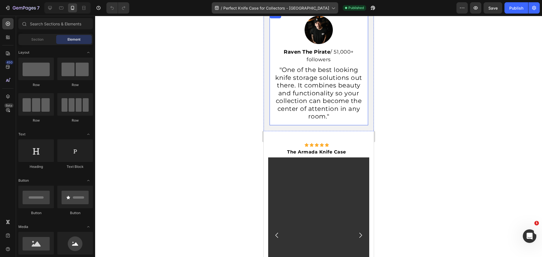
click at [276, 10] on span "Perfect Knife Case for Collectors - [GEOGRAPHIC_DATA]" at bounding box center [276, 8] width 106 height 6
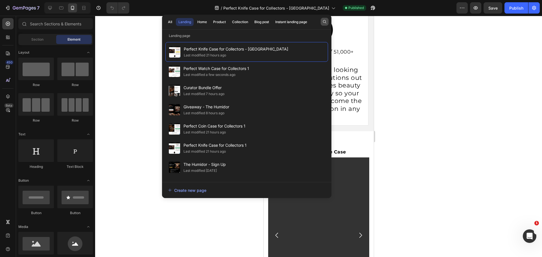
click at [323, 25] on button "button" at bounding box center [325, 22] width 8 height 8
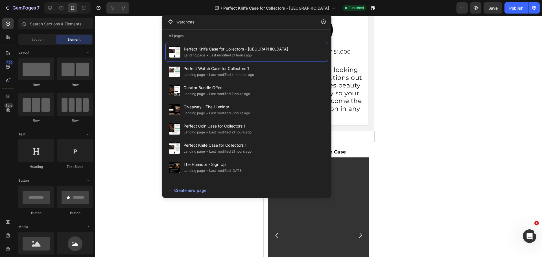
type input "watchcase"
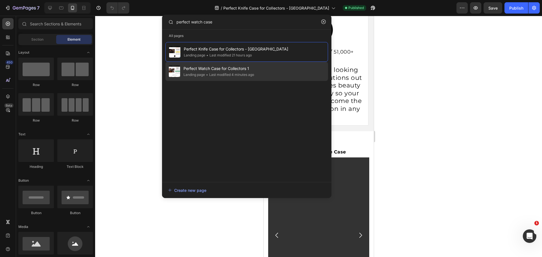
type input "perfect watch case"
click at [232, 75] on div "• Last modified 4 minutes ago" at bounding box center [229, 75] width 49 height 6
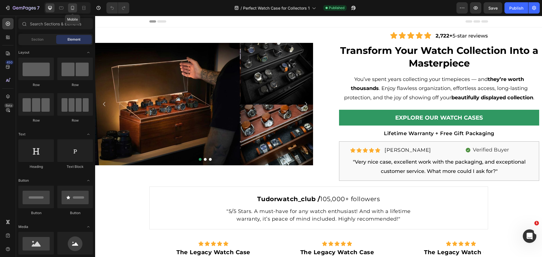
click at [70, 8] on icon at bounding box center [73, 8] width 6 height 6
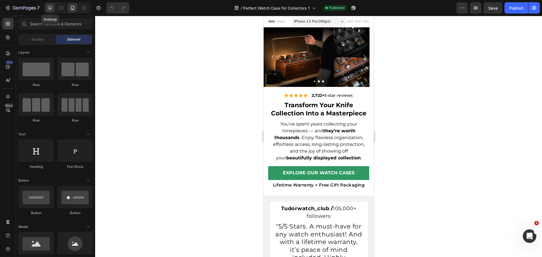
click at [51, 5] on div at bounding box center [49, 7] width 9 height 9
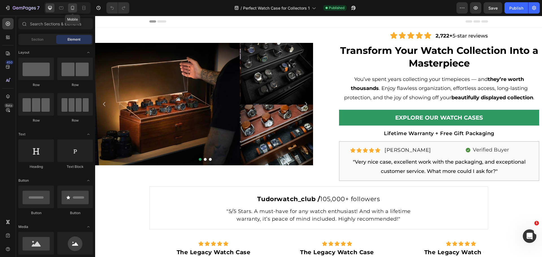
click at [75, 6] on icon at bounding box center [73, 8] width 6 height 6
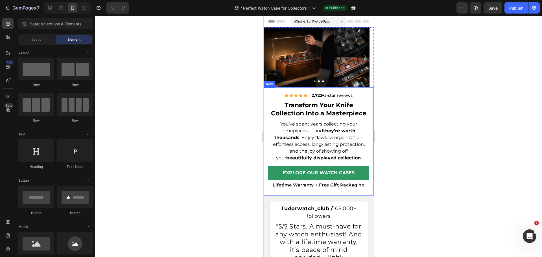
click at [267, 108] on div "Icon Icon Icon Icon Icon Icon List 2,722+ 5-star reviews Text Block Row Transfo…" at bounding box center [318, 141] width 110 height 108
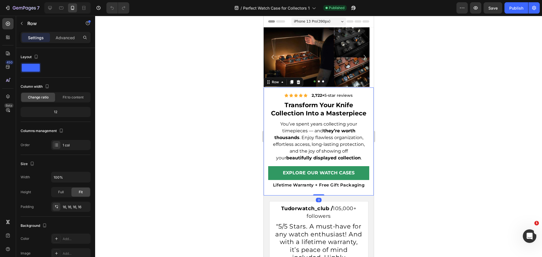
click at [284, 175] on div "Text block" at bounding box center [278, 177] width 19 height 5
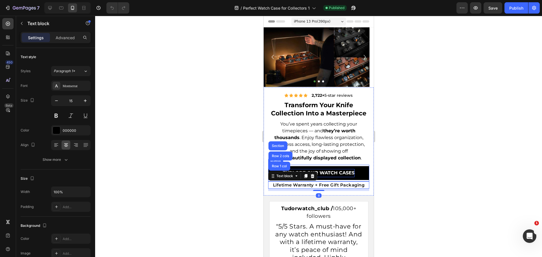
click at [345, 176] on p "Explore Our WATCH Cases" at bounding box center [318, 173] width 72 height 8
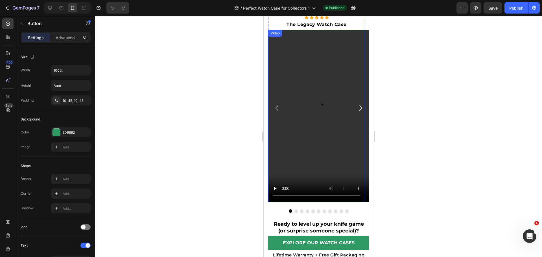
scroll to position [339, 0]
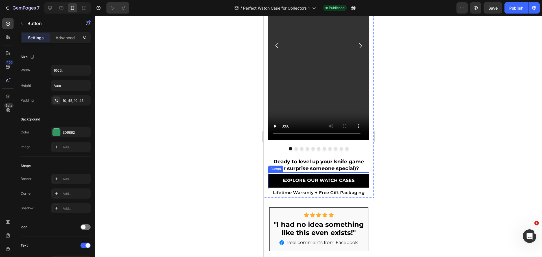
click at [274, 185] on link "Explore Our WATCH Cases" at bounding box center [318, 181] width 101 height 14
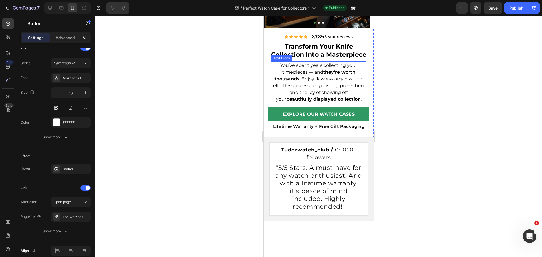
scroll to position [0, 0]
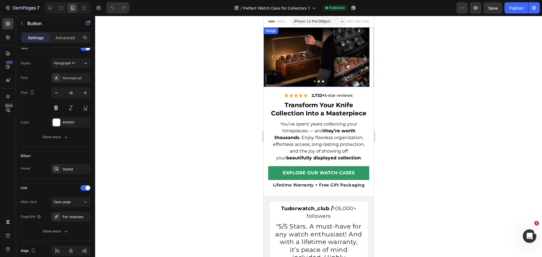
click at [317, 81] on button "Dot" at bounding box center [318, 81] width 2 height 2
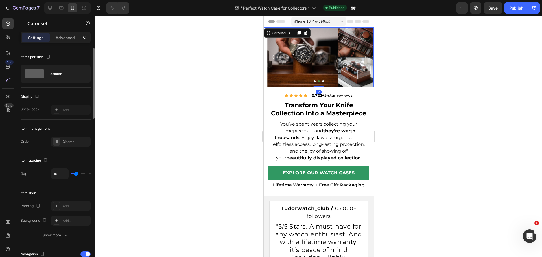
click at [322, 82] on button "Dot" at bounding box center [323, 81] width 2 height 2
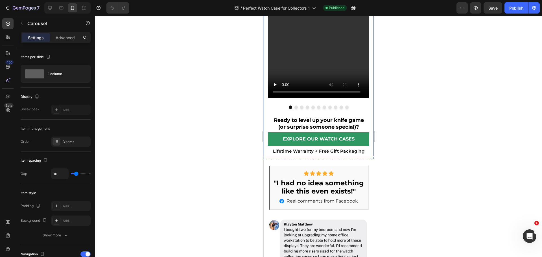
scroll to position [375, 0]
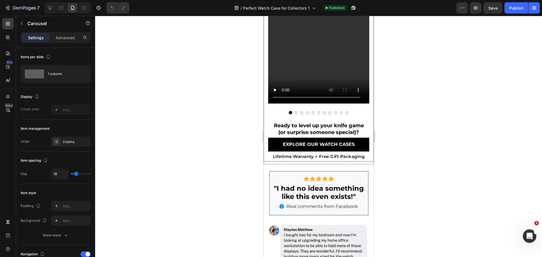
click at [359, 141] on link "Explore Our WATCH Cases" at bounding box center [318, 145] width 101 height 14
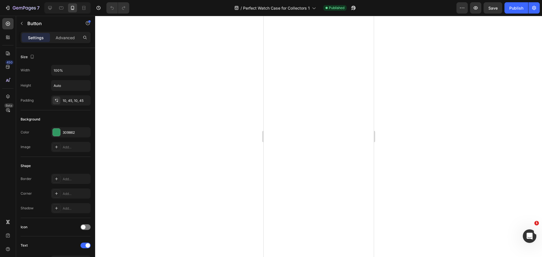
scroll to position [1672, 0]
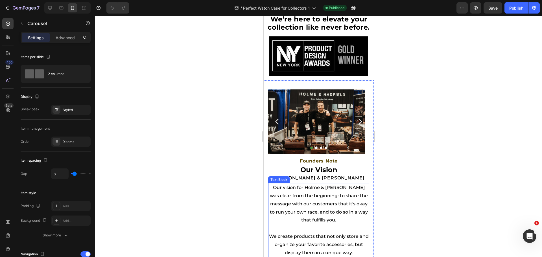
scroll to position [1898, 0]
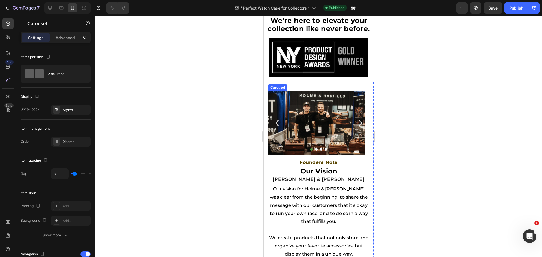
click at [356, 127] on icon "Carousel Next Arrow" at bounding box center [360, 123] width 8 height 8
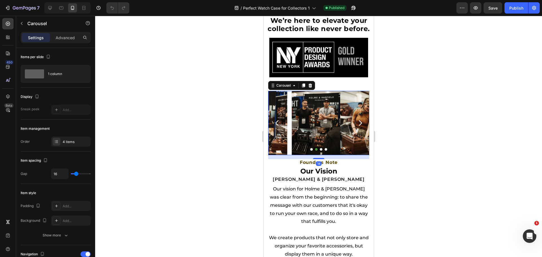
click at [356, 127] on icon "Carousel Next Arrow" at bounding box center [360, 123] width 8 height 8
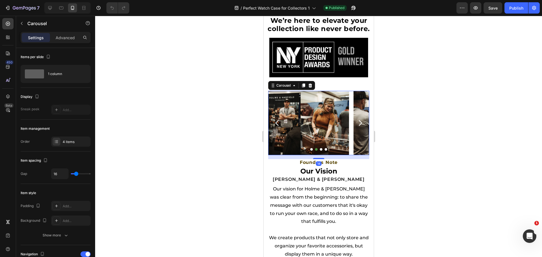
click at [356, 127] on icon "Carousel Next Arrow" at bounding box center [360, 123] width 8 height 8
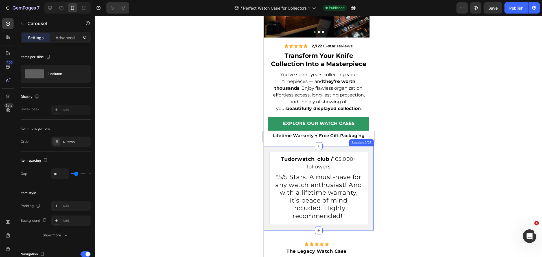
scroll to position [0, 0]
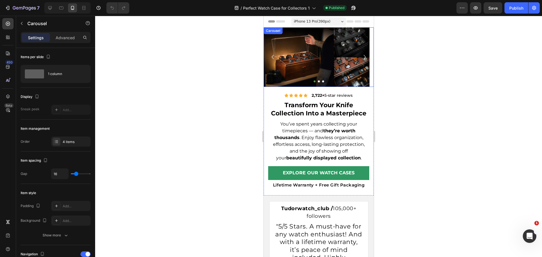
click at [317, 82] on button "Dot" at bounding box center [318, 81] width 2 height 2
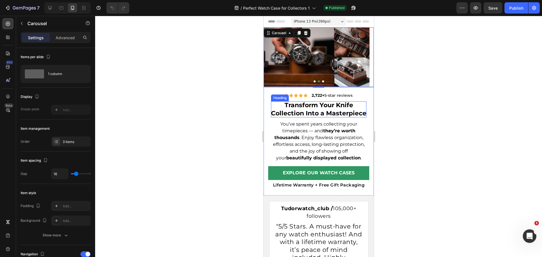
click at [344, 110] on h1 "Transform Your Knife Collection Into a Masterpiece" at bounding box center [318, 109] width 95 height 16
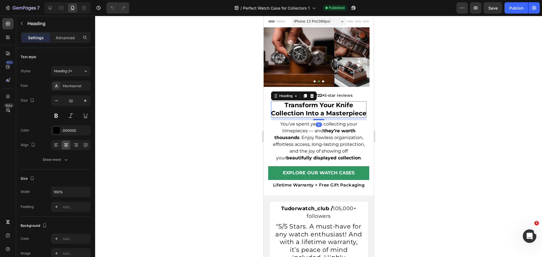
click at [344, 110] on h1 "Transform Your Knife Collection Into a Masterpiece" at bounding box center [318, 109] width 95 height 16
drag, startPoint x: 344, startPoint y: 110, endPoint x: 341, endPoint y: 106, distance: 5.3
click at [343, 108] on p "Transform Your Knife Collection Into a Masterpiece" at bounding box center [318, 109] width 95 height 16
click at [341, 106] on p "Transform Your Knife Collection Into a Masterpiece" at bounding box center [318, 109] width 95 height 16
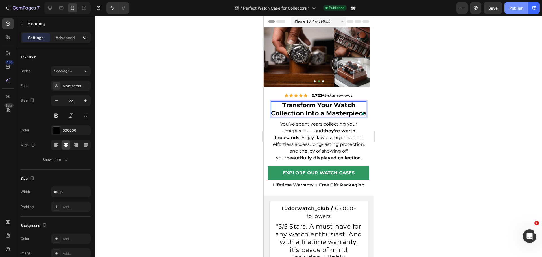
click at [519, 6] on div "Publish" at bounding box center [516, 8] width 14 height 6
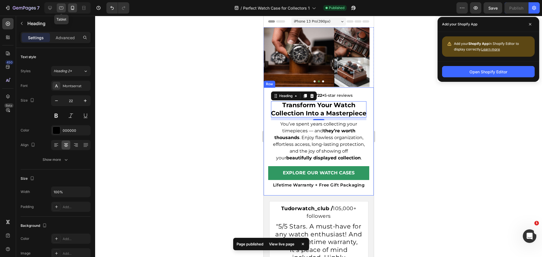
click at [57, 8] on div at bounding box center [61, 7] width 9 height 9
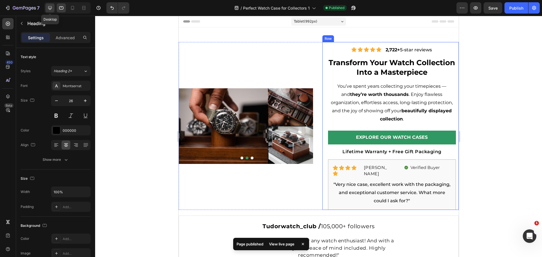
click at [51, 6] on icon at bounding box center [50, 8] width 4 height 4
type input "34"
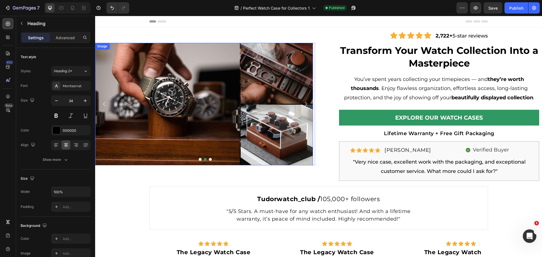
click at [306, 105] on icon "Carousel Next Arrow" at bounding box center [306, 104] width 8 height 8
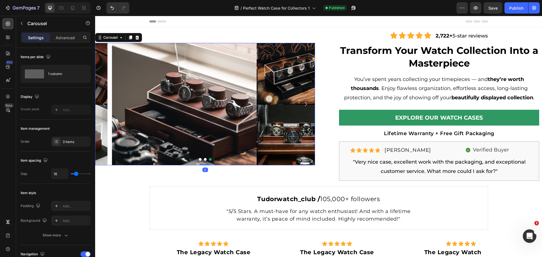
click at [306, 105] on icon "Carousel Next Arrow" at bounding box center [306, 104] width 8 height 8
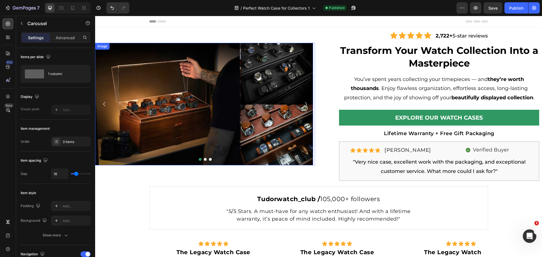
drag, startPoint x: 243, startPoint y: 109, endPoint x: 163, endPoint y: 127, distance: 82.7
click at [243, 109] on img at bounding box center [204, 104] width 218 height 122
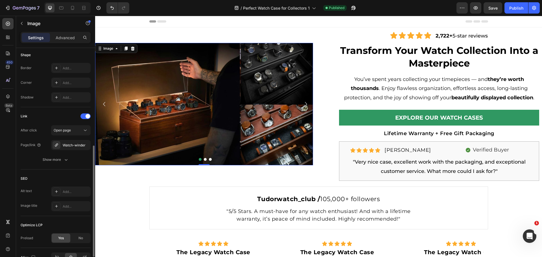
click at [84, 117] on div at bounding box center [85, 116] width 10 height 6
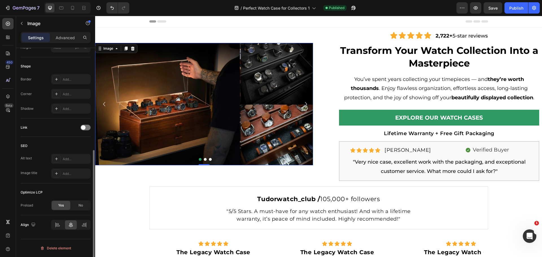
scroll to position [186, 0]
click at [204, 161] on button "Dot" at bounding box center [205, 159] width 3 height 3
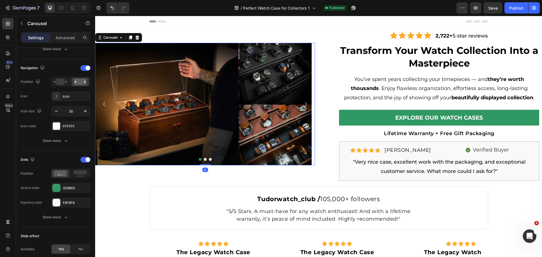
scroll to position [0, 0]
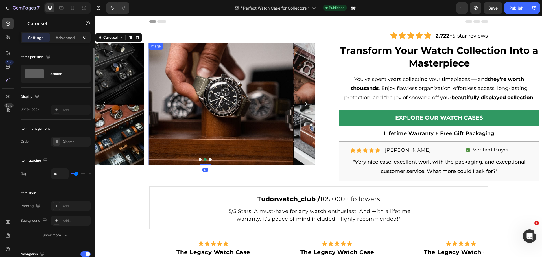
click at [203, 113] on img at bounding box center [257, 104] width 218 height 122
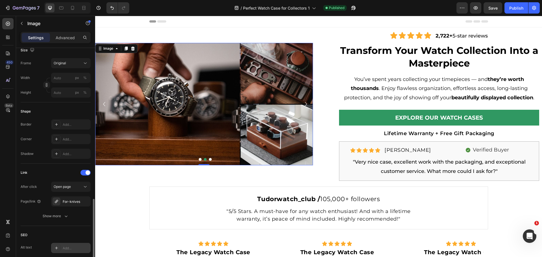
scroll to position [197, 0]
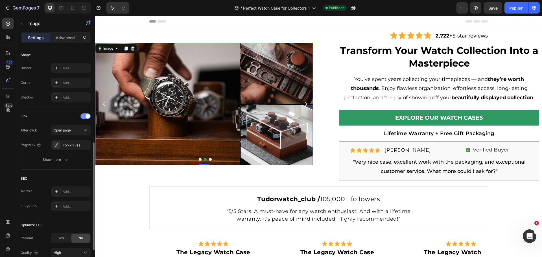
click at [85, 116] on div at bounding box center [85, 116] width 10 height 6
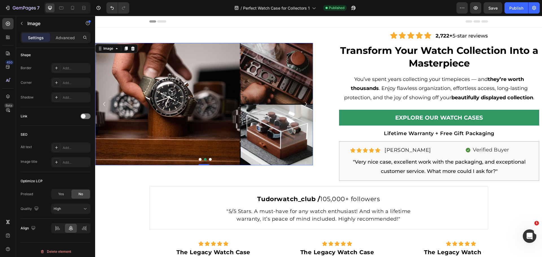
click at [209, 160] on button "Dot" at bounding box center [210, 159] width 3 height 3
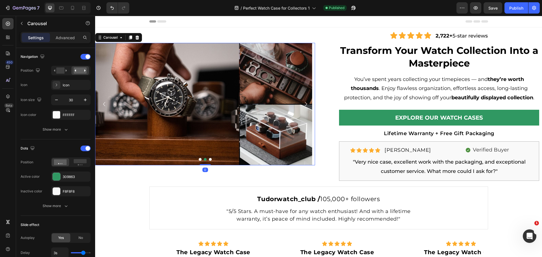
scroll to position [0, 0]
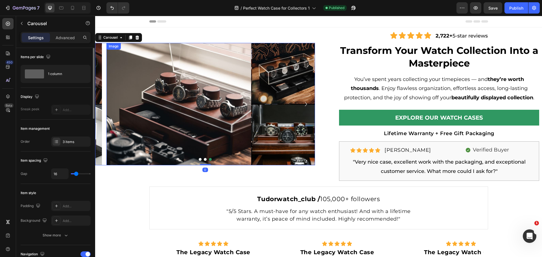
click at [220, 127] on img at bounding box center [215, 104] width 218 height 122
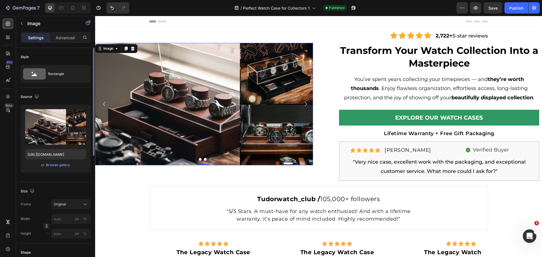
scroll to position [113, 0]
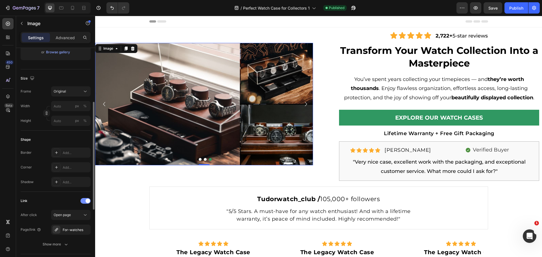
click at [89, 201] on span at bounding box center [87, 201] width 5 height 5
click at [204, 159] on button "Dot" at bounding box center [205, 159] width 3 height 3
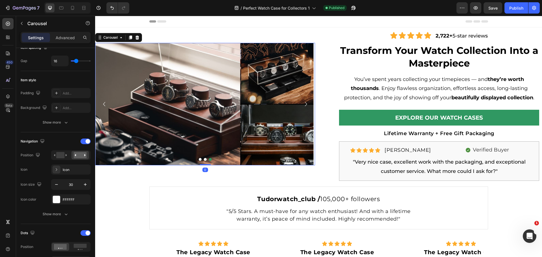
scroll to position [0, 0]
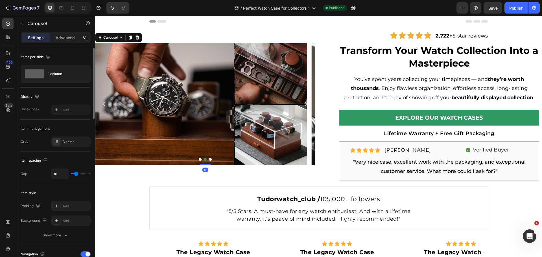
click at [200, 160] on button "Dot" at bounding box center [200, 159] width 3 height 3
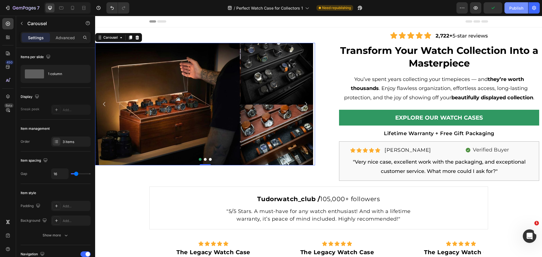
click at [510, 9] on div "Publish" at bounding box center [516, 8] width 14 height 6
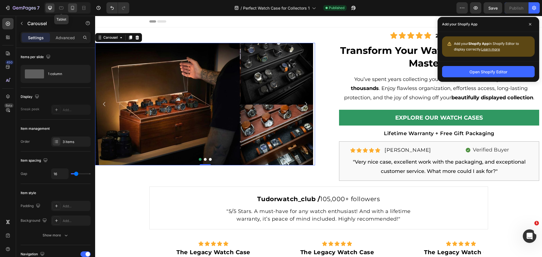
click at [70, 5] on div at bounding box center [72, 7] width 9 height 9
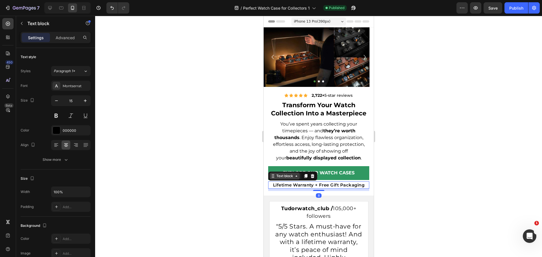
click at [276, 175] on div "Text block" at bounding box center [292, 176] width 49 height 9
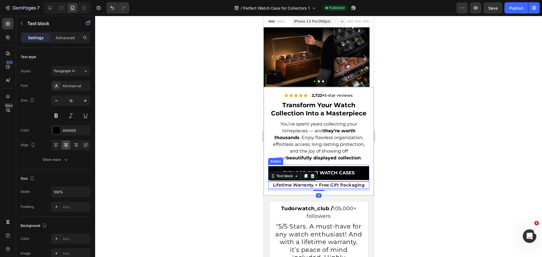
click at [276, 169] on link "Explore Our WATCH Cases" at bounding box center [318, 173] width 101 height 14
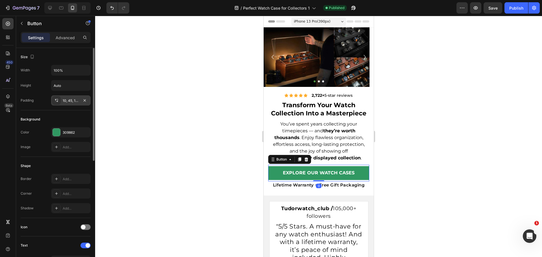
click at [68, 102] on div "10, 45, 10, 45" at bounding box center [71, 100] width 16 height 5
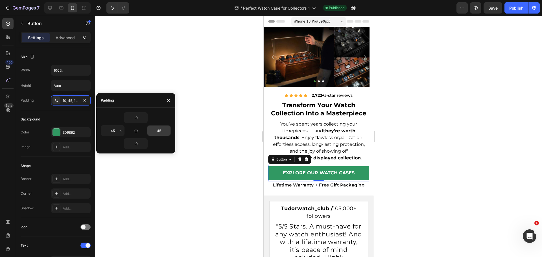
drag, startPoint x: 114, startPoint y: 131, endPoint x: 149, endPoint y: 135, distance: 34.6
click at [114, 131] on input "45" at bounding box center [112, 131] width 23 height 10
click at [161, 130] on input "45" at bounding box center [158, 131] width 23 height 10
type input "0"
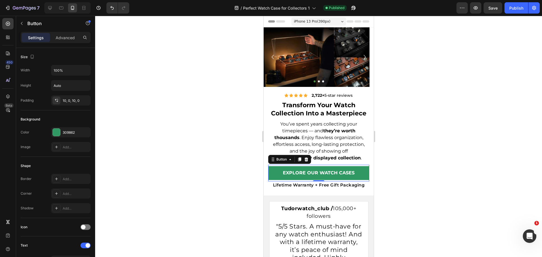
click at [147, 164] on div at bounding box center [318, 136] width 447 height 241
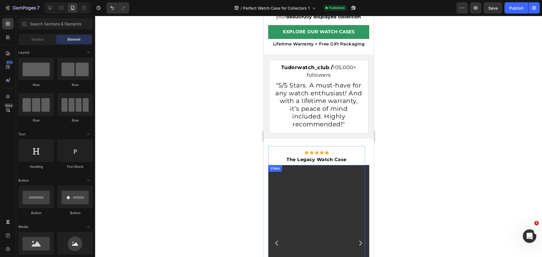
scroll to position [310, 0]
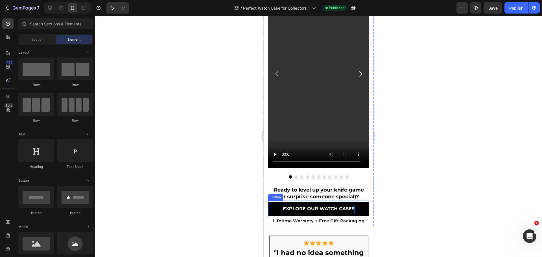
click at [283, 209] on p "Explore Our WATCH Cases" at bounding box center [318, 209] width 72 height 8
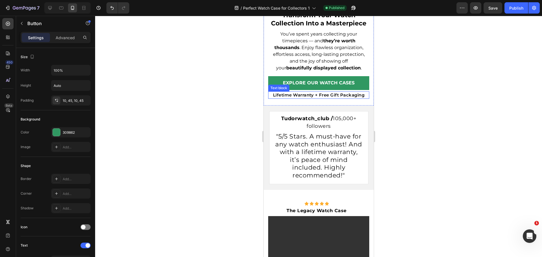
scroll to position [28, 0]
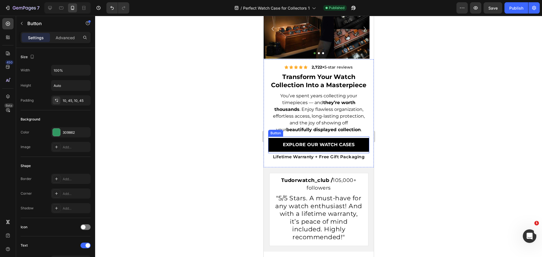
click at [278, 142] on link "Explore Our WATCH Cases" at bounding box center [318, 145] width 101 height 14
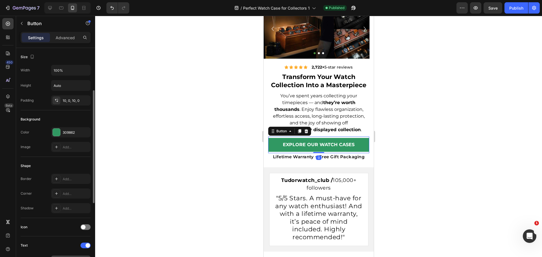
scroll to position [113, 0]
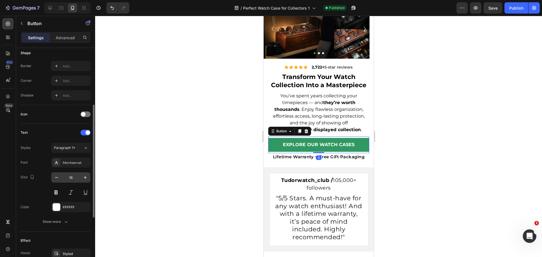
click at [75, 177] on input "16" at bounding box center [71, 177] width 19 height 10
click at [83, 178] on icon "button" at bounding box center [85, 178] width 6 height 6
type input "17"
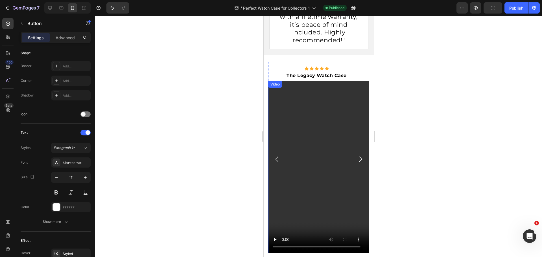
scroll to position [339, 0]
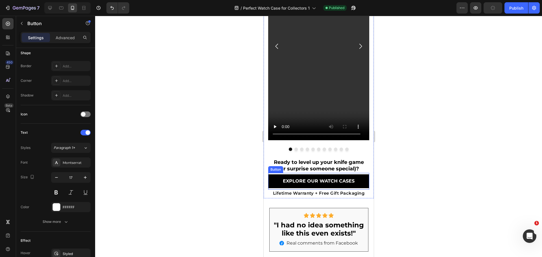
click at [278, 180] on link "Explore Our WATCH Cases" at bounding box center [318, 181] width 101 height 14
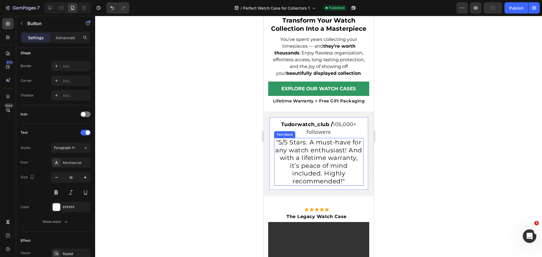
scroll to position [0, 0]
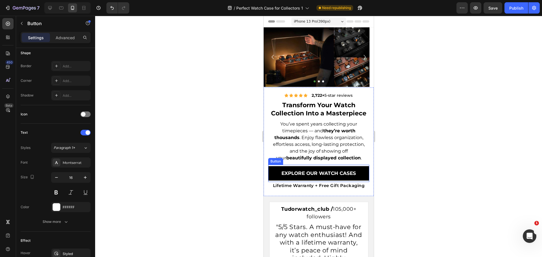
click at [275, 170] on link "Explore Our WATCH Cases" at bounding box center [318, 173] width 101 height 14
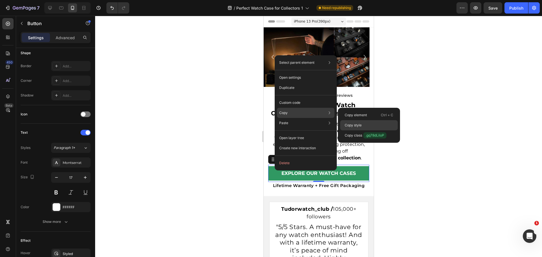
drag, startPoint x: 350, startPoint y: 126, endPoint x: 85, endPoint y: 111, distance: 264.8
click at [350, 126] on p "Copy style" at bounding box center [352, 125] width 17 height 5
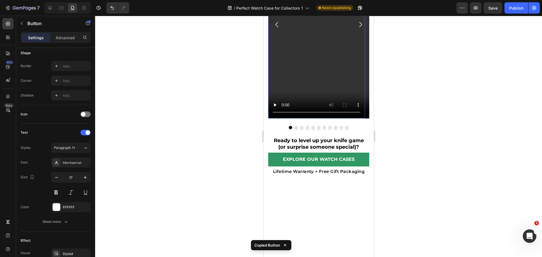
scroll to position [367, 0]
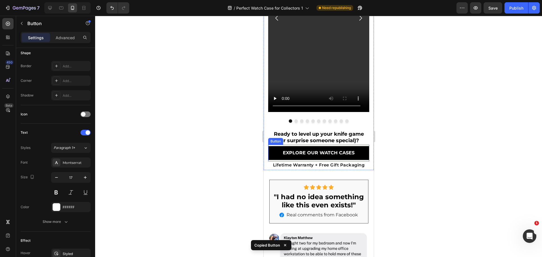
click at [280, 154] on link "Explore Our WATCH Cases" at bounding box center [318, 153] width 101 height 14
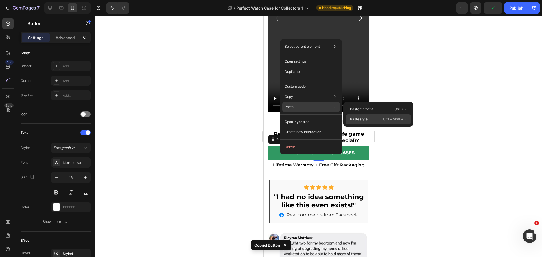
click at [351, 119] on p "Paste style" at bounding box center [358, 119] width 17 height 5
type input "17"
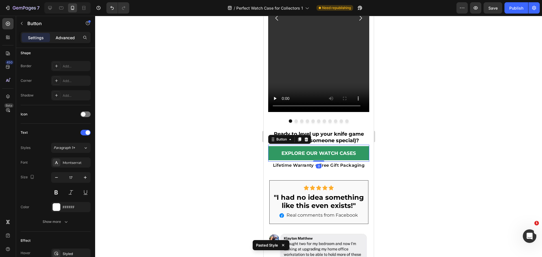
click at [68, 38] on p "Advanced" at bounding box center [65, 38] width 19 height 6
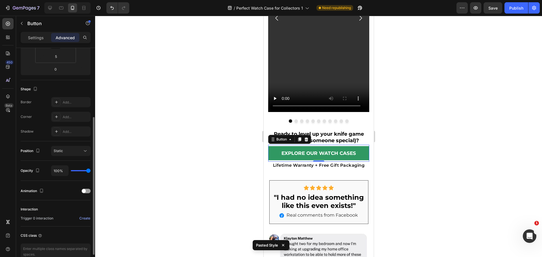
scroll to position [0, 0]
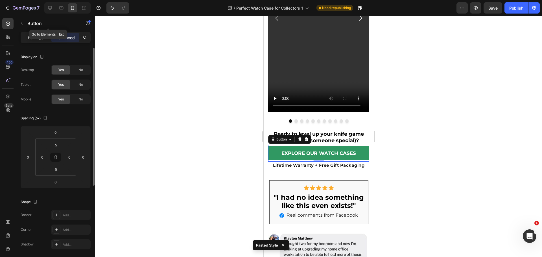
click at [34, 34] on div "Settings" at bounding box center [36, 37] width 28 height 9
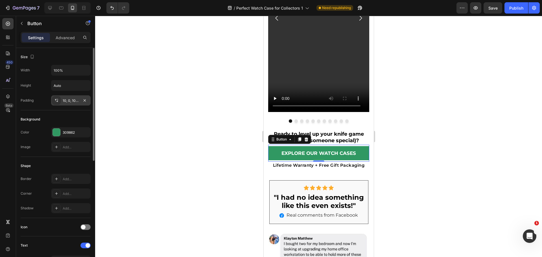
click at [67, 100] on div "10, 0, 10, 0" at bounding box center [71, 100] width 16 height 5
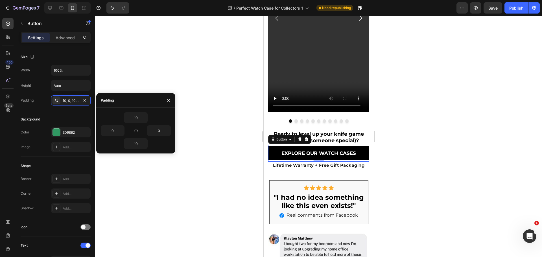
click at [270, 154] on link "Explore Our WATCH Cases" at bounding box center [318, 153] width 101 height 14
click at [272, 154] on link "Explore Our WATCH Cases" at bounding box center [318, 153] width 101 height 14
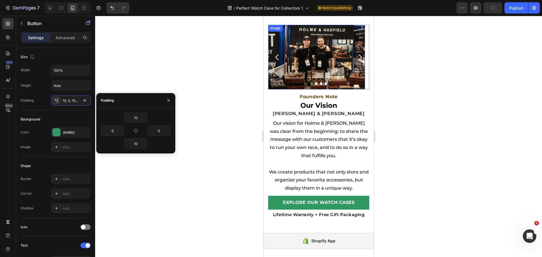
scroll to position [2031, 0]
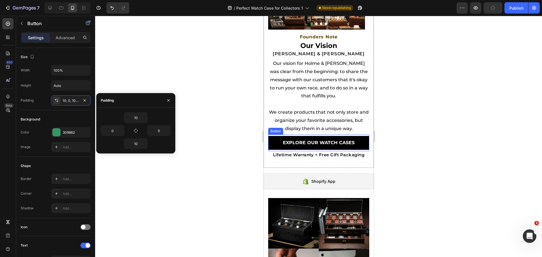
click at [272, 142] on link "Explore Our WATCH Cases" at bounding box center [318, 143] width 101 height 14
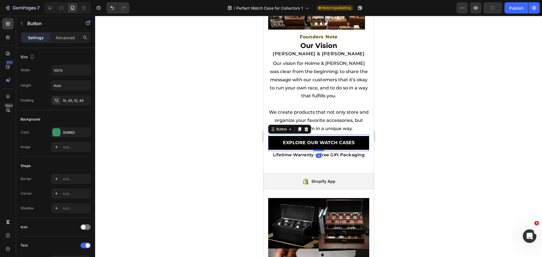
type input "17"
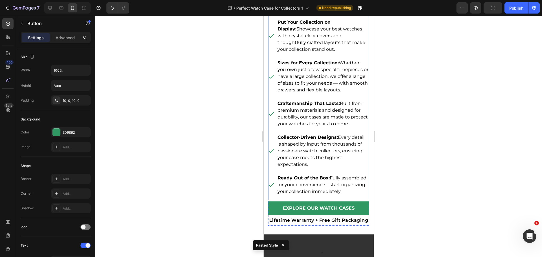
scroll to position [2483, 0]
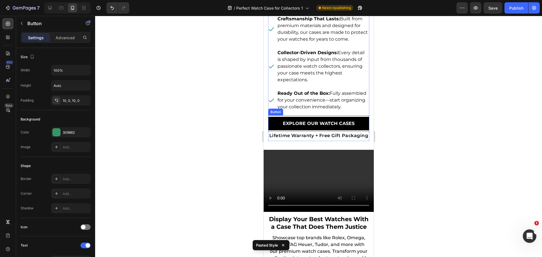
click at [274, 131] on link "Explore Our WATCH Cases" at bounding box center [318, 124] width 101 height 14
type input "17"
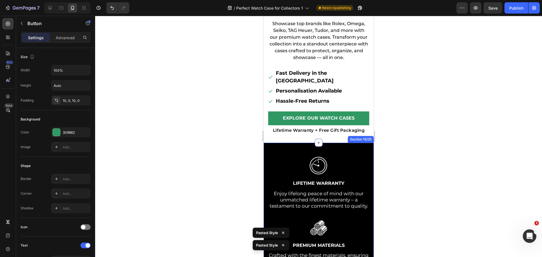
scroll to position [2737, 0]
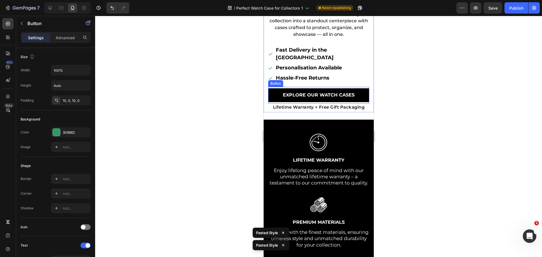
click at [272, 91] on link "Explore Our WATCH Cases" at bounding box center [318, 95] width 101 height 14
type input "17"
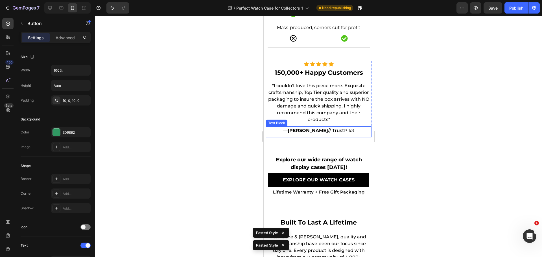
scroll to position [3414, 0]
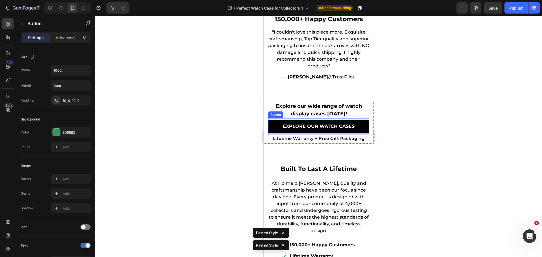
click at [273, 129] on link "Explore Our WATCH Cases" at bounding box center [318, 127] width 101 height 14
type input "17"
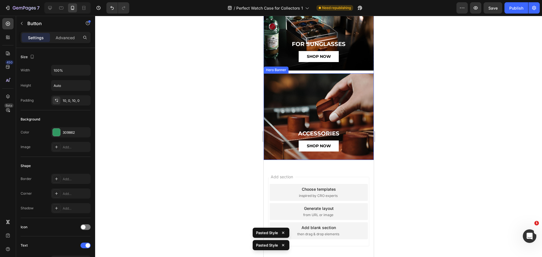
scroll to position [4146, 0]
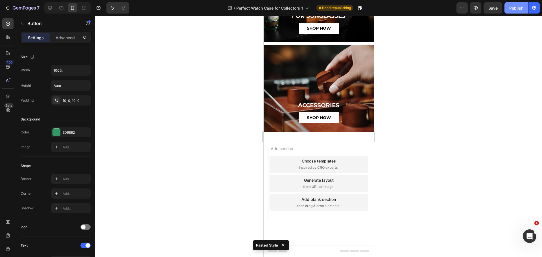
click at [518, 3] on button "Publish" at bounding box center [516, 7] width 24 height 11
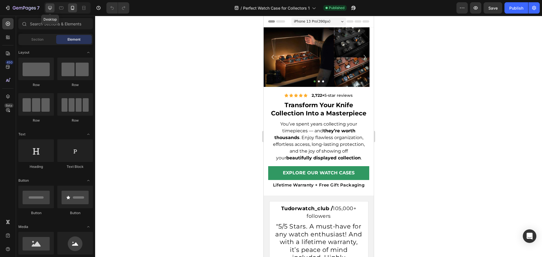
click at [50, 5] on icon at bounding box center [50, 8] width 6 height 6
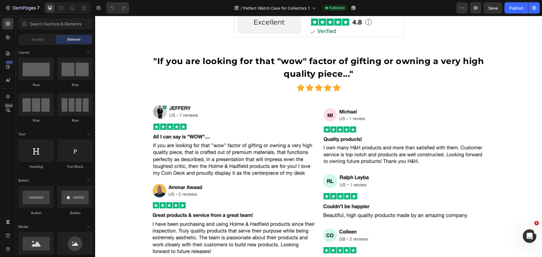
scroll to position [544, 0]
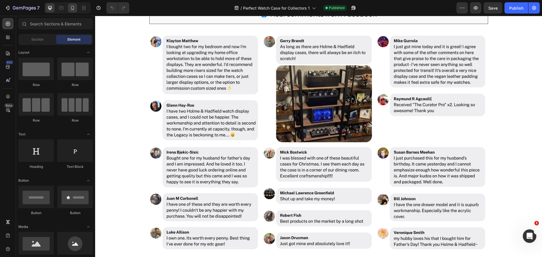
click at [72, 6] on icon at bounding box center [72, 8] width 3 height 4
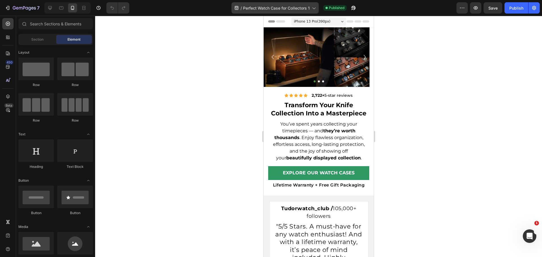
click at [292, 7] on span "Perfect Watch Case for Collectors 1" at bounding box center [276, 8] width 67 height 6
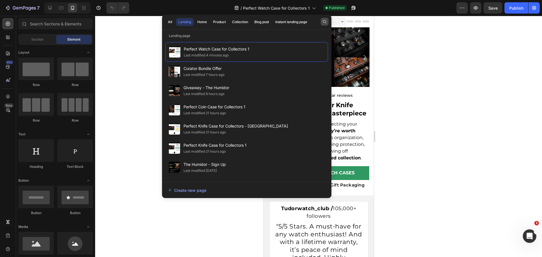
click at [321, 17] on div at bounding box center [325, 21] width 8 height 10
click at [329, 23] on div "All Landing Home Product Collection Blog post Instant landing page" at bounding box center [246, 22] width 169 height 15
click at [321, 23] on button "button" at bounding box center [325, 22] width 8 height 8
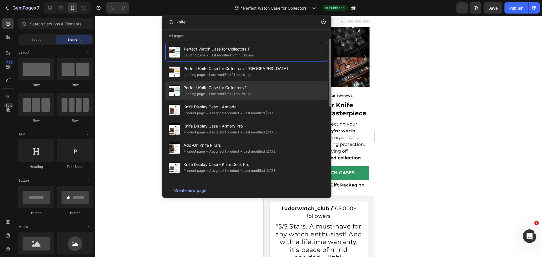
type input "knife"
click at [256, 100] on div "Perfect Knife Case for Collectors 1 Landing page • Last modified 21 hours ago" at bounding box center [246, 109] width 163 height 19
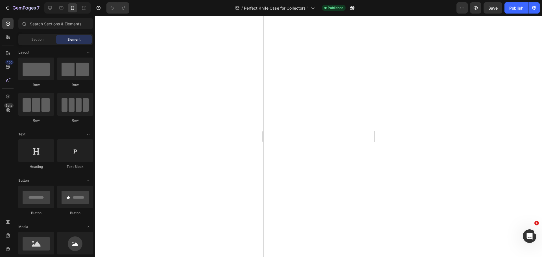
scroll to position [1693, 0]
click at [48, 8] on icon at bounding box center [50, 8] width 6 height 6
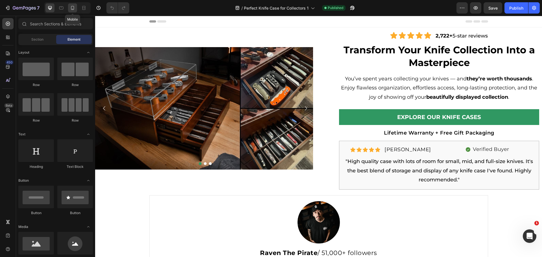
click at [73, 6] on icon at bounding box center [72, 8] width 3 height 4
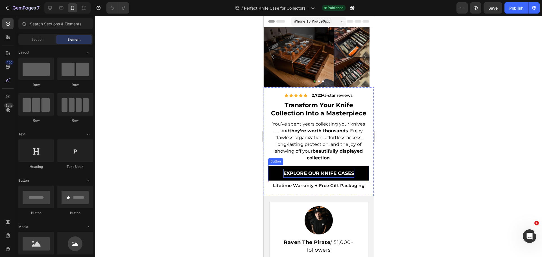
click at [322, 174] on p "Explore Our Knife Cases" at bounding box center [318, 173] width 71 height 9
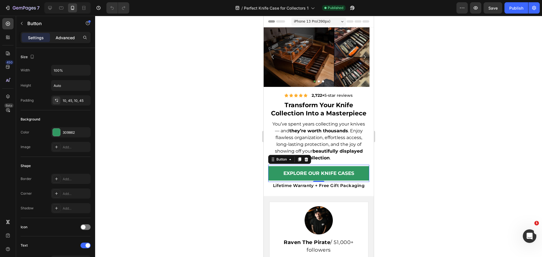
click at [69, 38] on p "Advanced" at bounding box center [65, 38] width 19 height 6
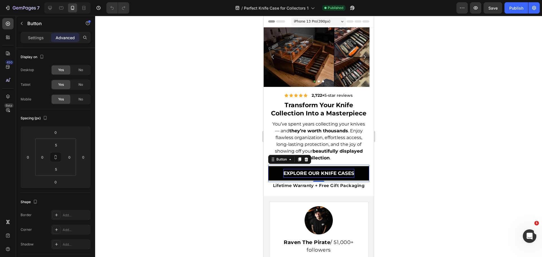
click at [345, 175] on p "Explore Our Knife Cases" at bounding box center [318, 173] width 71 height 9
drag, startPoint x: 316, startPoint y: 174, endPoint x: 320, endPoint y: 174, distance: 4.2
click at [316, 174] on p "Explore Our Knife Cases" at bounding box center [318, 173] width 71 height 9
click at [320, 174] on p "Explore Our Knife Cases" at bounding box center [318, 173] width 71 height 9
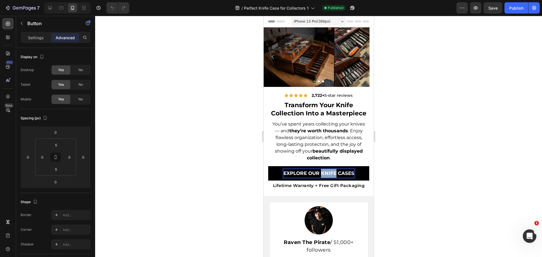
click at [320, 174] on p "Explore Our Knife Cases" at bounding box center [318, 173] width 71 height 9
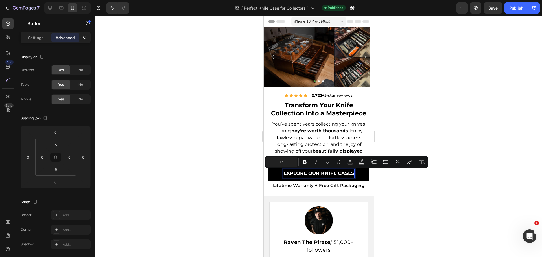
click at [440, 99] on div at bounding box center [318, 136] width 447 height 241
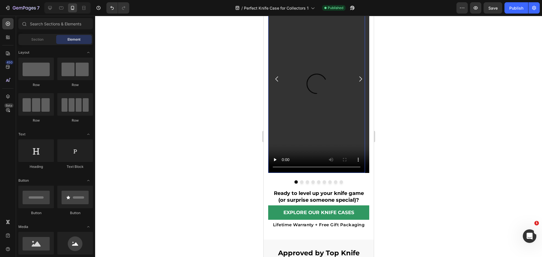
scroll to position [367, 0]
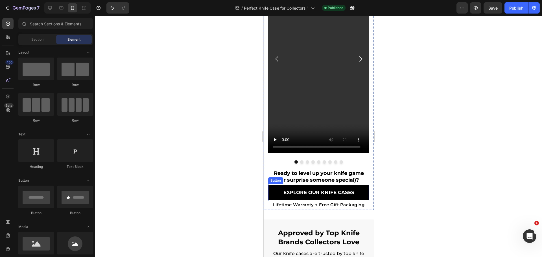
click at [276, 190] on link "Explore Our Knife Cases" at bounding box center [318, 192] width 101 height 14
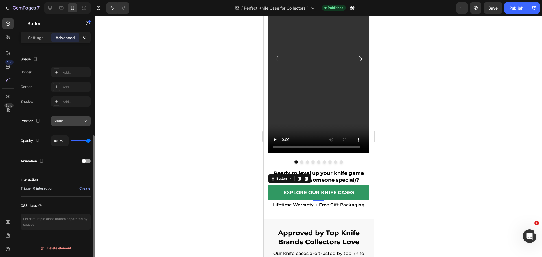
scroll to position [0, 0]
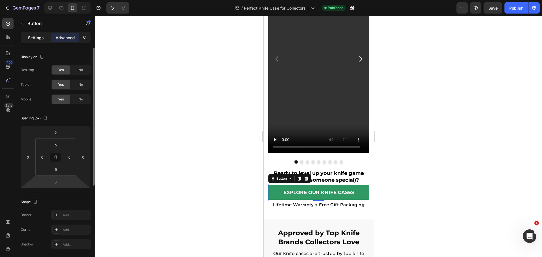
click at [37, 39] on p "Settings" at bounding box center [36, 38] width 16 height 6
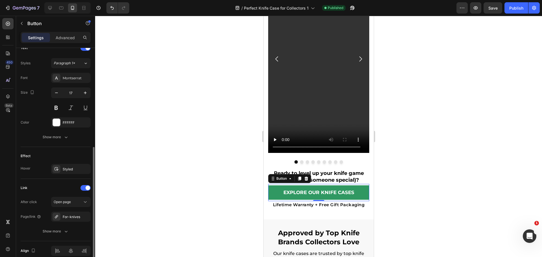
scroll to position [141, 0]
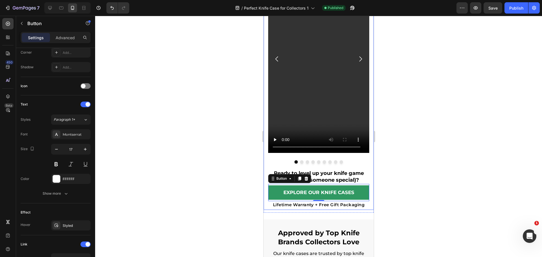
click at [366, 184] on div "Icon Icon Icon Icon Icon Icon List The Armada Knife Case Text Block Video Row I…" at bounding box center [318, 86] width 110 height 248
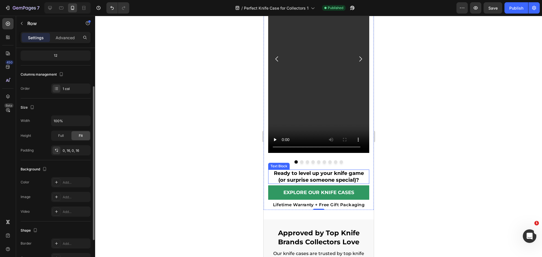
scroll to position [0, 0]
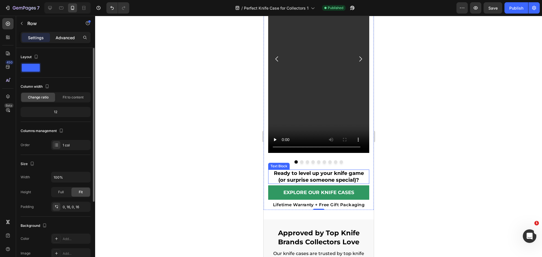
click at [66, 35] on p "Advanced" at bounding box center [65, 38] width 19 height 6
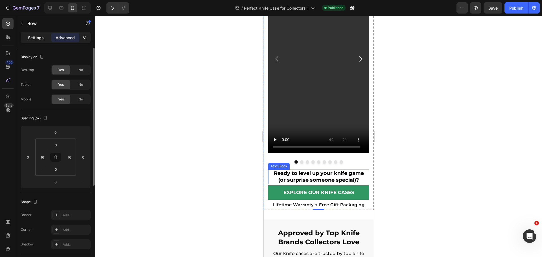
click at [32, 39] on p "Settings" at bounding box center [36, 38] width 16 height 6
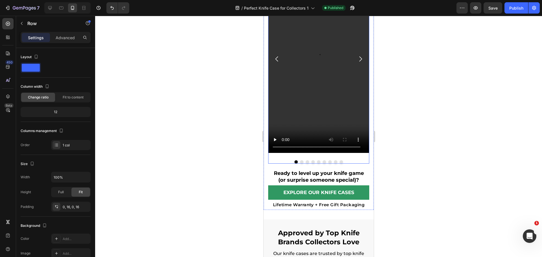
scroll to position [451, 0]
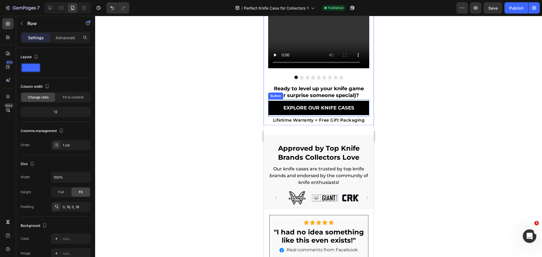
click at [354, 106] on link "Explore Our Knife Cases" at bounding box center [318, 108] width 101 height 14
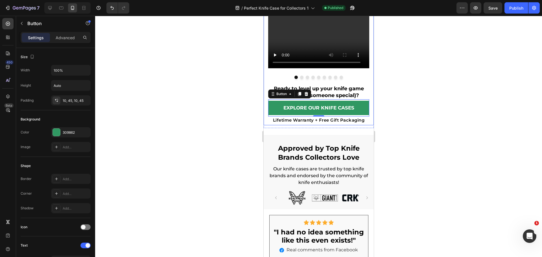
click at [367, 107] on div "Icon Icon Icon Icon Icon Icon List The Armada Knife Case Text Block Video Row I…" at bounding box center [318, 2] width 110 height 248
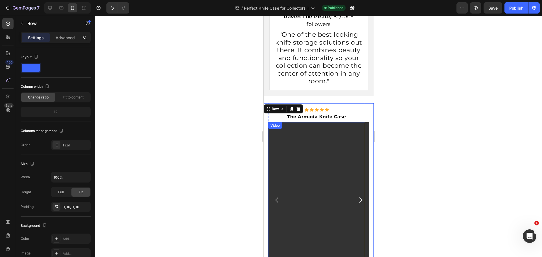
scroll to position [85, 0]
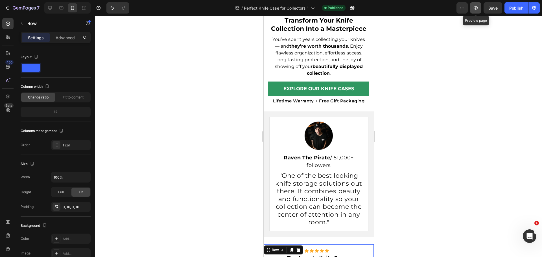
click at [477, 8] on icon "button" at bounding box center [476, 8] width 6 height 6
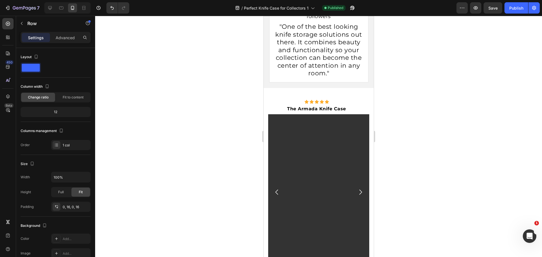
scroll to position [0, 0]
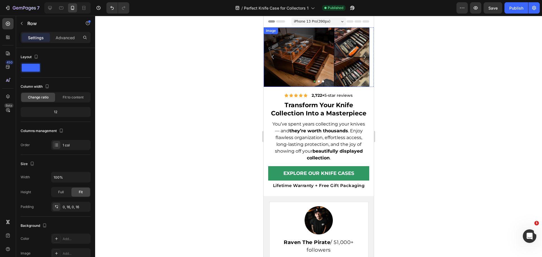
click at [317, 80] on img at bounding box center [316, 57] width 106 height 60
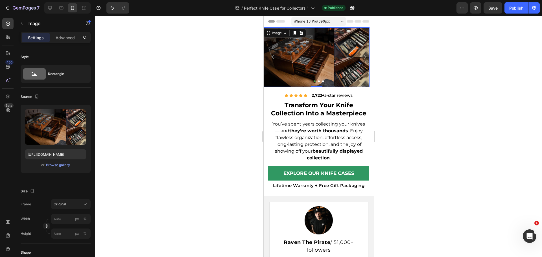
click at [317, 80] on div at bounding box center [318, 81] width 110 height 2
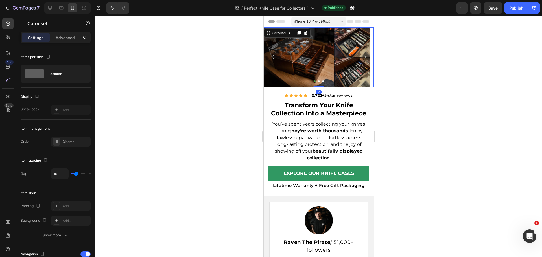
click at [317, 80] on button "Dot" at bounding box center [318, 81] width 2 height 2
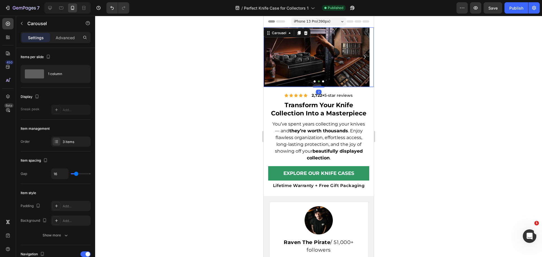
click at [310, 81] on div at bounding box center [318, 81] width 110 height 2
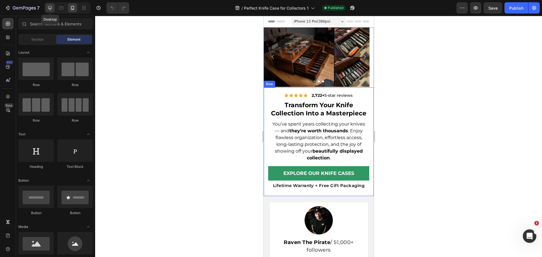
click at [51, 6] on icon at bounding box center [50, 8] width 4 height 4
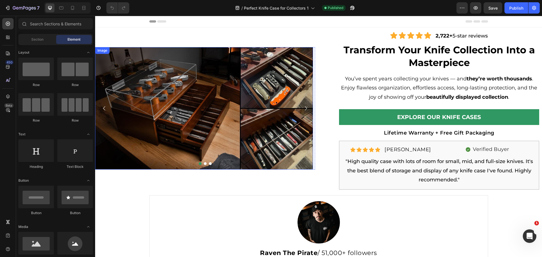
click at [272, 115] on img at bounding box center [204, 108] width 218 height 122
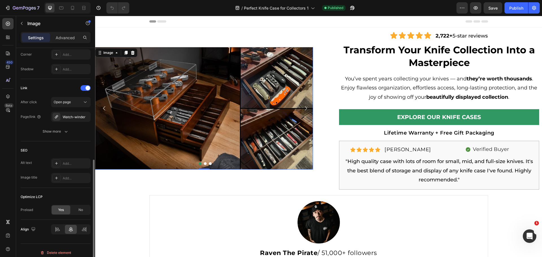
click at [87, 87] on span at bounding box center [87, 88] width 5 height 5
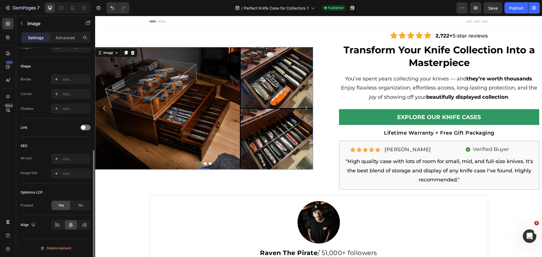
scroll to position [186, 0]
click at [204, 164] on button "Dot" at bounding box center [205, 163] width 3 height 3
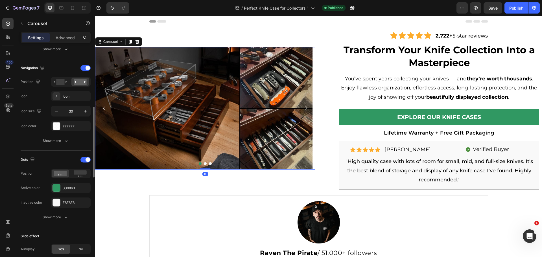
scroll to position [0, 0]
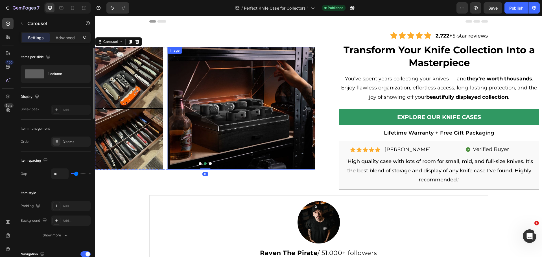
click at [218, 119] on img at bounding box center [276, 108] width 218 height 122
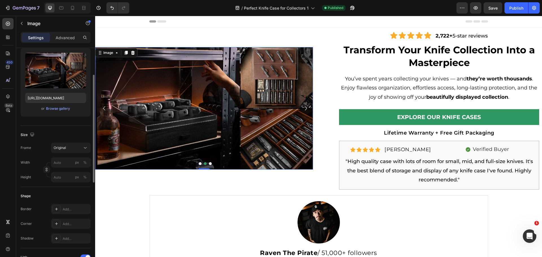
scroll to position [141, 0]
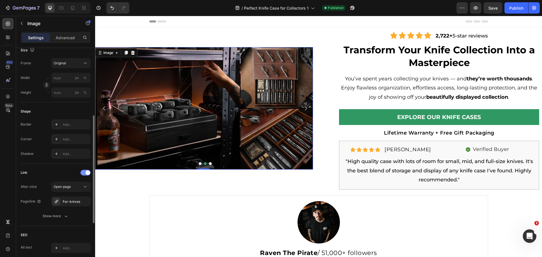
click at [84, 173] on div at bounding box center [85, 173] width 10 height 6
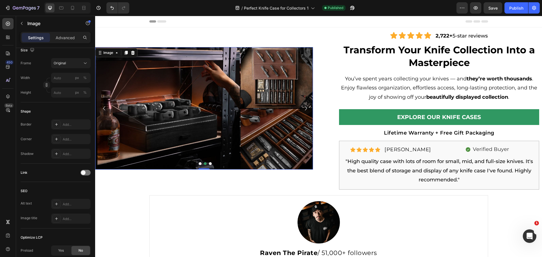
click at [208, 165] on div at bounding box center [205, 163] width 220 height 3
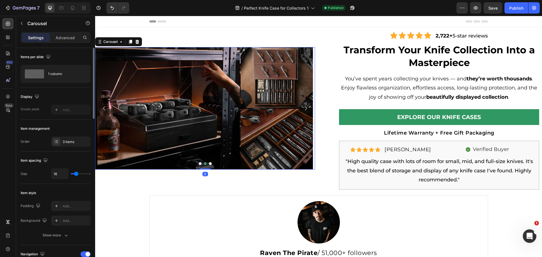
click at [209, 164] on button "Dot" at bounding box center [210, 163] width 3 height 3
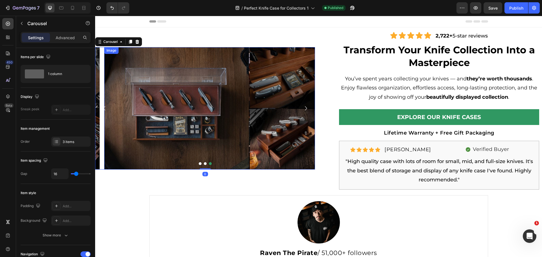
click at [202, 135] on img at bounding box center [213, 108] width 218 height 122
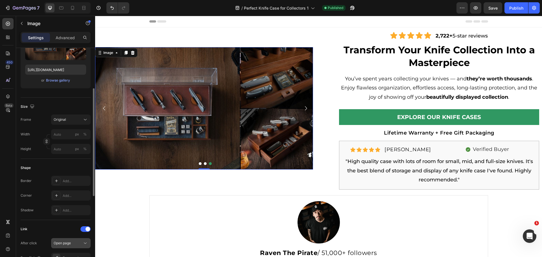
scroll to position [141, 0]
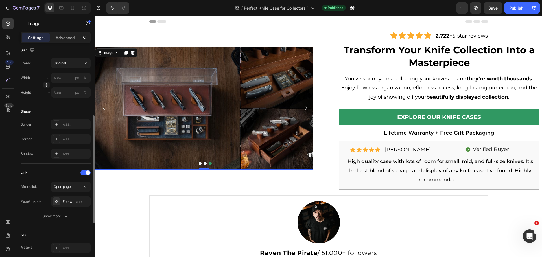
click at [84, 168] on div "Link" at bounding box center [56, 172] width 70 height 9
click at [84, 173] on div at bounding box center [85, 173] width 10 height 6
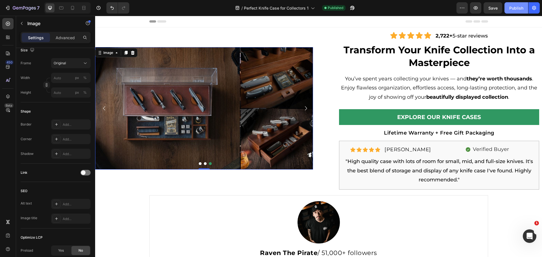
click at [512, 8] on div "Publish" at bounding box center [516, 8] width 14 height 6
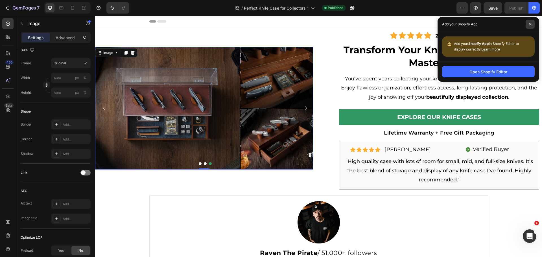
click at [530, 23] on icon at bounding box center [529, 24] width 3 height 3
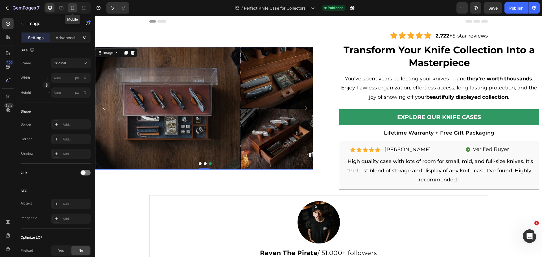
click at [69, 8] on div at bounding box center [72, 7] width 9 height 9
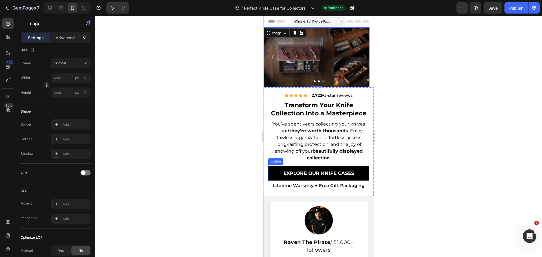
click at [278, 175] on link "Explore Our Knife Cases" at bounding box center [318, 173] width 101 height 14
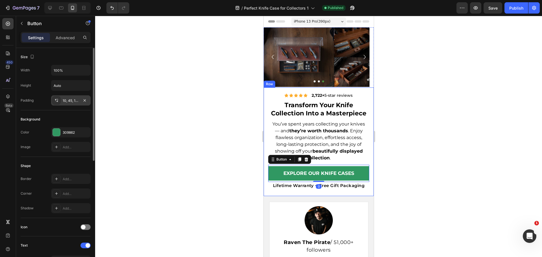
click at [65, 96] on div "10, 45, 10, 45" at bounding box center [70, 100] width 39 height 10
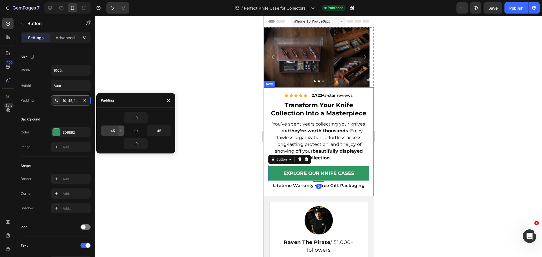
drag, startPoint x: 115, startPoint y: 128, endPoint x: 121, endPoint y: 128, distance: 6.2
click at [115, 128] on input "45" at bounding box center [112, 131] width 23 height 10
click at [161, 131] on input "45" at bounding box center [158, 131] width 23 height 10
type input "0"
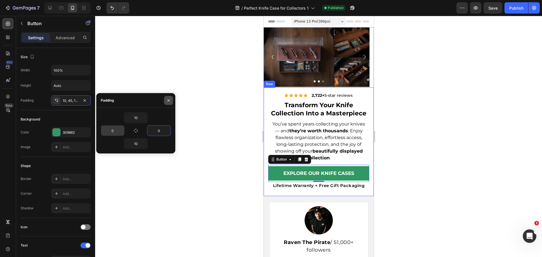
click at [168, 99] on icon "button" at bounding box center [168, 100] width 5 height 5
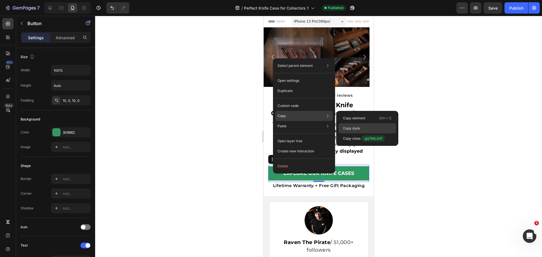
click at [350, 128] on p "Copy style" at bounding box center [351, 128] width 17 height 5
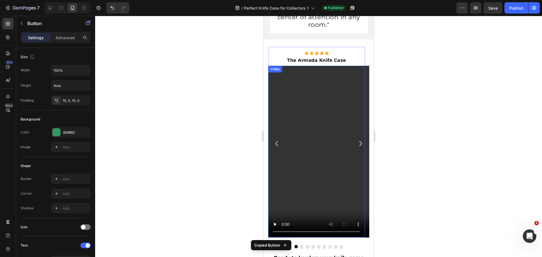
scroll to position [395, 0]
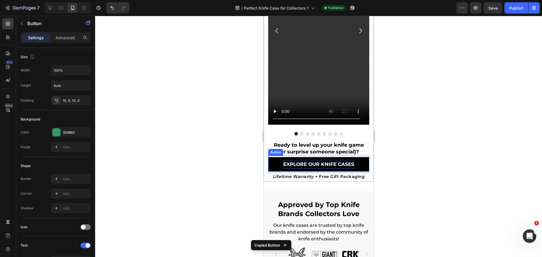
click at [286, 161] on p "Explore Our Knife Cases" at bounding box center [318, 164] width 71 height 9
click at [277, 164] on link "Explore Our Knife Cases" at bounding box center [318, 164] width 101 height 14
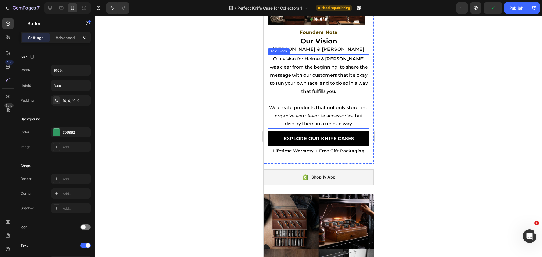
scroll to position [2455, 0]
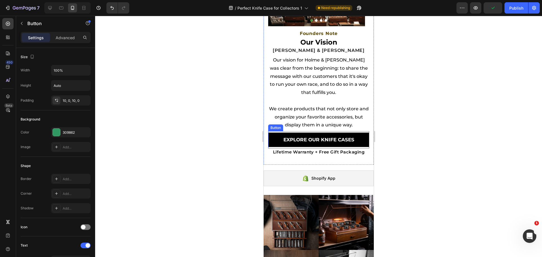
click at [278, 138] on link "Explore Our Knife Cases" at bounding box center [318, 140] width 101 height 14
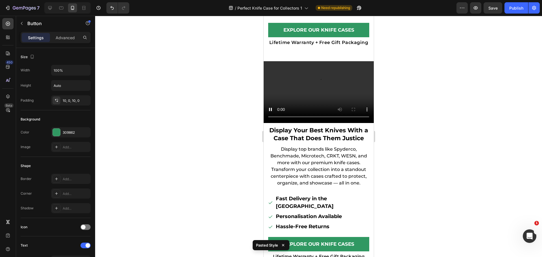
scroll to position [2962, 0]
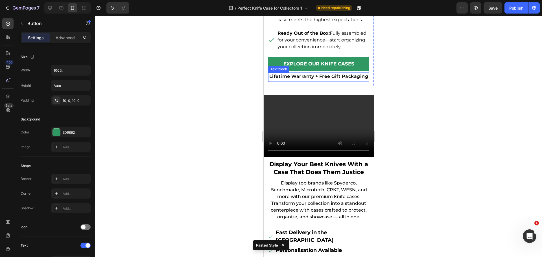
click at [275, 73] on div "Text block" at bounding box center [278, 69] width 21 height 7
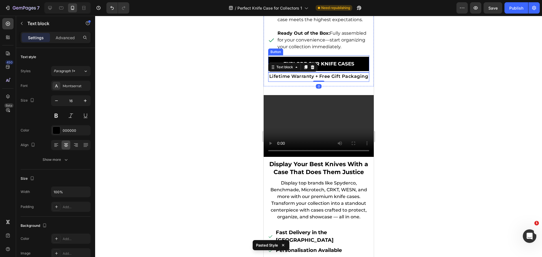
click at [278, 67] on link "Explore Our Knife Cases" at bounding box center [318, 64] width 101 height 14
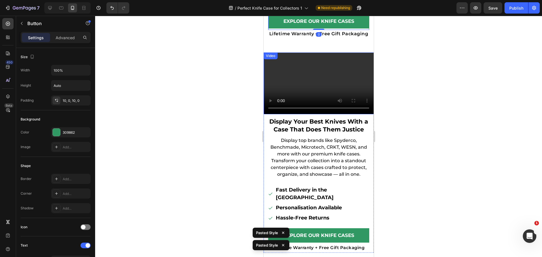
scroll to position [3075, 0]
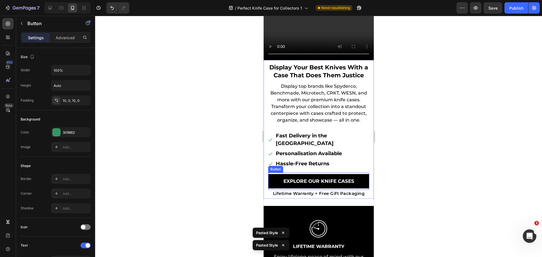
click at [274, 177] on link "Explore Our Knife Cases" at bounding box center [318, 181] width 101 height 14
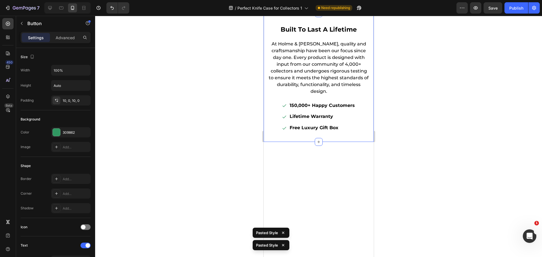
scroll to position [3837, 0]
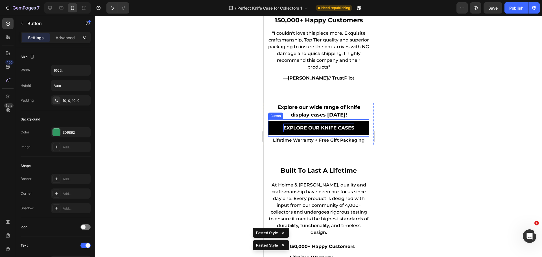
click at [283, 125] on p "Explore Our Knife Cases" at bounding box center [318, 128] width 71 height 9
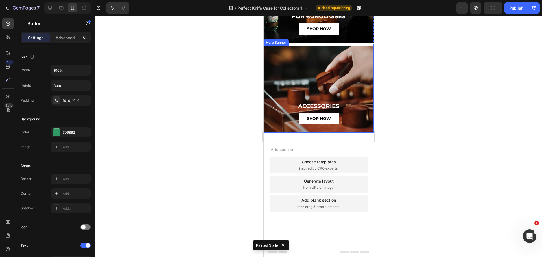
scroll to position [4571, 0]
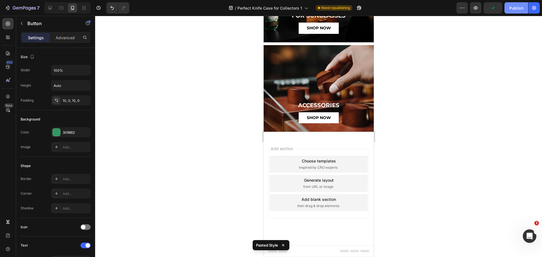
click at [513, 7] on div "Publish" at bounding box center [516, 8] width 14 height 6
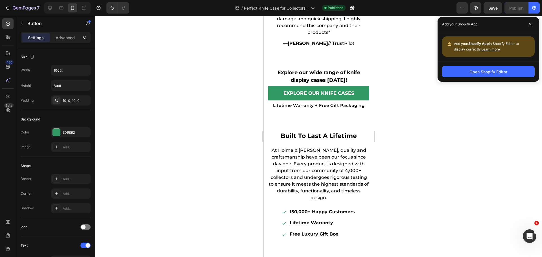
scroll to position [3865, 0]
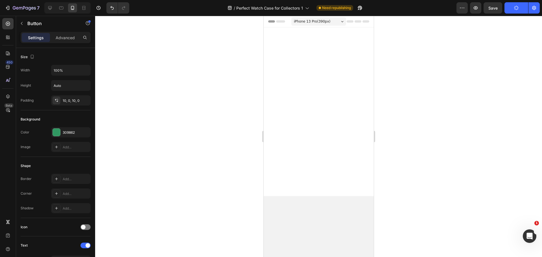
scroll to position [4146, 0]
